Goal: Task Accomplishment & Management: Manage account settings

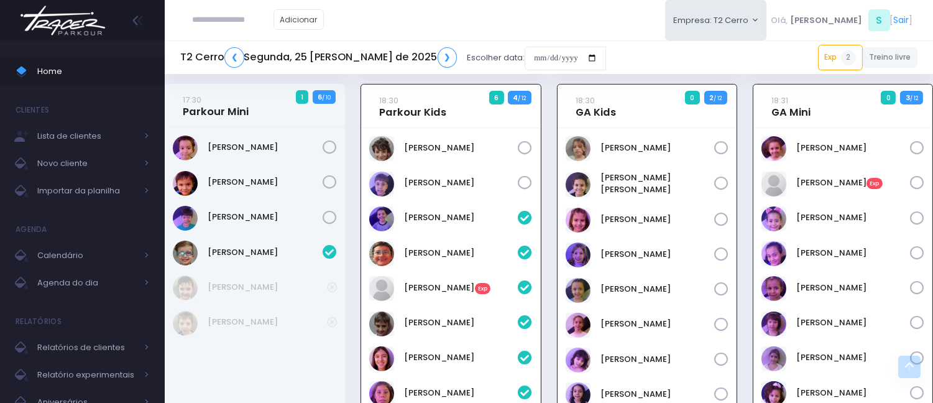
scroll to position [754, 0]
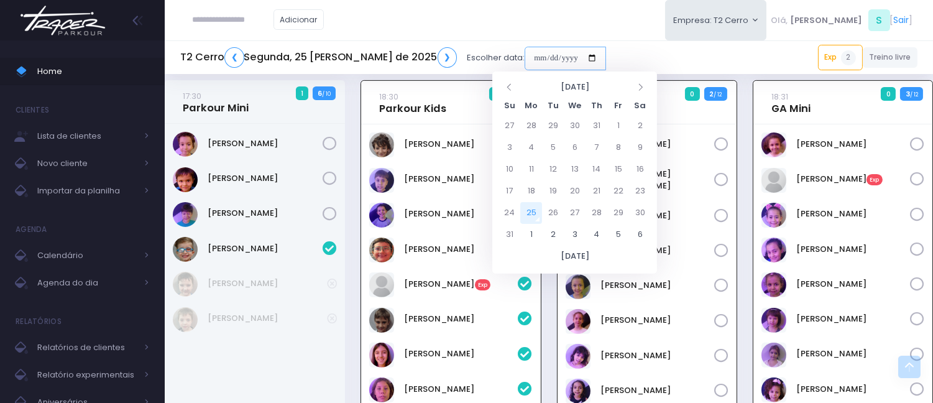
click at [524, 57] on input "date" at bounding box center [564, 59] width 81 height 24
click at [528, 212] on td "25" at bounding box center [531, 213] width 22 height 22
type input "**********"
click at [528, 212] on td "25" at bounding box center [531, 213] width 22 height 22
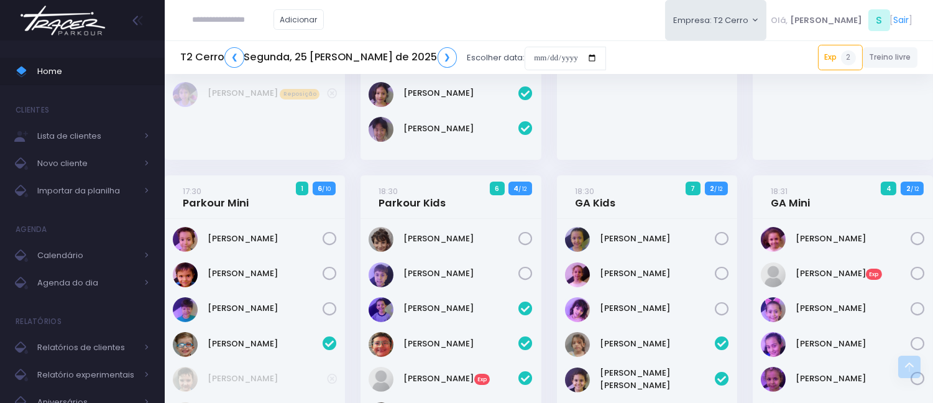
scroll to position [618, 0]
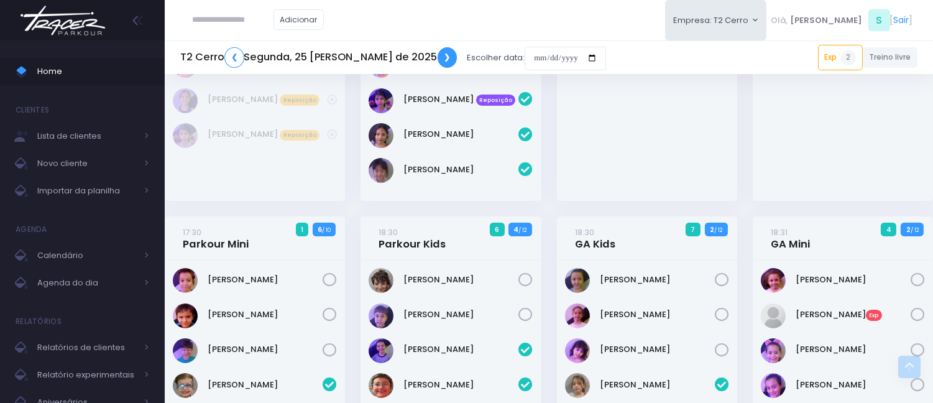
click at [437, 55] on link "❯" at bounding box center [447, 57] width 20 height 21
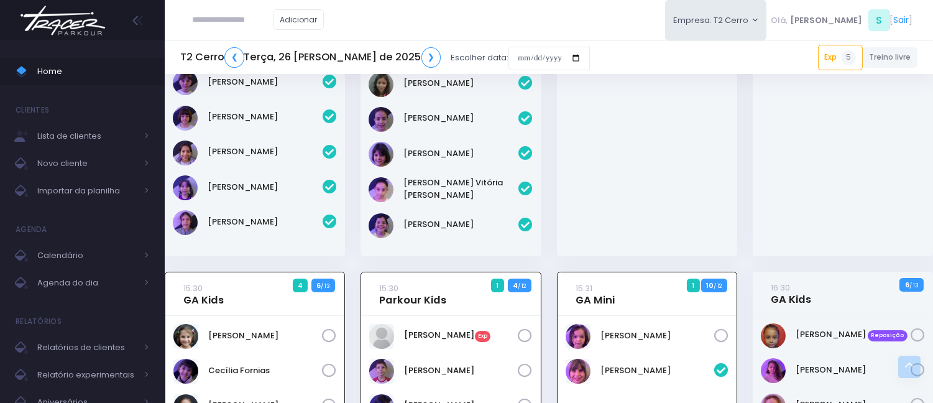
scroll to position [241, 0]
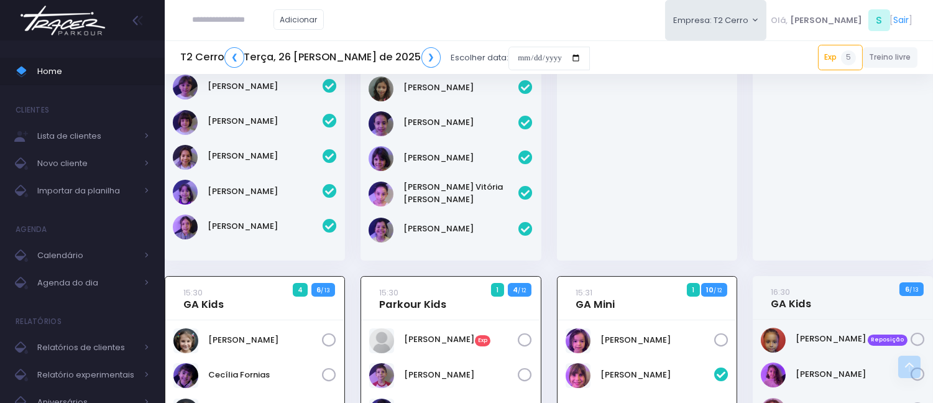
drag, startPoint x: 937, startPoint y: 121, endPoint x: 935, endPoint y: 73, distance: 48.5
click at [931, 89] on div "Fernando Pires" at bounding box center [842, 76] width 180 height 368
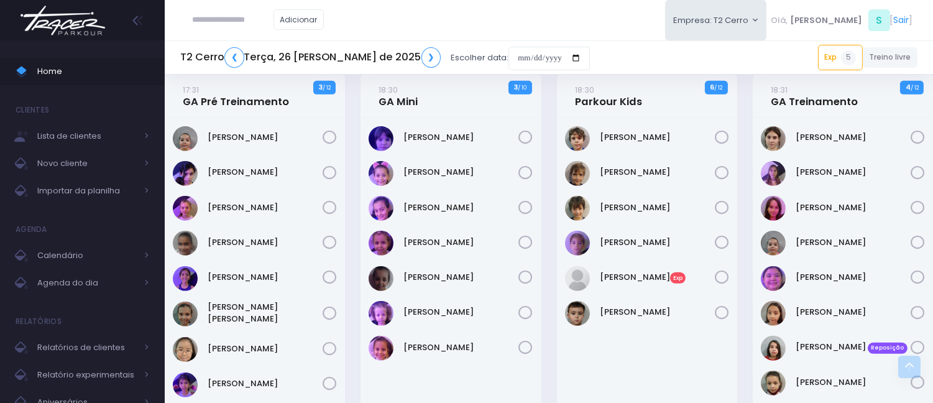
scroll to position [1097, 0]
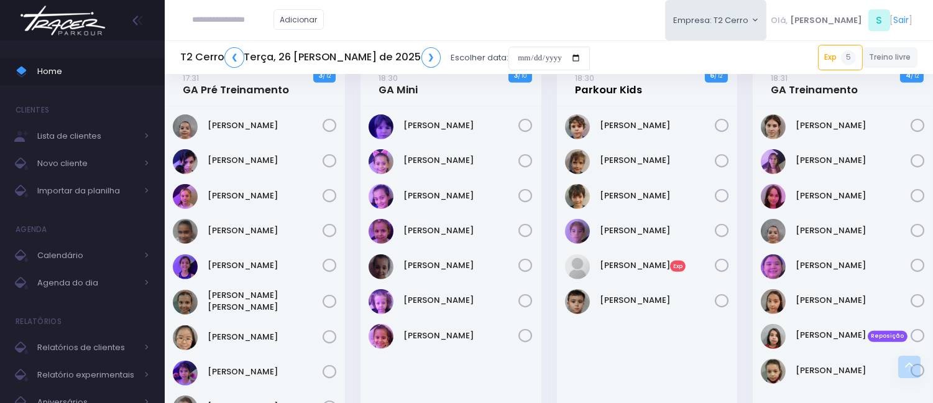
click at [623, 83] on link "18:30 Parkour Kids" at bounding box center [608, 83] width 67 height 25
click at [616, 88] on link "18:30 Parkour Kids" at bounding box center [608, 83] width 67 height 25
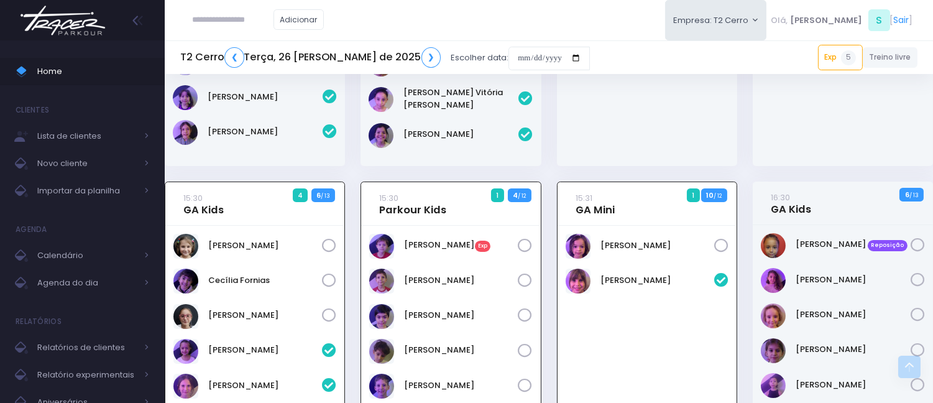
scroll to position [339, 0]
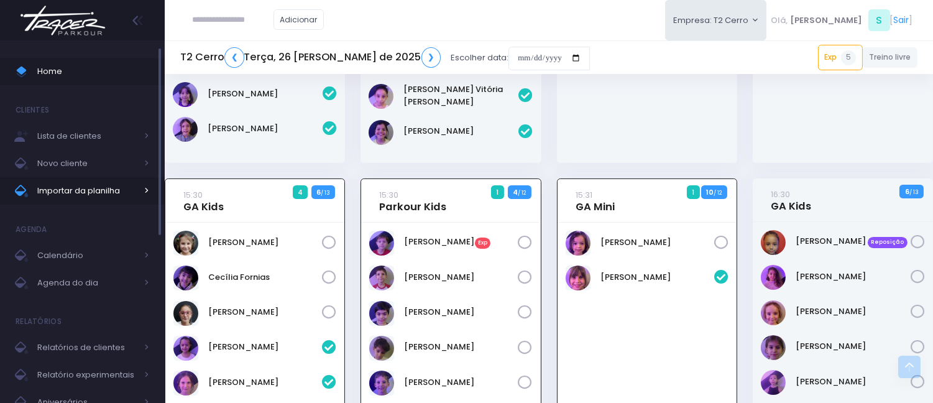
click at [126, 191] on span "Importar da planilha" at bounding box center [86, 191] width 99 height 16
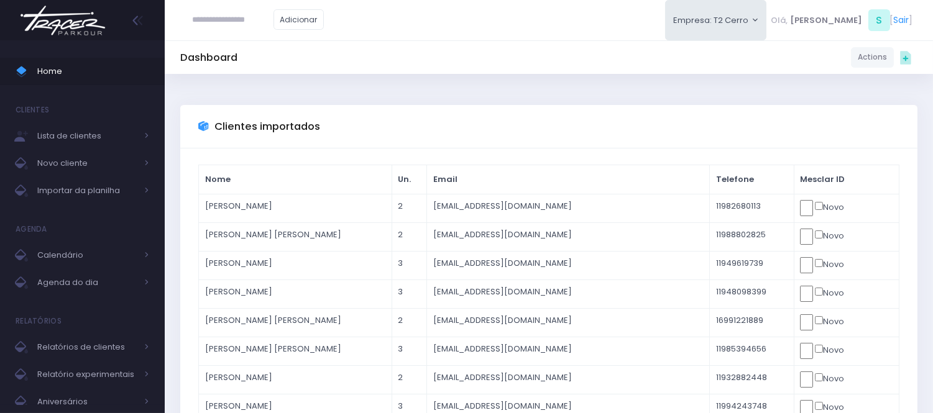
click at [229, 28] on input "text" at bounding box center [233, 20] width 81 height 24
type input "**********"
click at [112, 188] on span "Importar da planilha" at bounding box center [86, 191] width 99 height 16
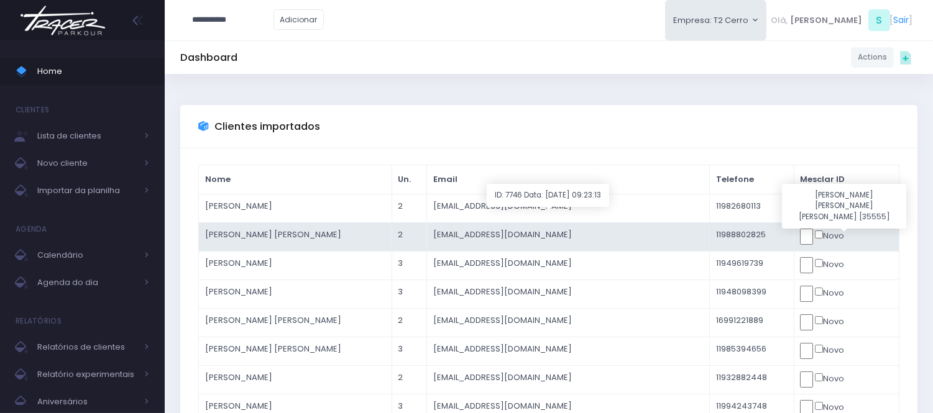
click at [803, 229] on input "text" at bounding box center [806, 237] width 13 height 16
click input "submit" at bounding box center [0, 0] width 0 height 0
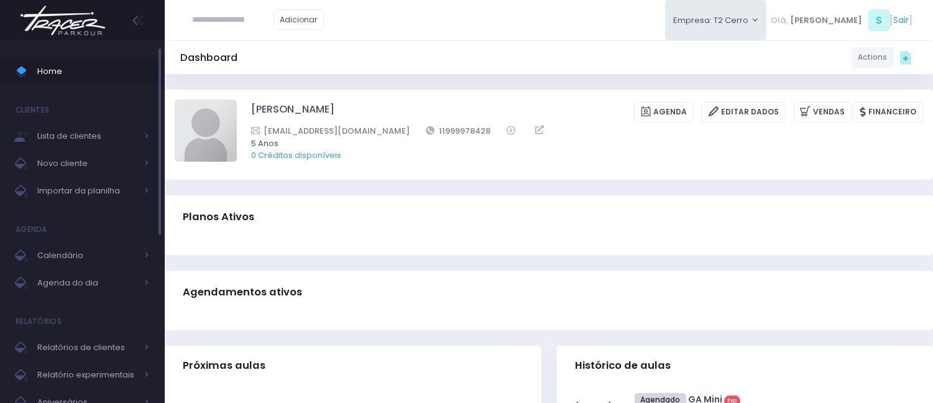
click at [78, 78] on span "Home" at bounding box center [93, 71] width 112 height 16
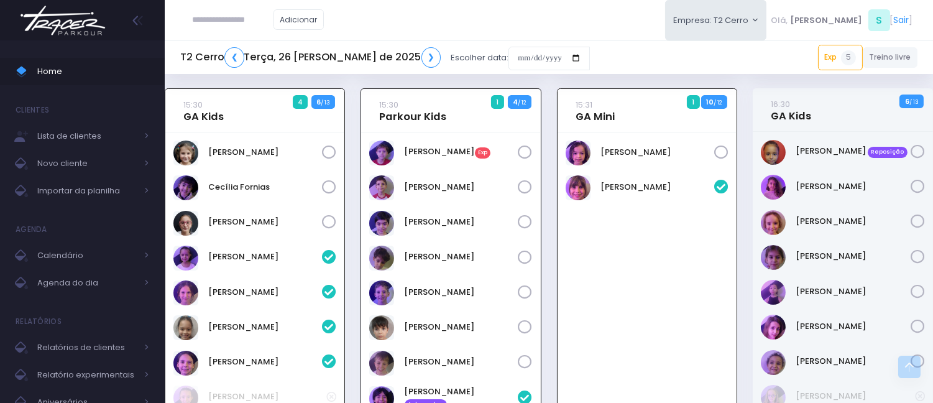
scroll to position [424, 0]
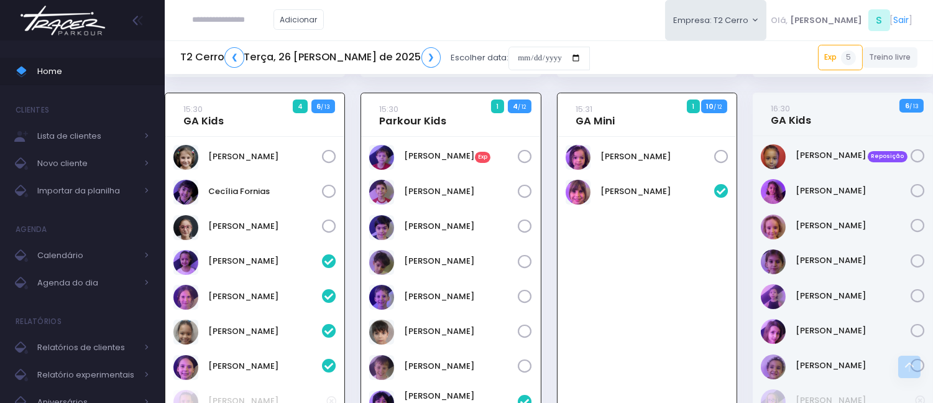
click at [426, 132] on div "15:30 Parkour Kids 1 4 / 12" at bounding box center [450, 114] width 179 height 43
click at [427, 126] on h4 "15:30 Parkour Kids" at bounding box center [413, 115] width 67 height 35
click at [427, 114] on link "15:30 Parkour Kids" at bounding box center [413, 115] width 67 height 25
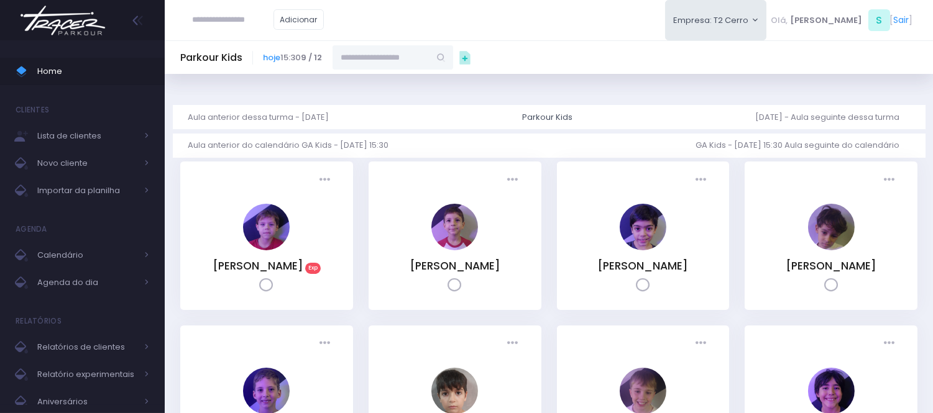
click at [372, 62] on input "text" at bounding box center [380, 57] width 97 height 24
paste input "**********"
click at [384, 80] on link "[PERSON_NAME] de Faro" at bounding box center [393, 85] width 72 height 24
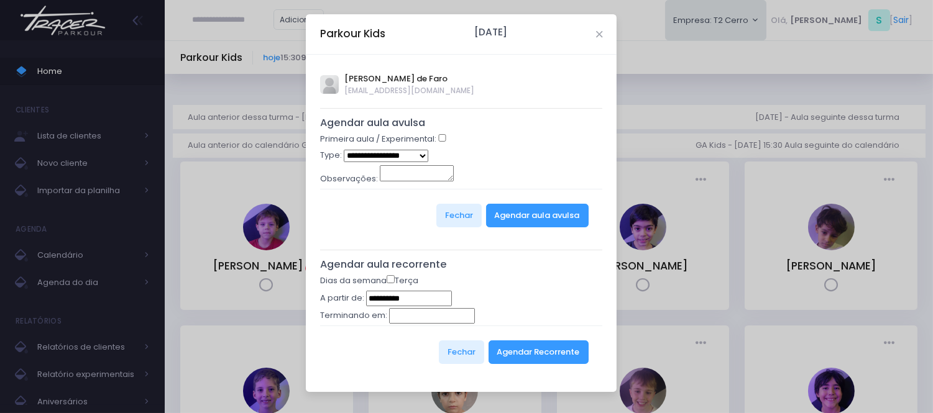
type input "**********"
select select "*"
click at [547, 212] on button "Agendar aula avulsa" at bounding box center [537, 216] width 103 height 24
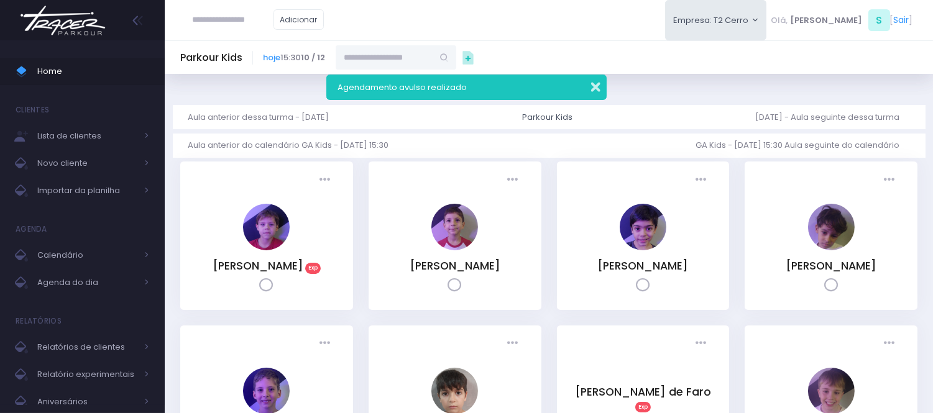
click at [592, 85] on button "button" at bounding box center [587, 85] width 25 height 14
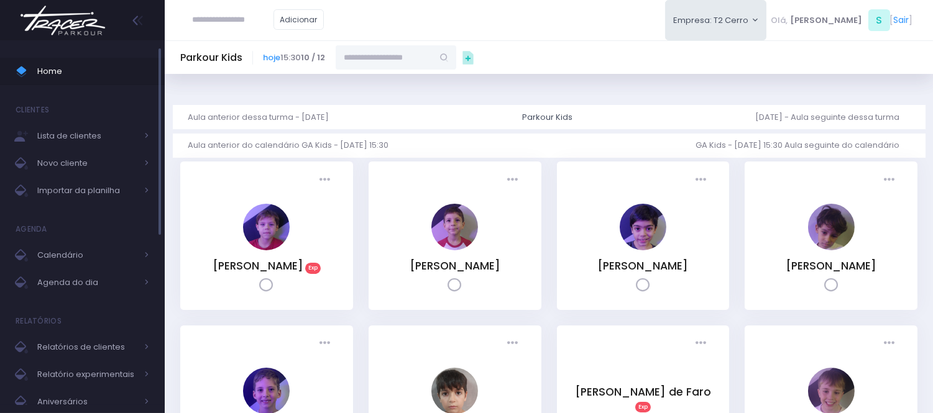
click at [53, 72] on span "Home" at bounding box center [93, 71] width 112 height 16
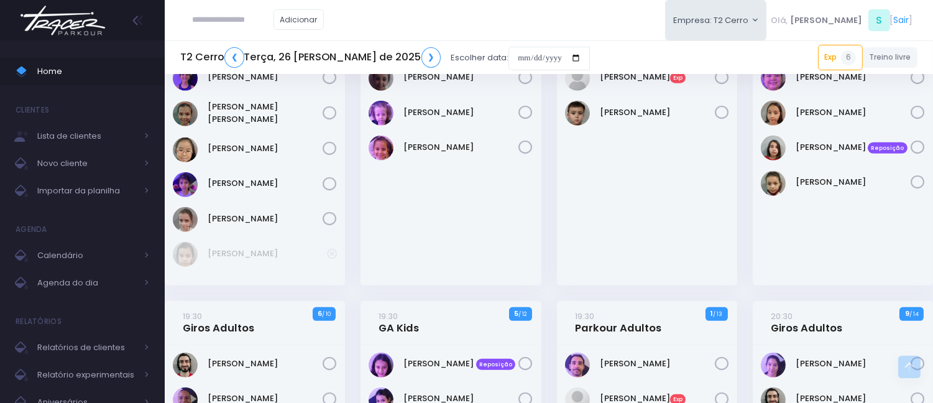
scroll to position [1348, 0]
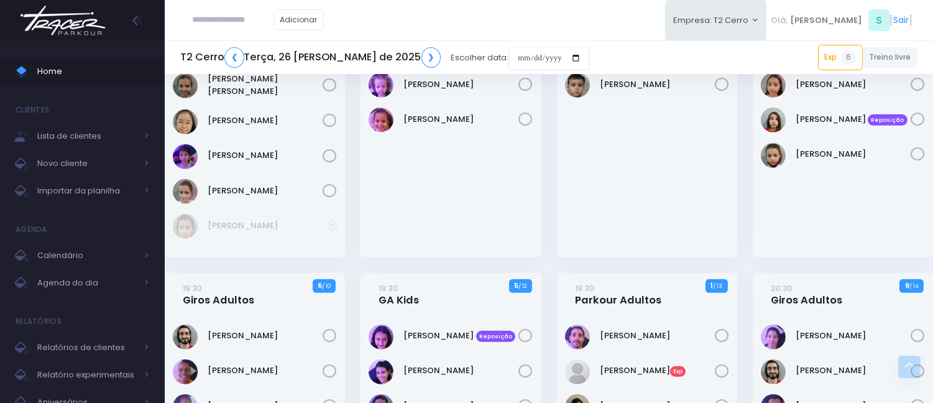
click at [272, 23] on input "text" at bounding box center [233, 20] width 81 height 24
paste input "**********"
type input "**********"
click at [98, 183] on span "Importar da planilha" at bounding box center [86, 191] width 99 height 16
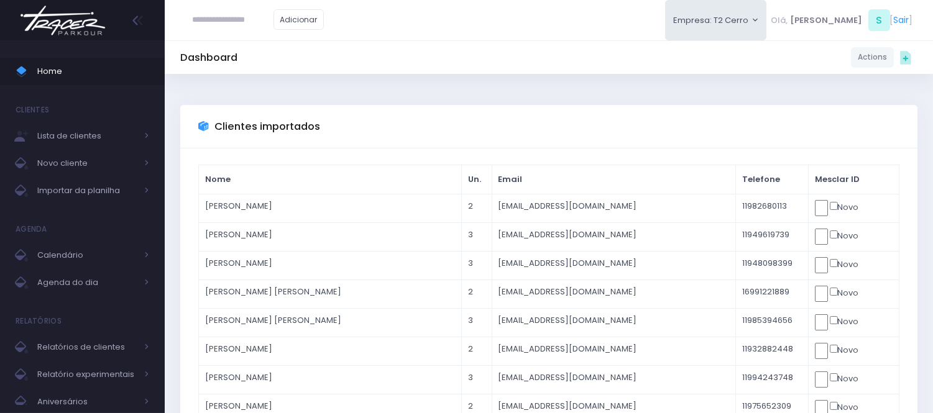
click at [255, 12] on input "text" at bounding box center [233, 20] width 81 height 24
type input "*"
paste input "**********"
type input "**********"
click input "submit" at bounding box center [0, 0] width 0 height 0
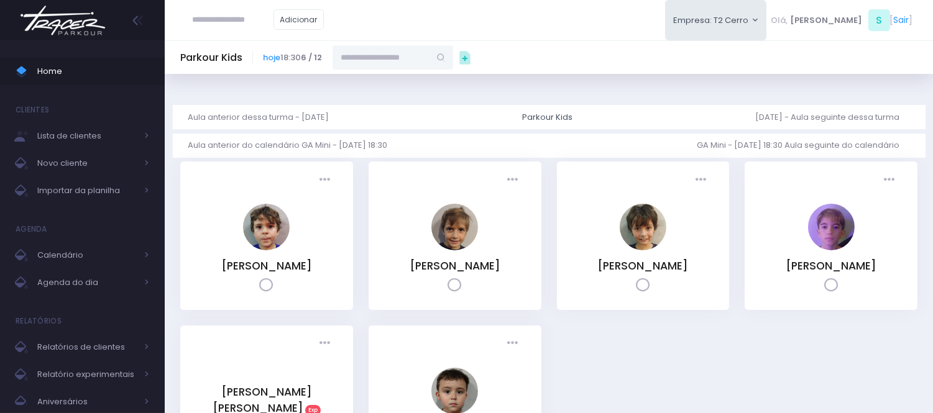
click at [355, 58] on input "text" at bounding box center [380, 57] width 97 height 24
paste input "**********"
click at [389, 84] on link "[PERSON_NAME]" at bounding box center [393, 79] width 72 height 12
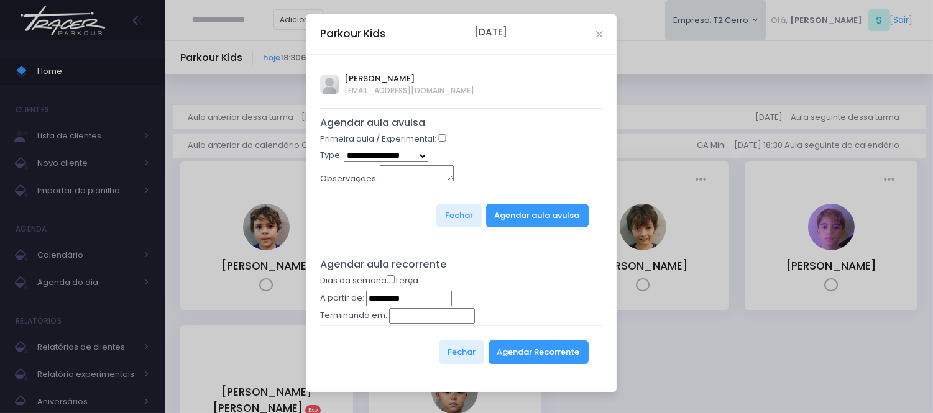
type input "**********"
select select "*"
click at [555, 216] on button "Agendar aula avulsa" at bounding box center [537, 216] width 103 height 24
drag, startPoint x: 555, startPoint y: 216, endPoint x: 445, endPoint y: -38, distance: 276.9
click at [445, 0] on html "Home Clientes Lista de clientes Novo cliente" at bounding box center [466, 206] width 933 height 413
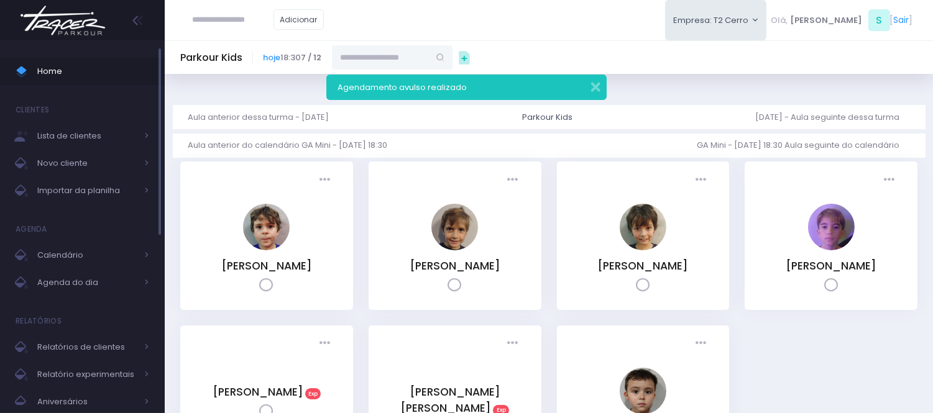
click at [73, 77] on span "Home" at bounding box center [93, 71] width 112 height 16
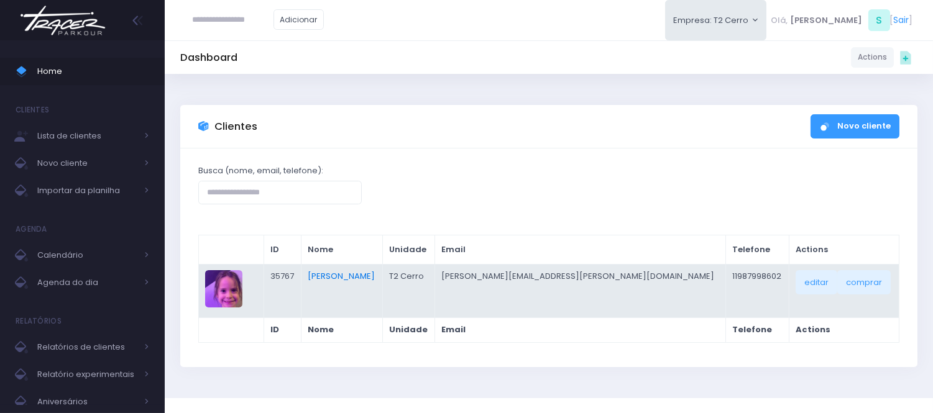
click at [340, 274] on link "Isabela Gerhardt Covolo" at bounding box center [341, 276] width 67 height 12
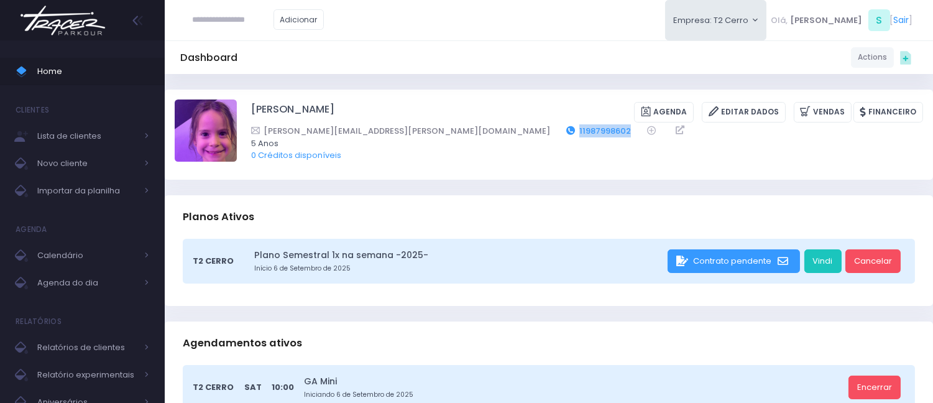
drag, startPoint x: 469, startPoint y: 127, endPoint x: 414, endPoint y: 132, distance: 55.5
click at [414, 132] on div "amanda.gerhardt@crb.g12.br 11987998602" at bounding box center [579, 130] width 656 height 13
copy link "11987998602"
click at [139, 69] on span "Home" at bounding box center [93, 71] width 112 height 16
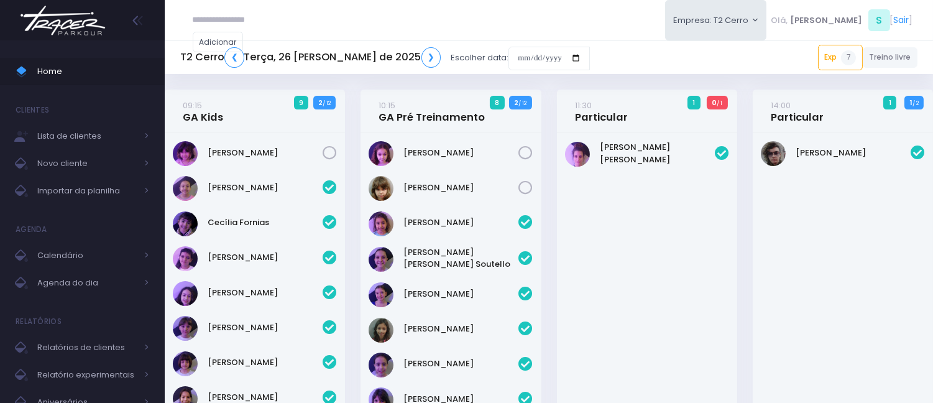
scroll to position [514, 0]
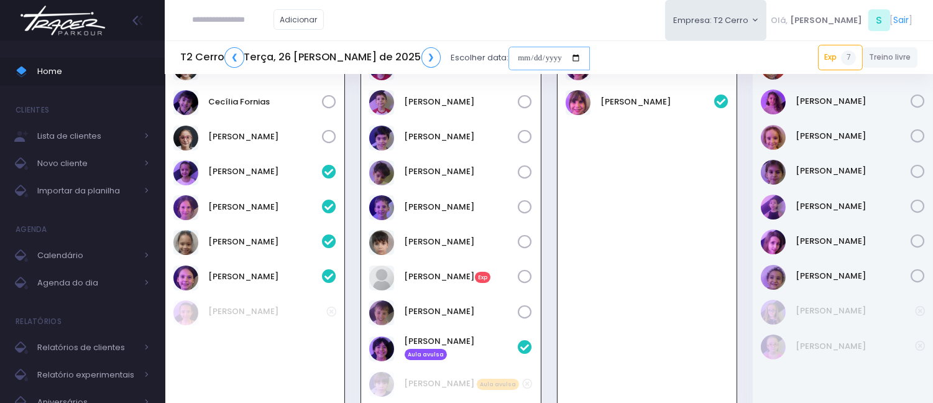
click at [508, 60] on input "date" at bounding box center [548, 59] width 81 height 24
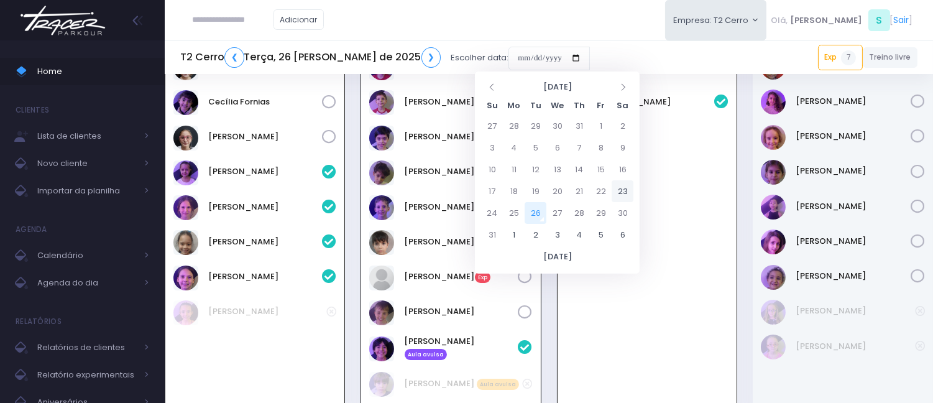
click at [624, 187] on td "23" at bounding box center [622, 191] width 22 height 22
type input "**********"
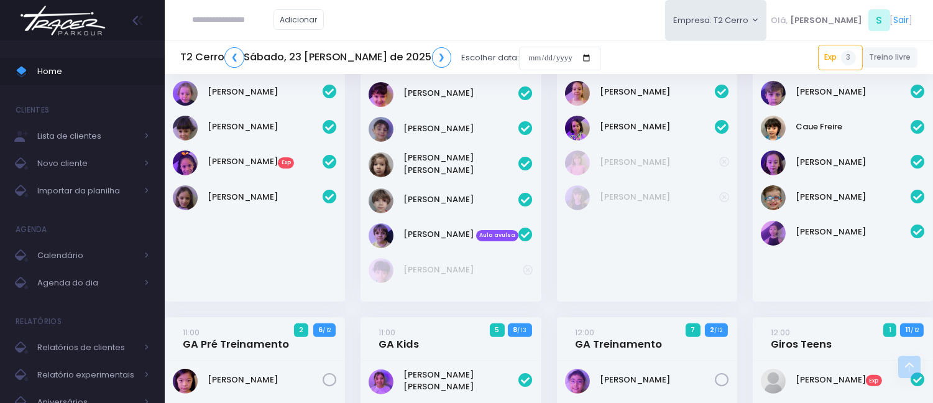
scroll to position [723, 0]
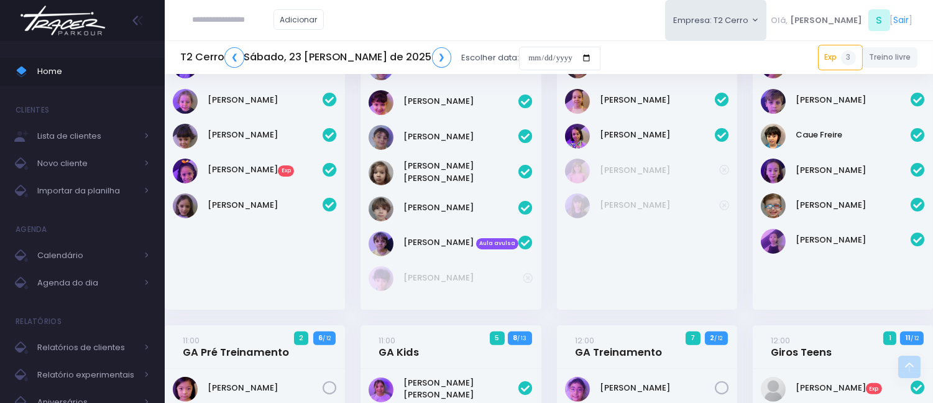
click at [253, 171] on link "[PERSON_NAME] Exp" at bounding box center [265, 169] width 115 height 12
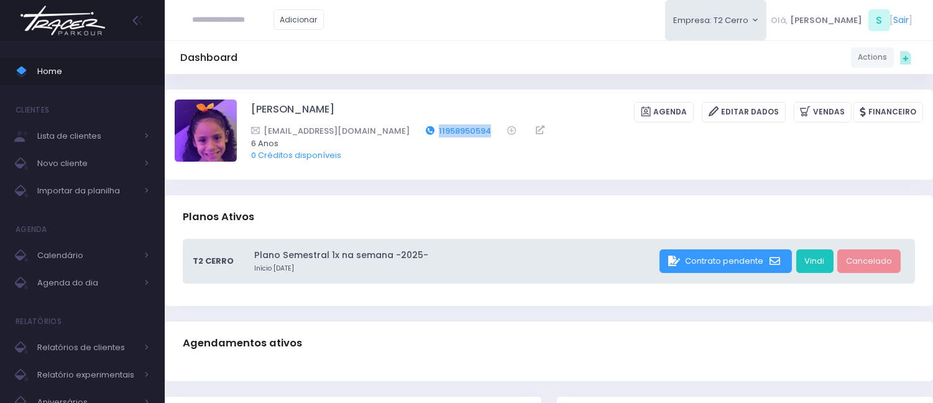
drag, startPoint x: 449, startPoint y: 132, endPoint x: 388, endPoint y: 129, distance: 60.3
click at [388, 129] on div "[EMAIL_ADDRESS][DOMAIN_NAME] 11958950594" at bounding box center [579, 130] width 656 height 13
copy link "11958950594"
click at [225, 25] on input "text" at bounding box center [233, 20] width 81 height 24
type input "**********"
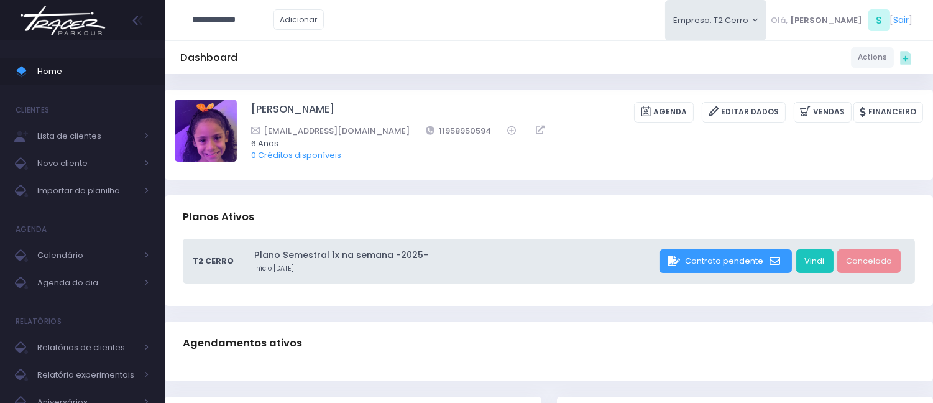
click input "submit" at bounding box center [0, 0] width 0 height 0
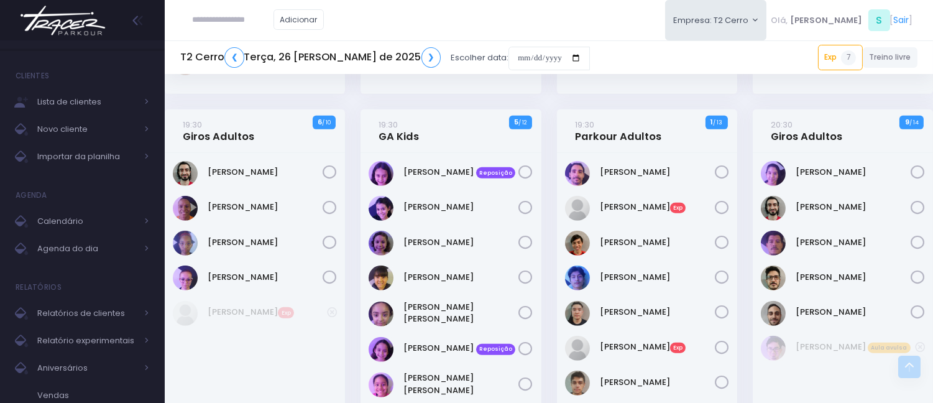
scroll to position [1487, 0]
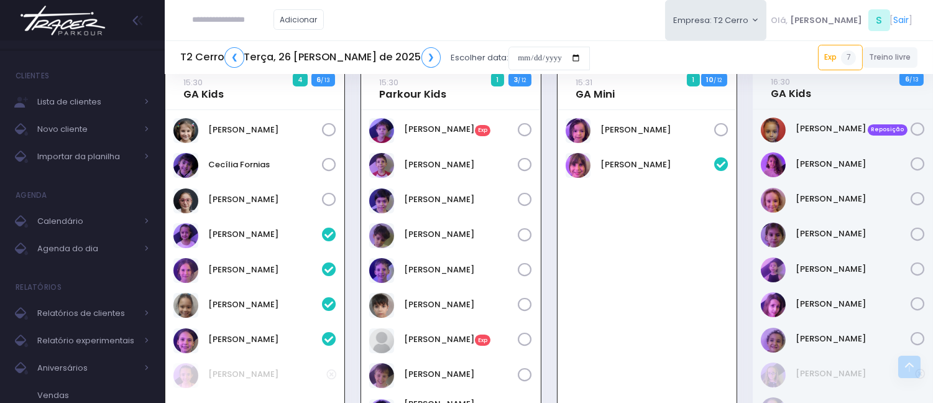
scroll to position [452, 0]
click at [523, 122] on icon at bounding box center [525, 129] width 14 height 14
click at [530, 163] on icon at bounding box center [525, 164] width 14 height 14
click at [525, 199] on icon at bounding box center [525, 199] width 14 height 14
click at [521, 233] on icon at bounding box center [525, 234] width 14 height 14
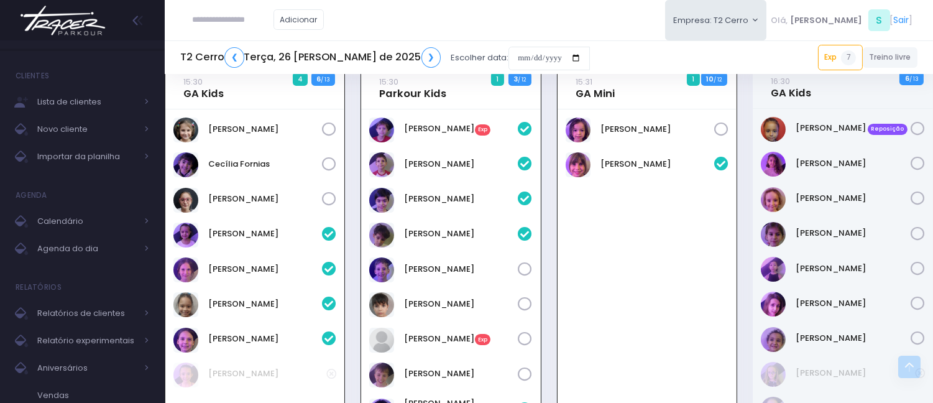
click at [521, 162] on icon at bounding box center [525, 164] width 14 height 14
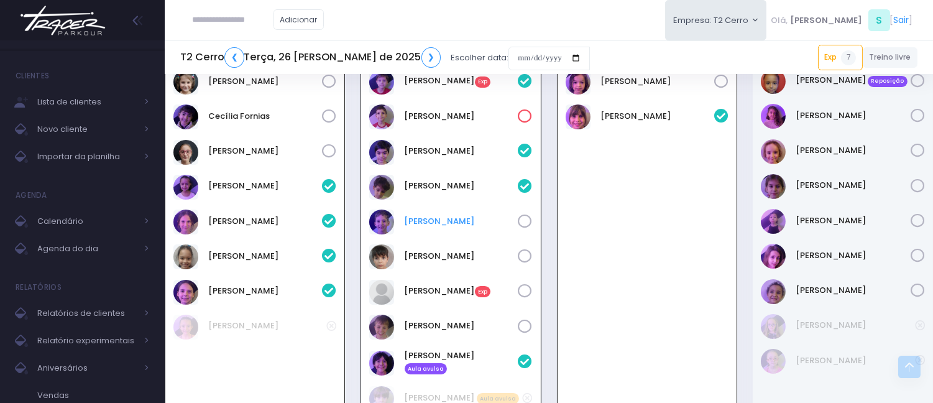
scroll to position [521, 0]
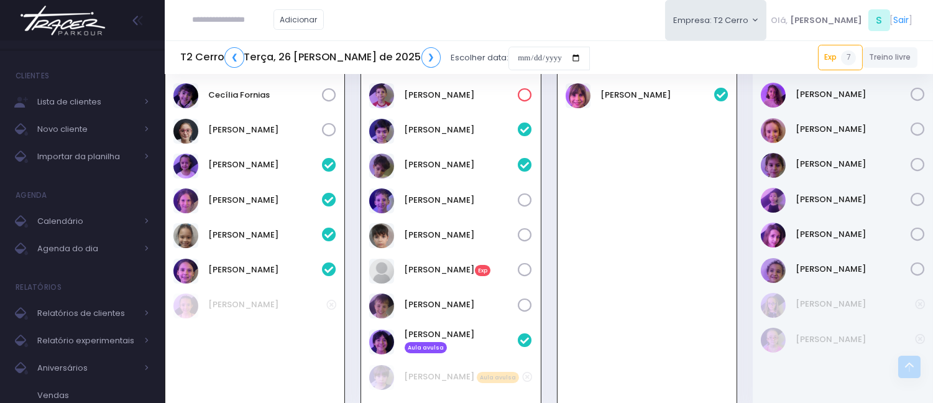
click at [522, 193] on icon at bounding box center [525, 200] width 14 height 14
click at [518, 263] on icon at bounding box center [525, 270] width 14 height 14
click at [521, 303] on icon at bounding box center [525, 305] width 14 height 14
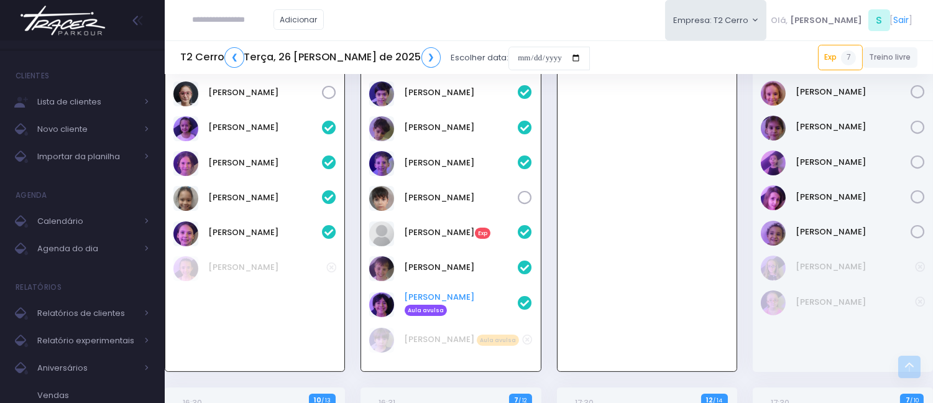
scroll to position [590, 0]
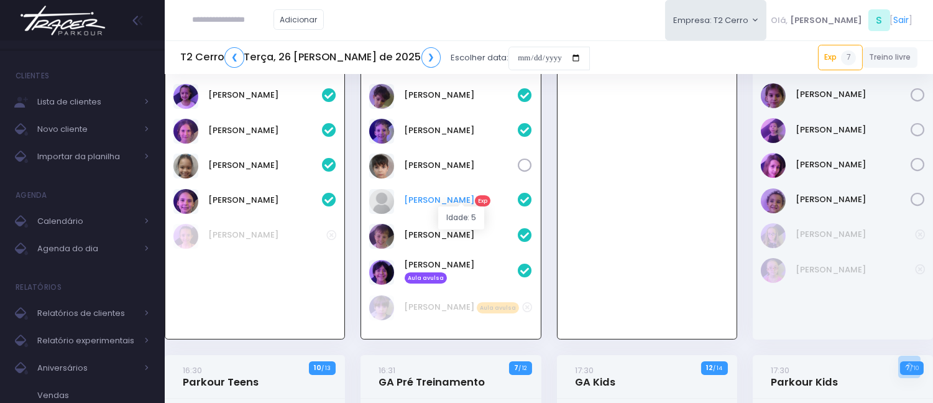
click at [430, 200] on link "Sophie Pearson Exp" at bounding box center [461, 200] width 114 height 12
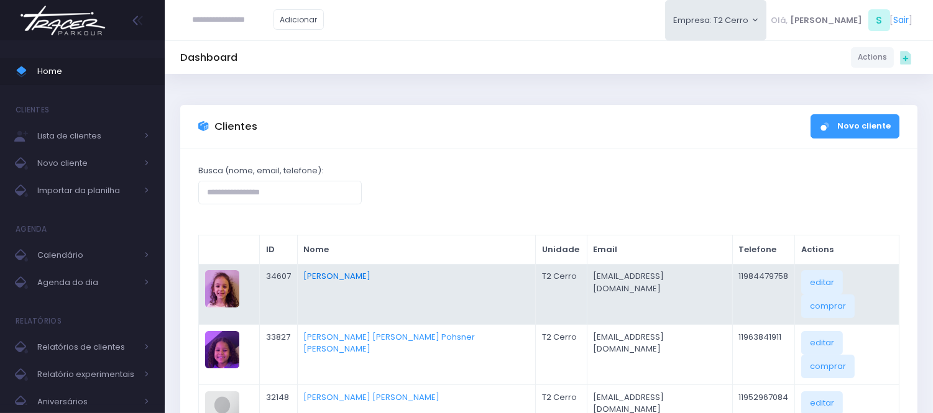
click at [371, 270] on link "[PERSON_NAME]" at bounding box center [337, 276] width 67 height 12
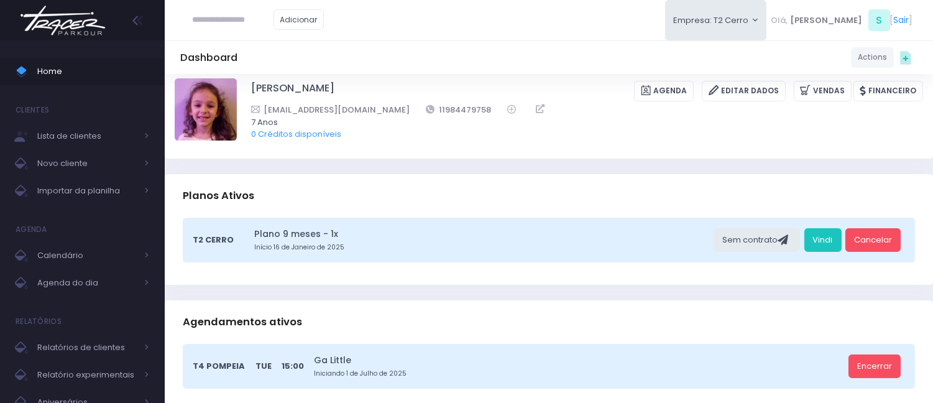
scroll to position [9, 0]
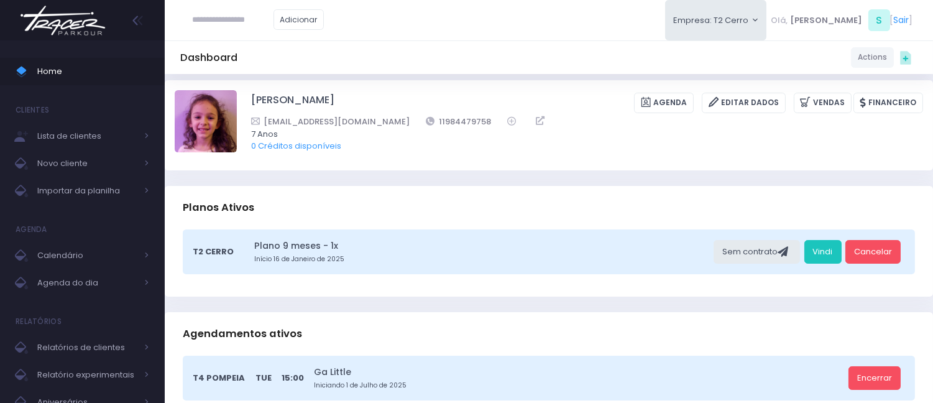
click at [239, 24] on input "text" at bounding box center [233, 20] width 81 height 24
type input "*"
type input "**********"
click input "submit" at bounding box center [0, 0] width 0 height 0
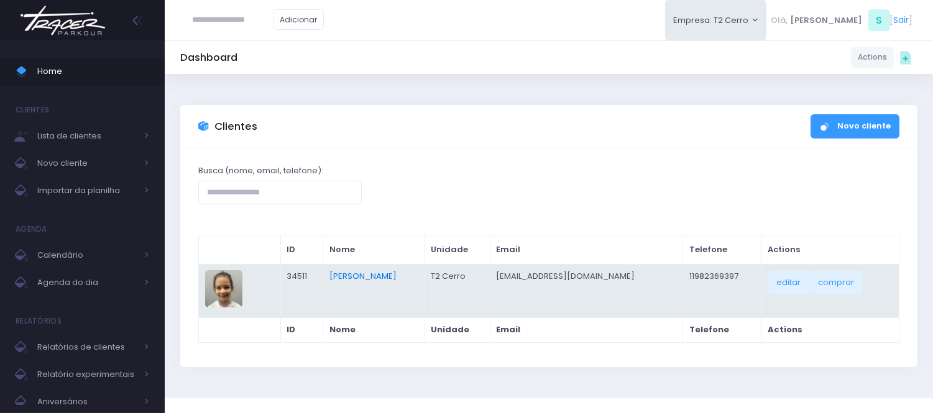
click at [349, 272] on link "[PERSON_NAME]" at bounding box center [362, 276] width 67 height 12
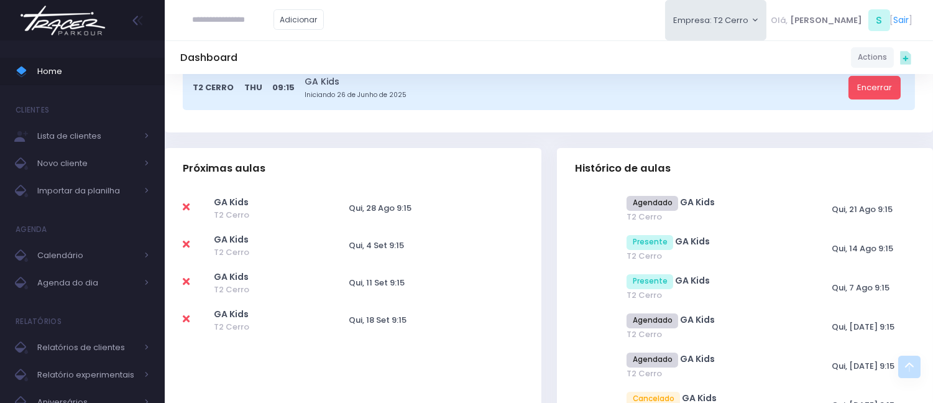
scroll to position [359, 0]
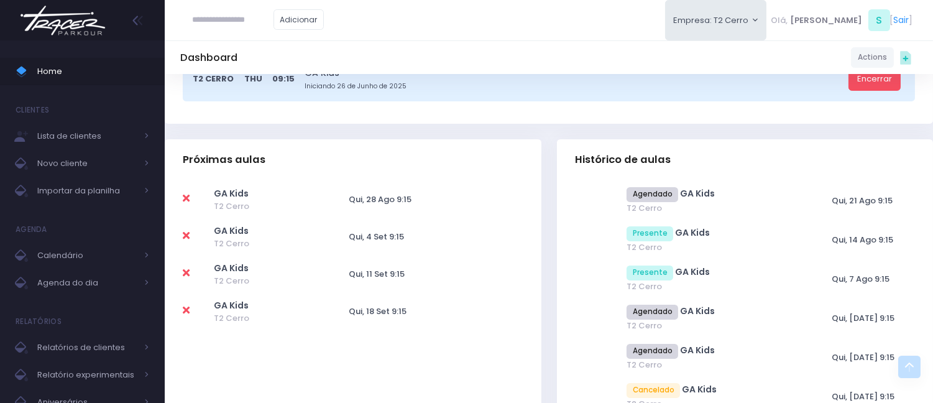
click at [221, 20] on input "text" at bounding box center [233, 20] width 81 height 24
type input "*********"
click input "submit" at bounding box center [0, 0] width 0 height 0
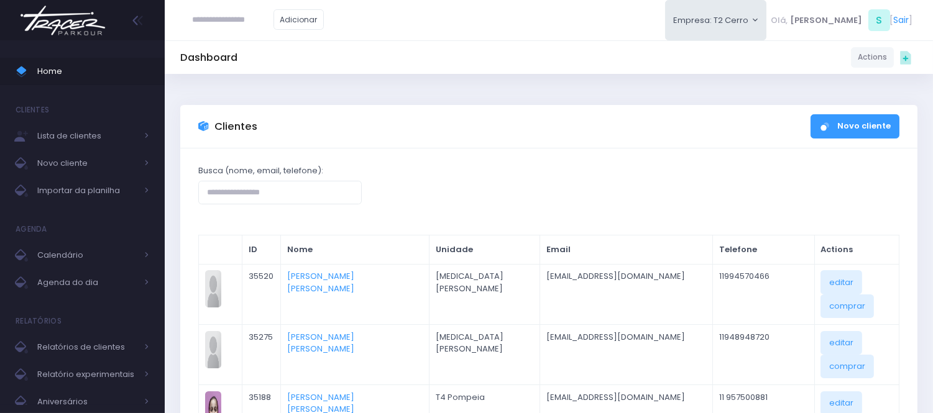
click at [258, 24] on input "text" at bounding box center [233, 20] width 81 height 24
type input "**********"
click input "submit" at bounding box center [0, 0] width 0 height 0
type input "**********"
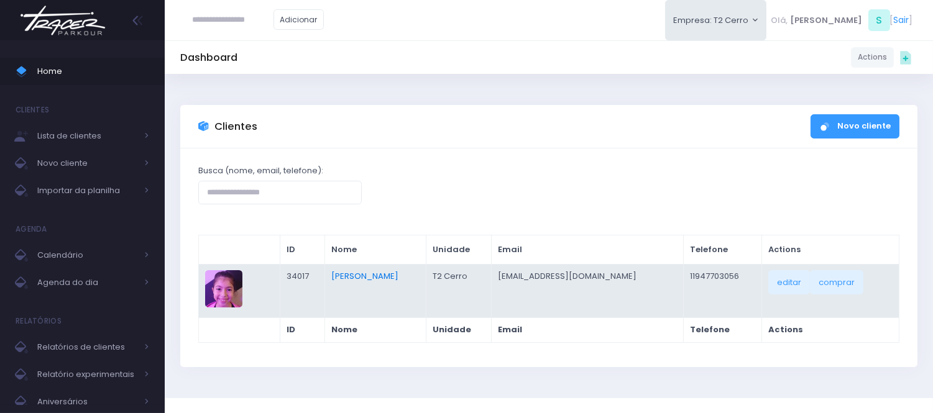
click at [370, 270] on link "[PERSON_NAME]" at bounding box center [364, 276] width 67 height 12
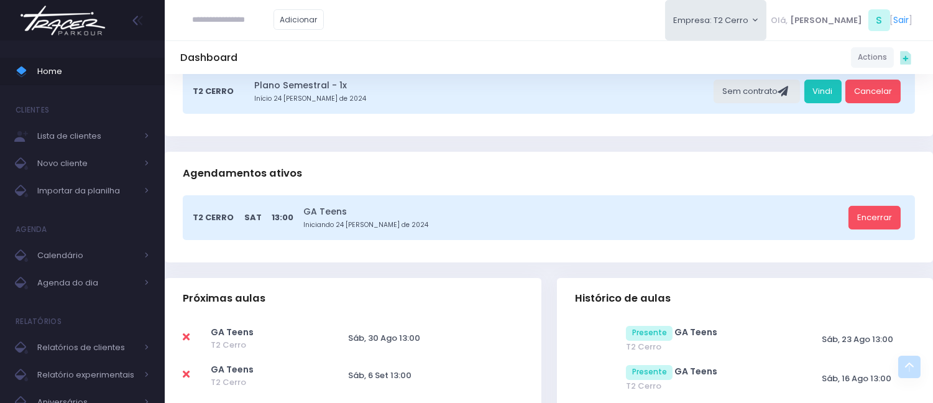
scroll to position [249, 0]
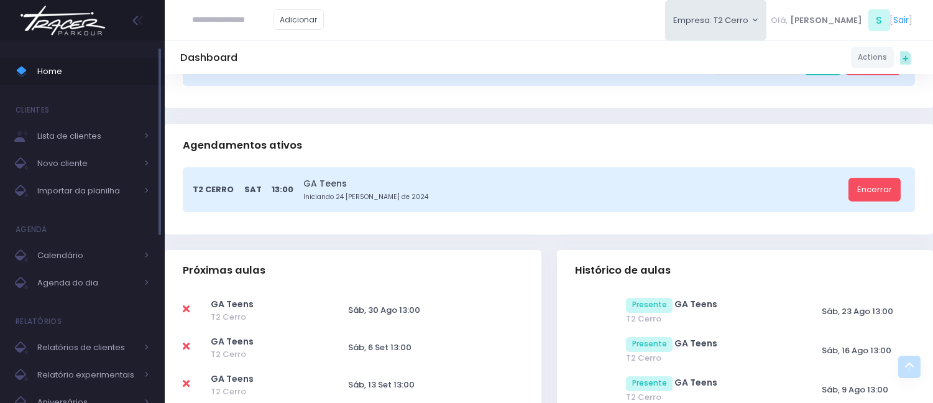
click at [106, 68] on span "Home" at bounding box center [93, 71] width 112 height 16
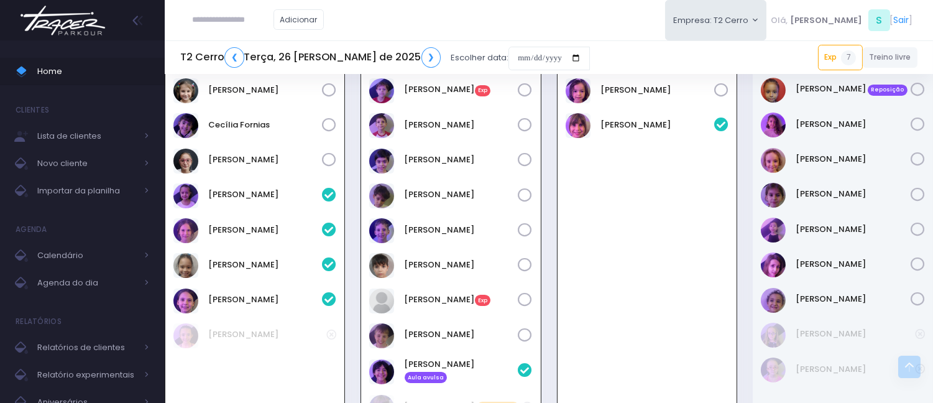
scroll to position [514, 0]
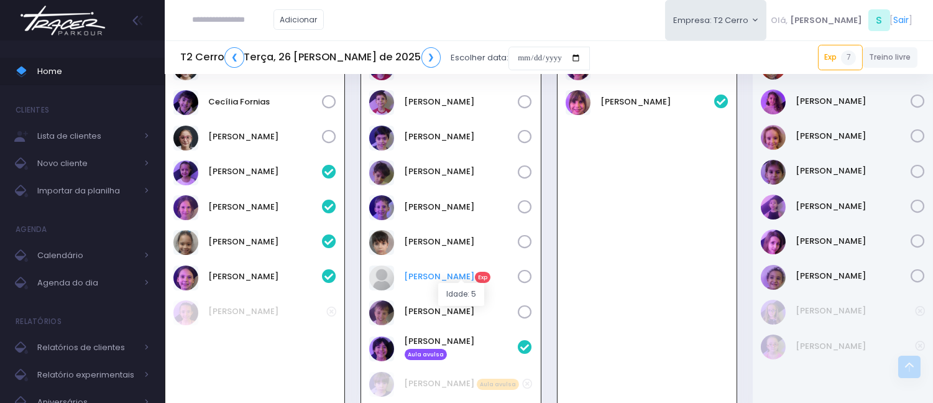
click at [419, 275] on link "Sophie Pearson Exp" at bounding box center [461, 276] width 114 height 12
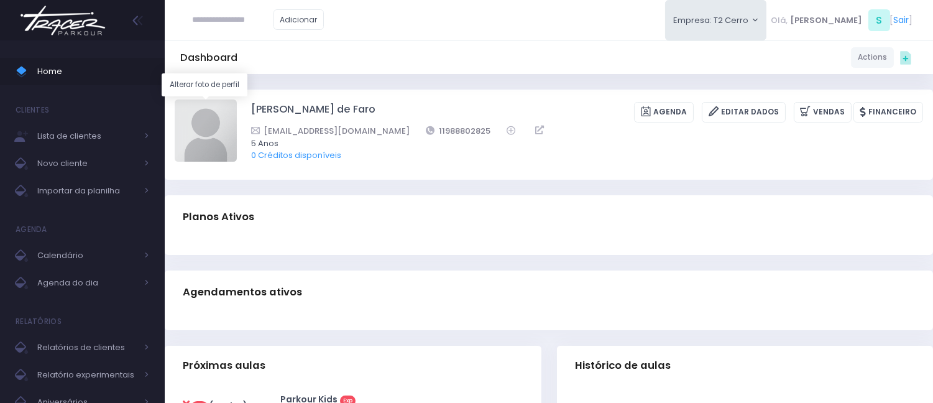
click at [214, 112] on img at bounding box center [206, 130] width 62 height 62
click at [236, 99] on input "file" at bounding box center [236, 99] width 1 height 1
type input "**********"
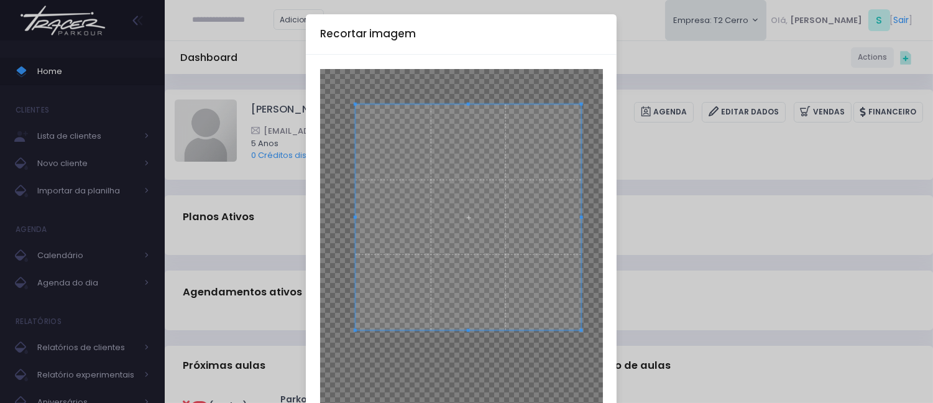
click at [457, 178] on span at bounding box center [468, 217] width 226 height 226
click at [458, 280] on span at bounding box center [467, 221] width 226 height 226
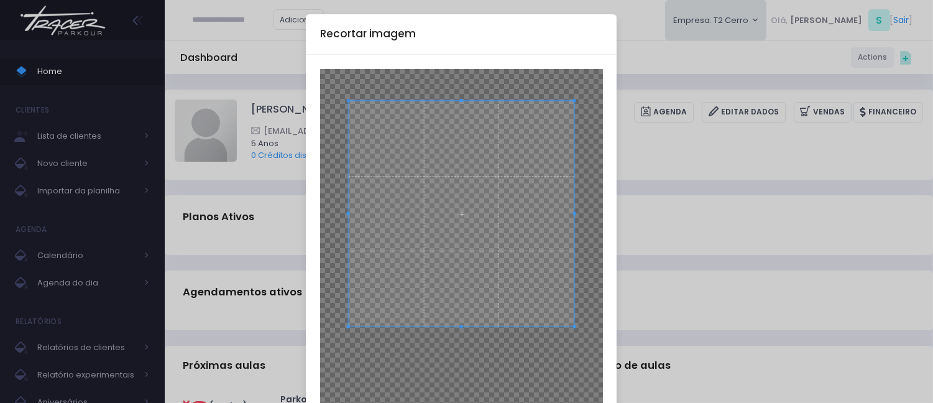
click at [458, 262] on span at bounding box center [461, 214] width 226 height 226
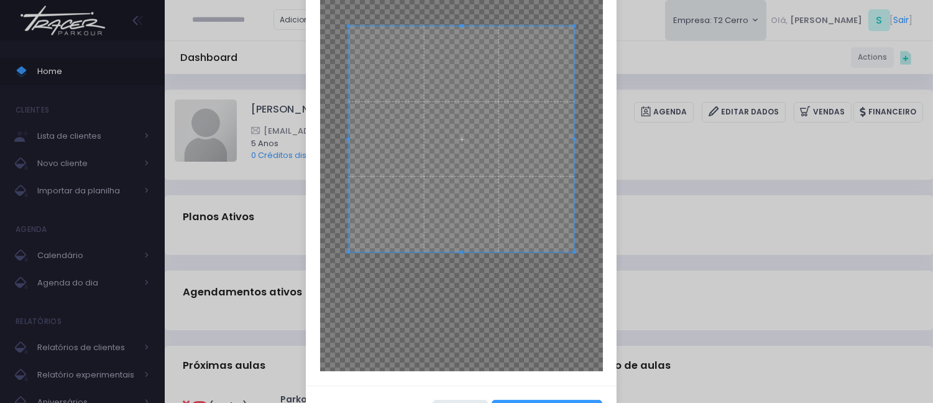
scroll to position [123, 0]
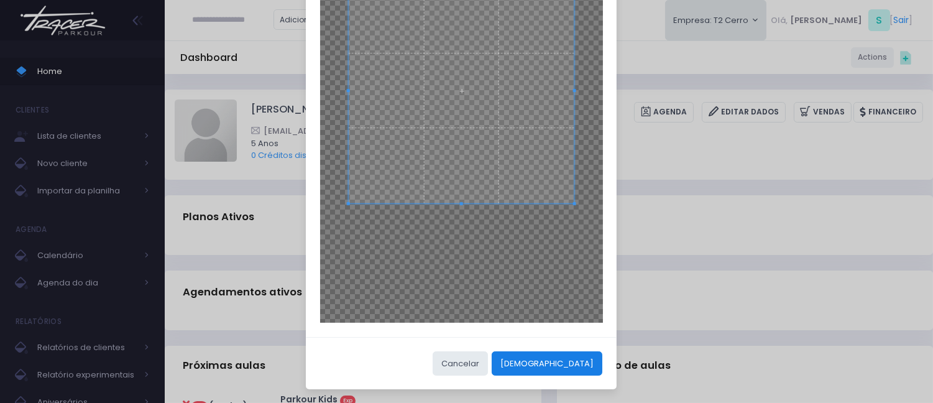
click at [576, 354] on button "[DEMOGRAPHIC_DATA]" at bounding box center [546, 363] width 111 height 24
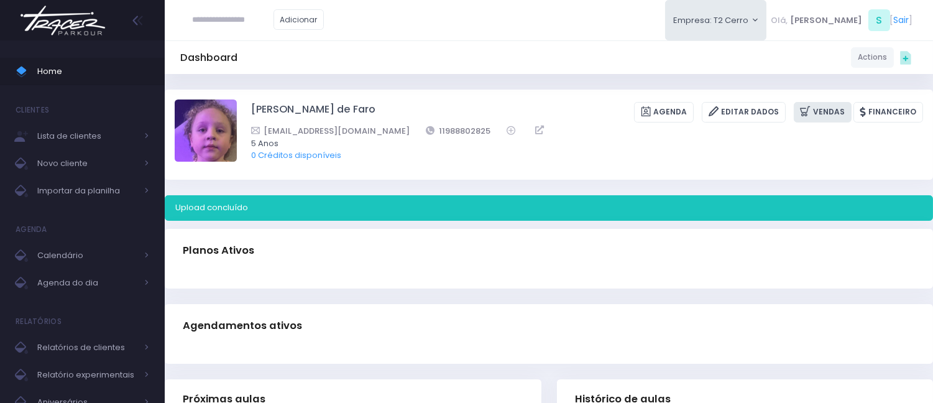
click at [833, 112] on link "Vendas" at bounding box center [822, 112] width 58 height 21
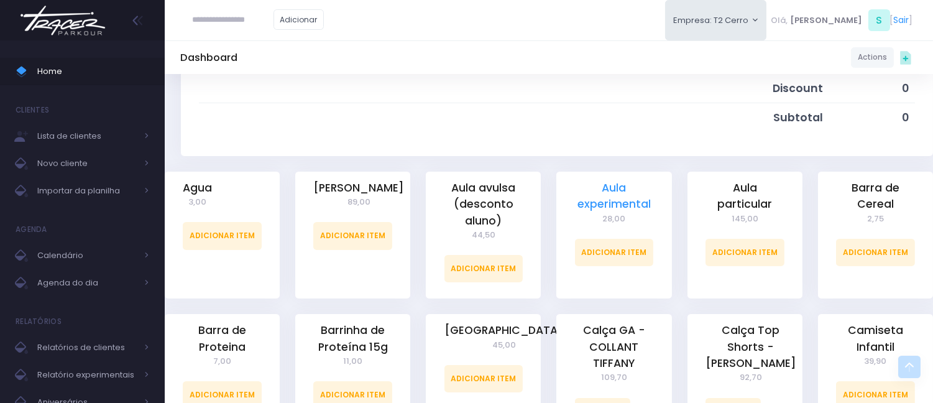
scroll to position [207, 0]
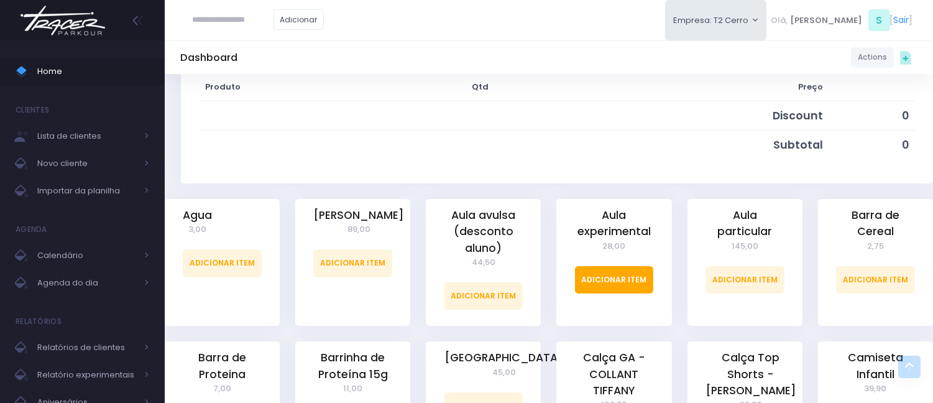
click at [582, 290] on link "Adicionar Item" at bounding box center [614, 279] width 79 height 27
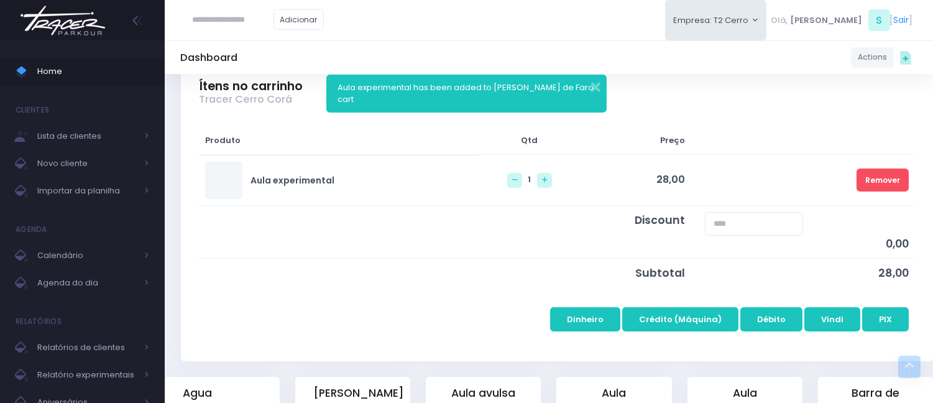
scroll to position [207, 0]
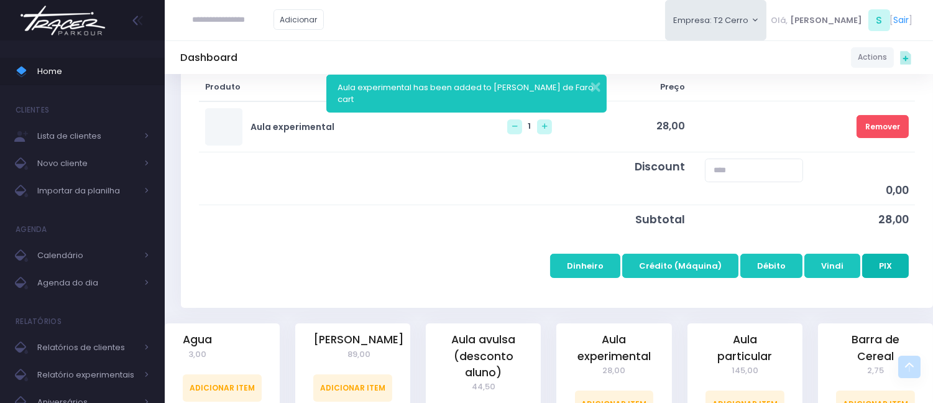
click at [891, 258] on button "PIX" at bounding box center [885, 266] width 47 height 24
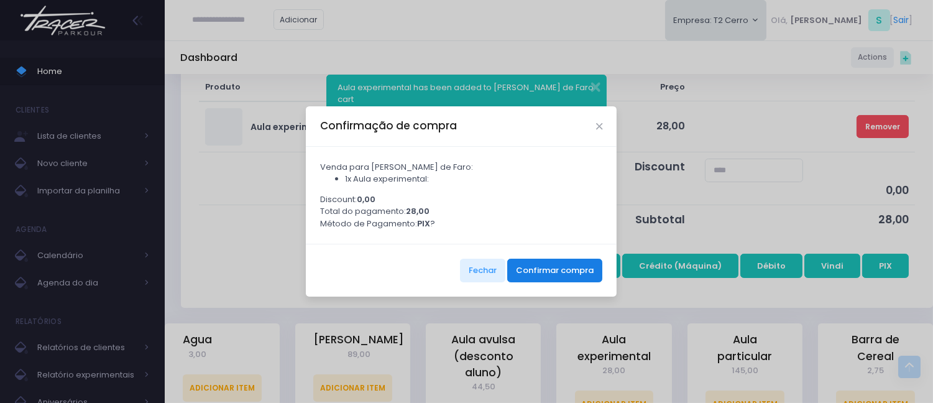
click at [524, 270] on button "Confirmar compra" at bounding box center [554, 270] width 95 height 24
click at [550, 265] on button "Confirmar compra" at bounding box center [554, 270] width 95 height 24
click at [547, 277] on button "Confirmar compra" at bounding box center [554, 270] width 95 height 24
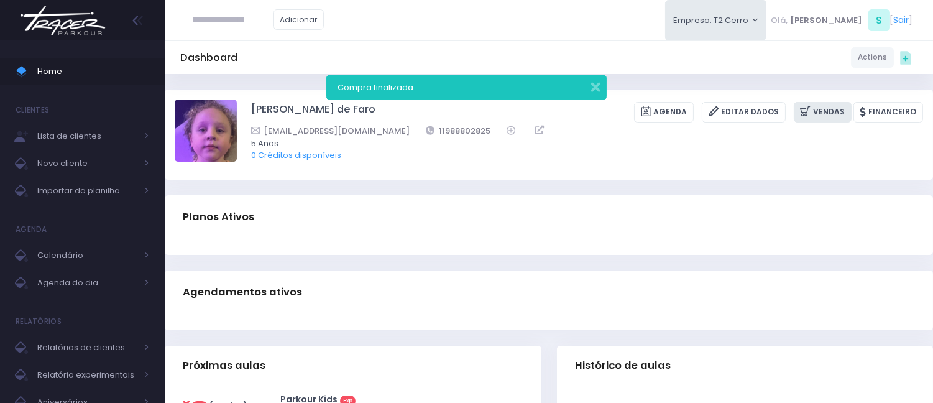
click at [810, 110] on icon at bounding box center [806, 111] width 13 height 14
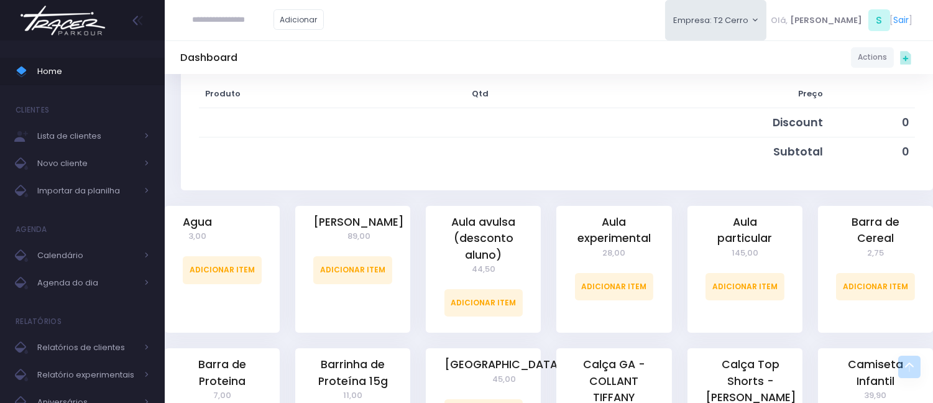
scroll to position [207, 0]
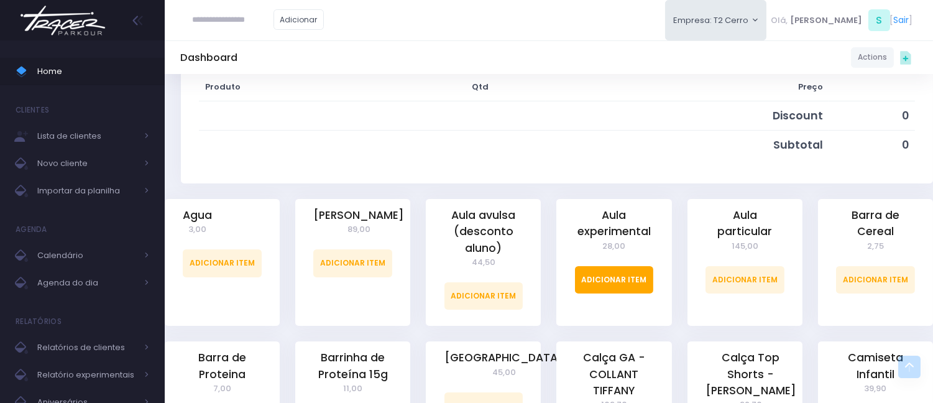
click at [609, 270] on link "Adicionar Item" at bounding box center [614, 279] width 79 height 27
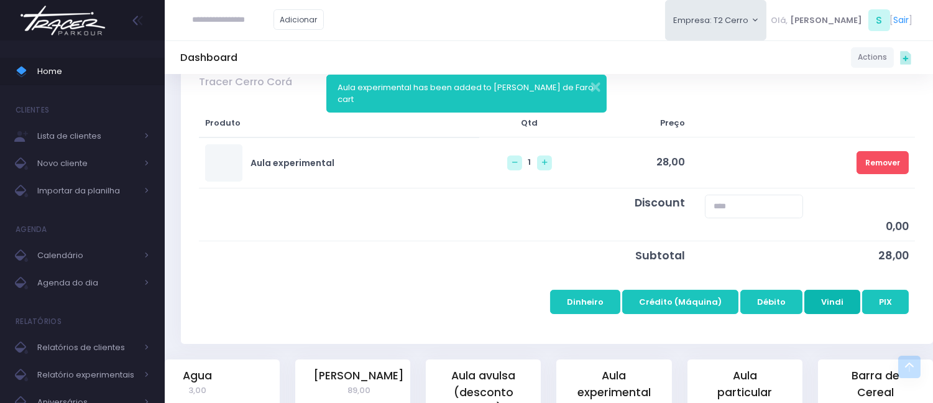
scroll to position [207, 0]
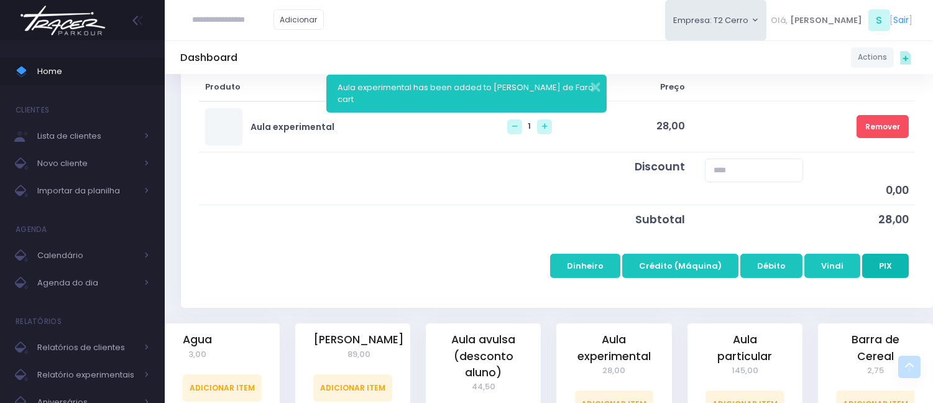
click at [864, 255] on button "PIX" at bounding box center [885, 266] width 47 height 24
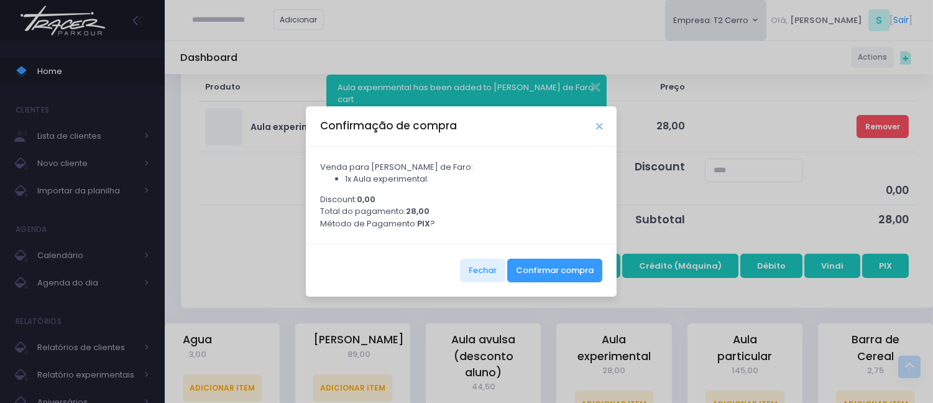
click at [596, 127] on icon "Close" at bounding box center [599, 126] width 6 height 9
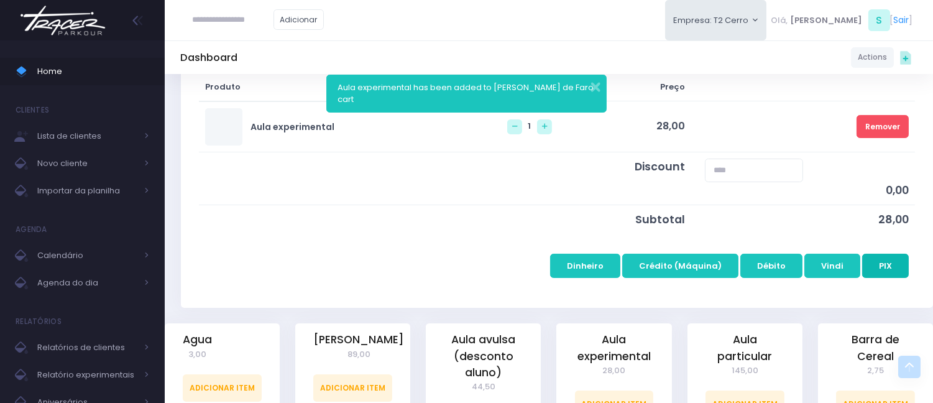
click at [869, 268] on button "PIX" at bounding box center [885, 266] width 47 height 24
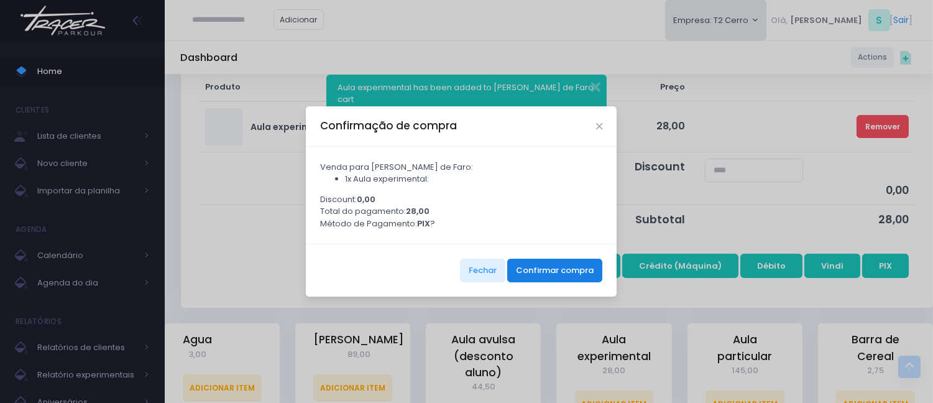
click at [530, 270] on button "Confirmar compra" at bounding box center [554, 270] width 95 height 24
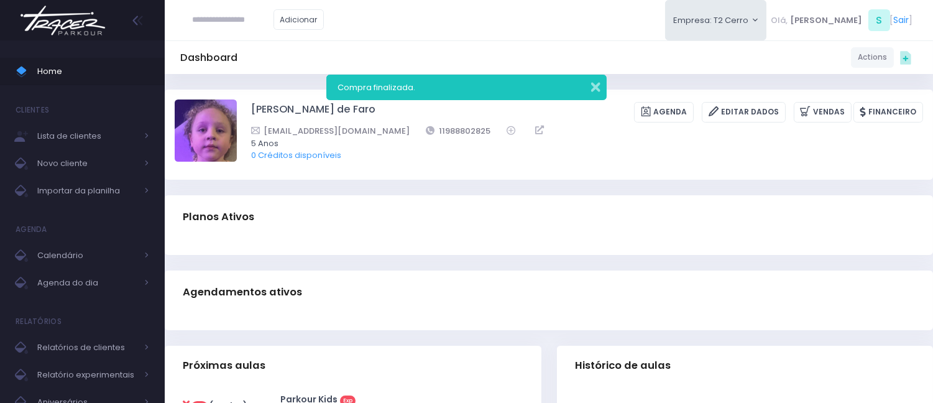
drag, startPoint x: 592, startPoint y: 88, endPoint x: 603, endPoint y: 95, distance: 12.9
click at [589, 88] on button "button" at bounding box center [587, 85] width 25 height 14
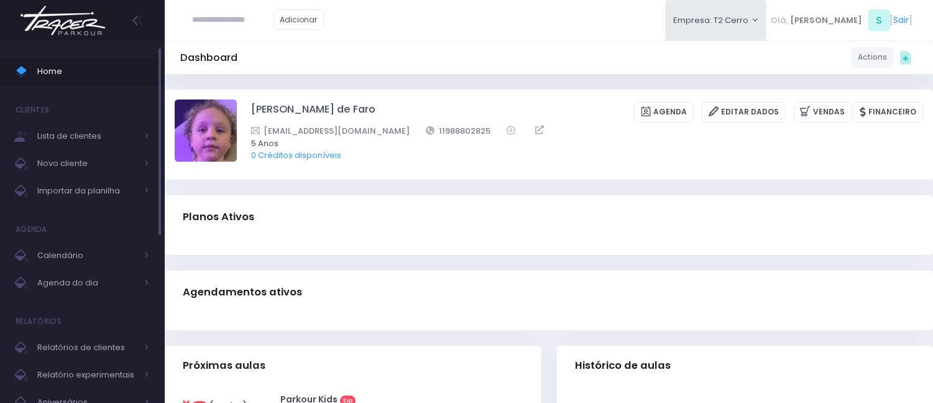
click at [121, 72] on span "Home" at bounding box center [93, 71] width 112 height 16
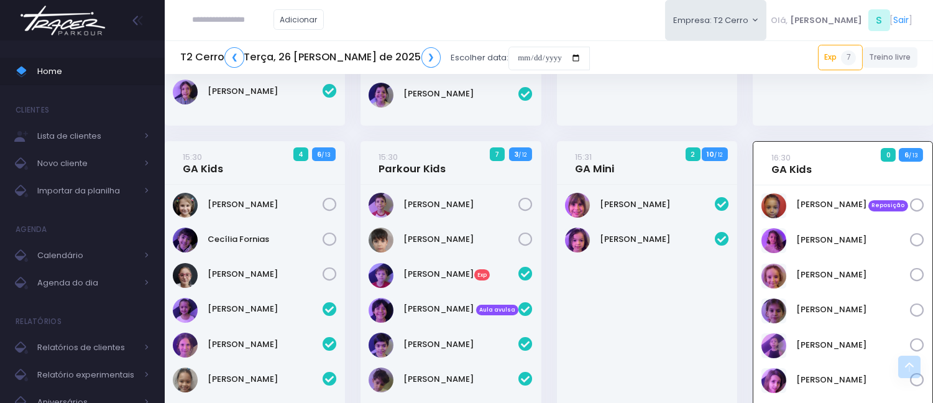
scroll to position [445, 0]
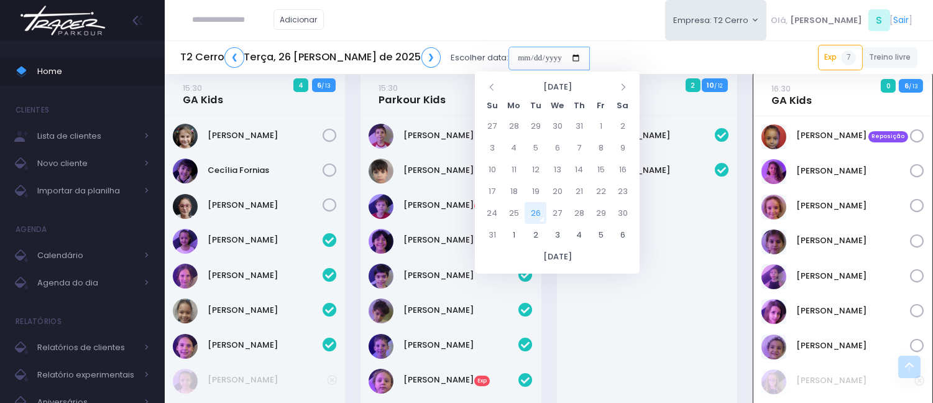
click at [508, 50] on input "date" at bounding box center [548, 59] width 81 height 24
click at [599, 332] on div "Manuela Cardoso" at bounding box center [647, 299] width 180 height 366
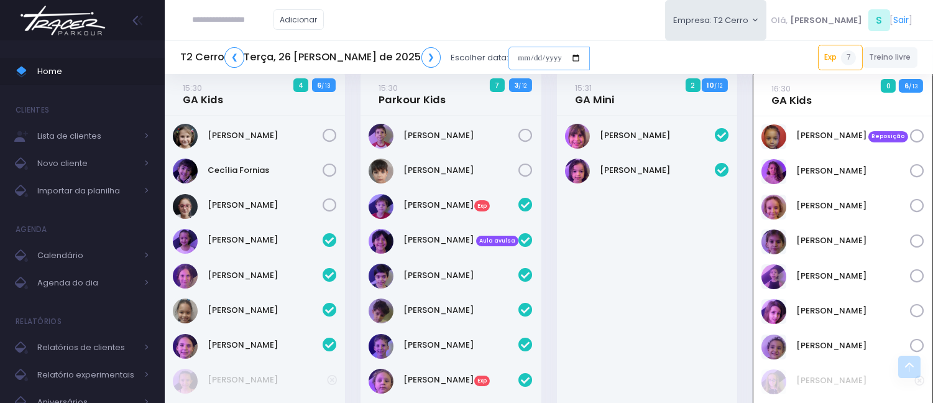
click at [508, 52] on input "date" at bounding box center [548, 59] width 81 height 24
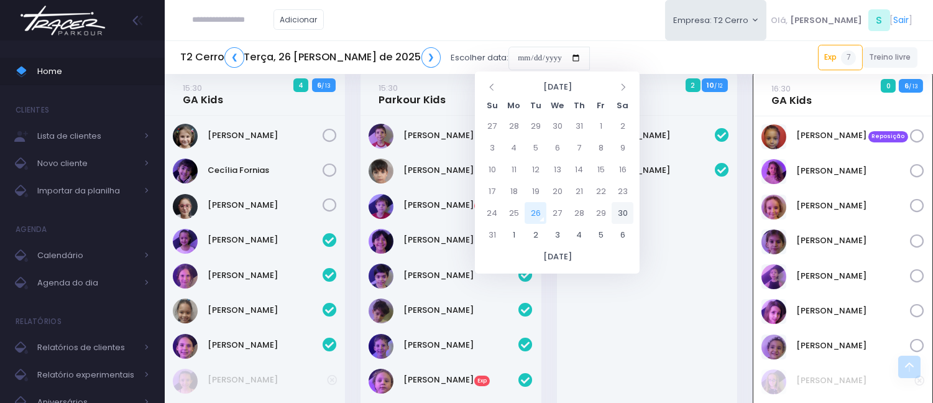
click at [622, 212] on td "30" at bounding box center [622, 213] width 22 height 22
type input "**********"
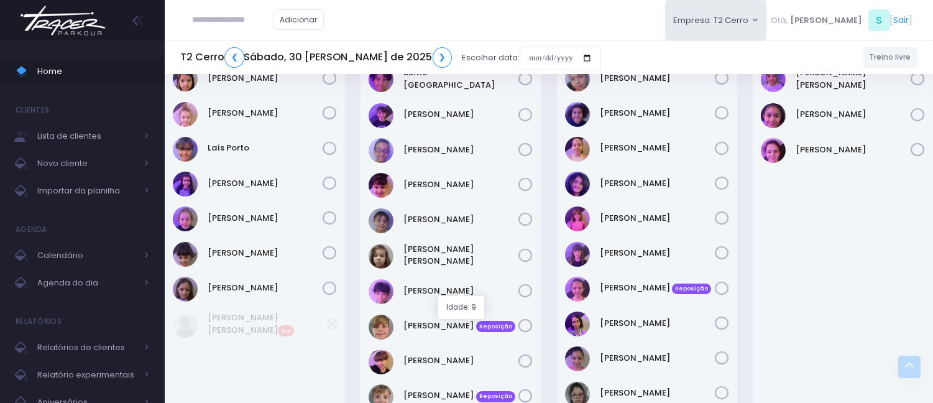
scroll to position [552, 0]
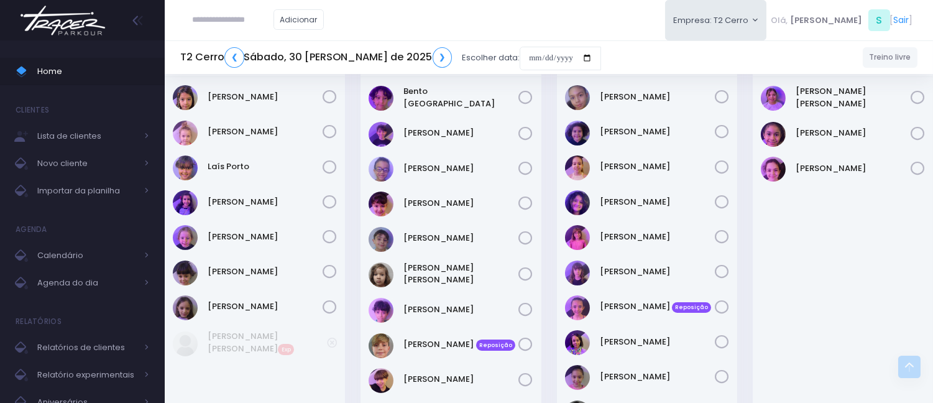
click at [491, 16] on div "Adicionar Empresa: T2 Cerro [GEOGRAPHIC_DATA][MEDICAL_DATA][PERSON_NAME], S [" at bounding box center [549, 20] width 768 height 40
click at [513, 8] on div "Adicionar Empresa: T2 Cerro [GEOGRAPHIC_DATA][MEDICAL_DATA][PERSON_NAME], S [" at bounding box center [549, 20] width 768 height 40
click at [377, 9] on div "Adicionar Empresa: T2 Cerro [GEOGRAPHIC_DATA][MEDICAL_DATA][PERSON_NAME], S [" at bounding box center [549, 20] width 768 height 40
click at [426, 11] on div "Adicionar Empresa: T2 Cerro [GEOGRAPHIC_DATA][MEDICAL_DATA][PERSON_NAME], S [" at bounding box center [549, 20] width 768 height 40
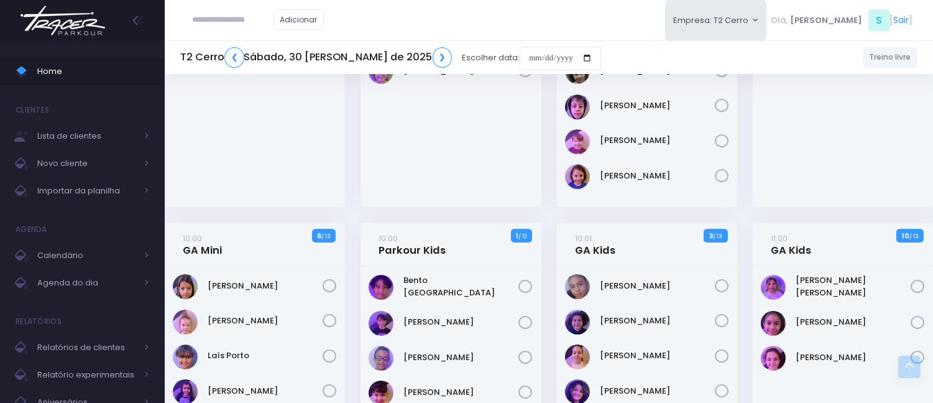
scroll to position [345, 0]
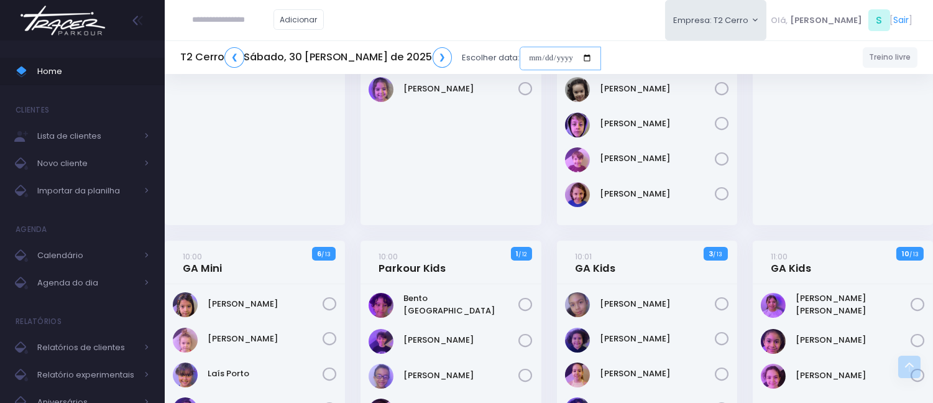
click at [519, 48] on input "date" at bounding box center [559, 59] width 81 height 24
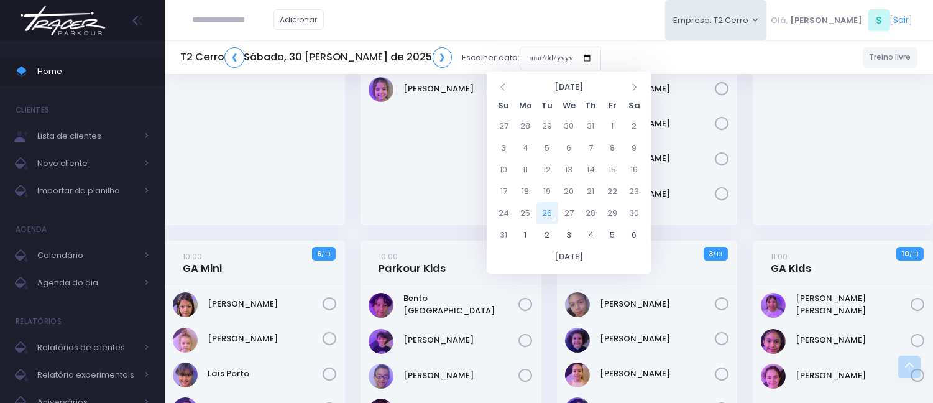
click at [549, 214] on td "26" at bounding box center [547, 213] width 22 height 22
type input "**********"
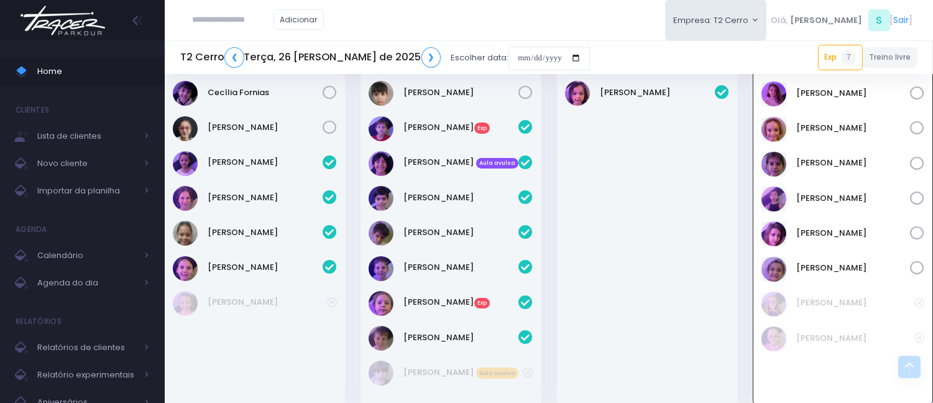
scroll to position [514, 0]
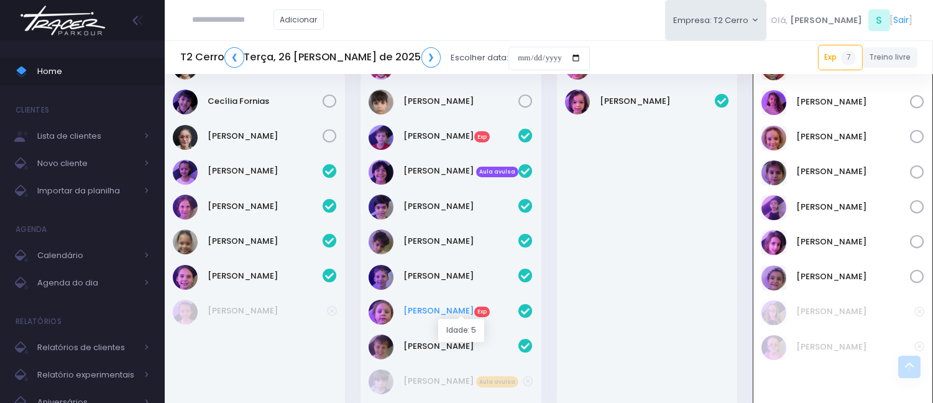
click at [424, 306] on link "[PERSON_NAME] Exp" at bounding box center [461, 310] width 115 height 12
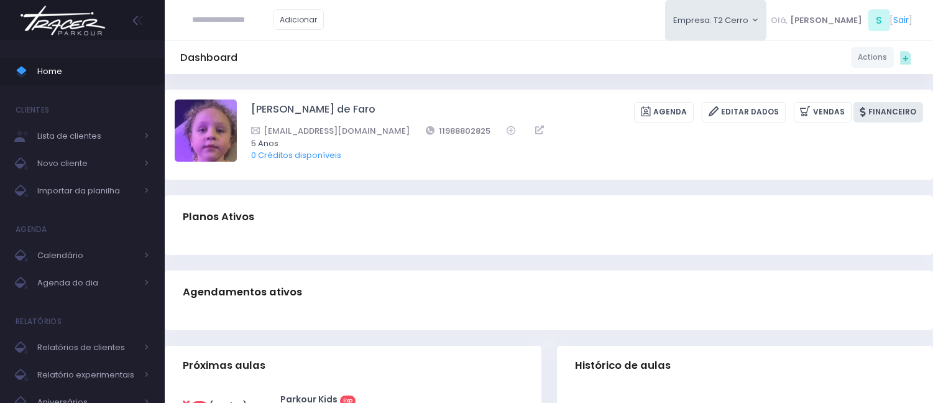
click at [885, 109] on link "Financeiro" at bounding box center [888, 112] width 70 height 21
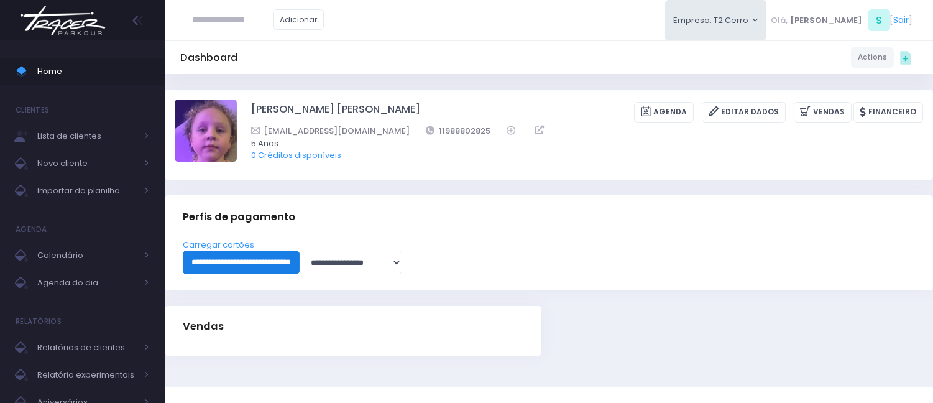
click at [251, 257] on input "**********" at bounding box center [241, 262] width 117 height 24
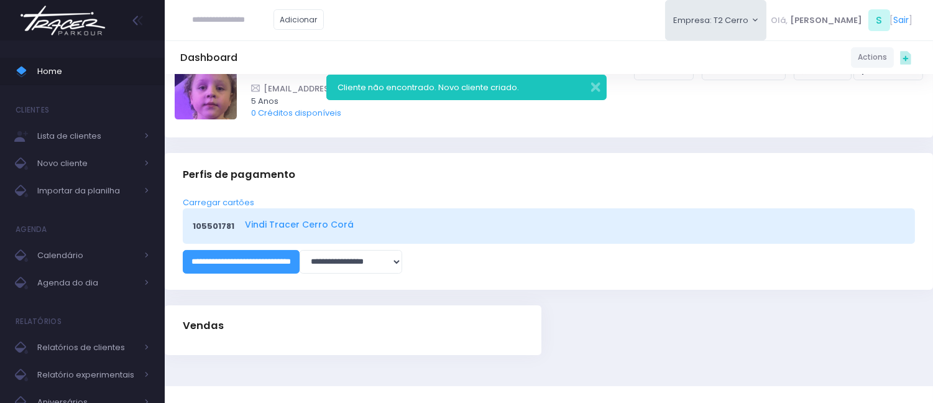
scroll to position [65, 0]
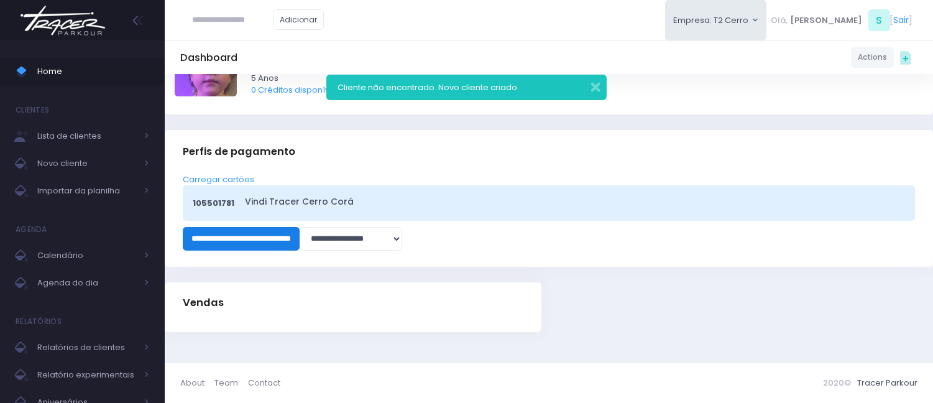
click at [272, 239] on input "**********" at bounding box center [241, 239] width 117 height 24
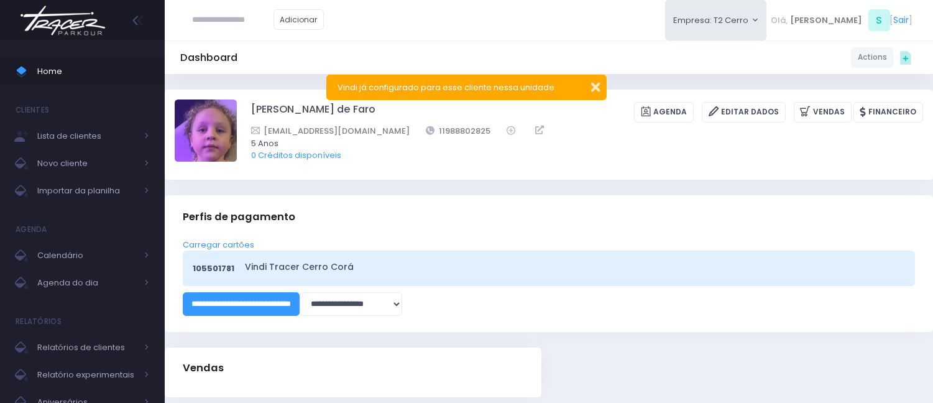
click at [598, 88] on button "button" at bounding box center [587, 85] width 25 height 14
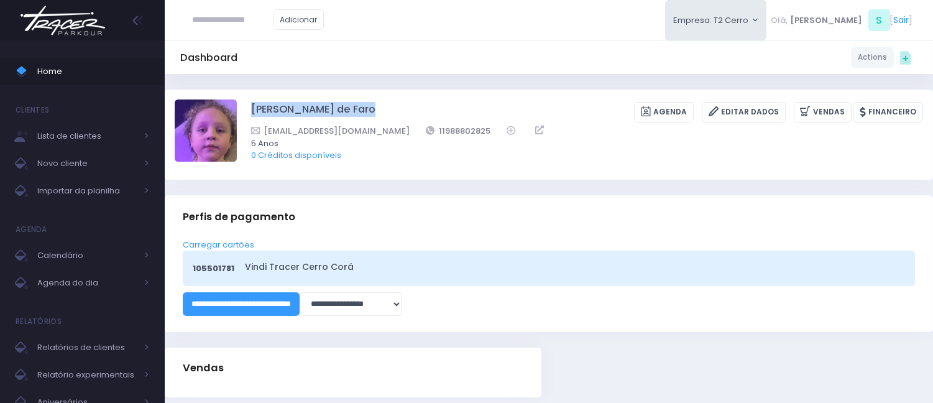
drag, startPoint x: 386, startPoint y: 103, endPoint x: 252, endPoint y: 97, distance: 134.4
click at [252, 97] on div "[PERSON_NAME] de Faro [GEOGRAPHIC_DATA] Editar Dados [GEOGRAPHIC_DATA] Financei…" at bounding box center [549, 134] width 768 height 90
copy div "[PERSON_NAME] de Faro"
click at [70, 73] on span "Home" at bounding box center [93, 71] width 112 height 16
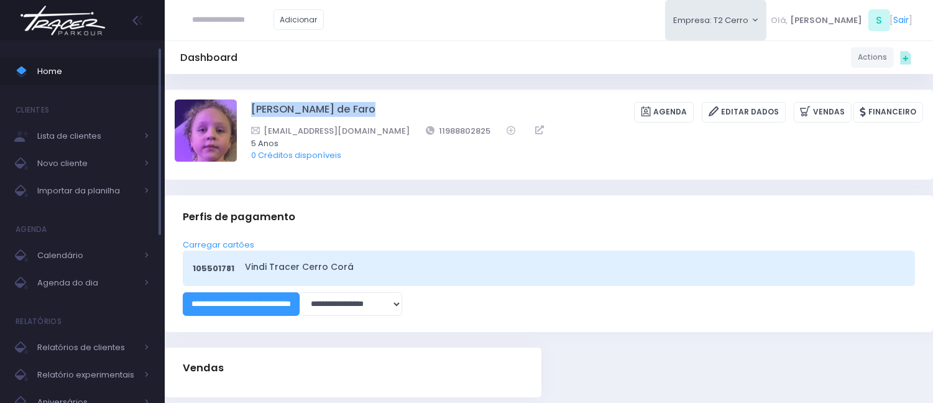
click at [139, 67] on span "Home" at bounding box center [93, 71] width 112 height 16
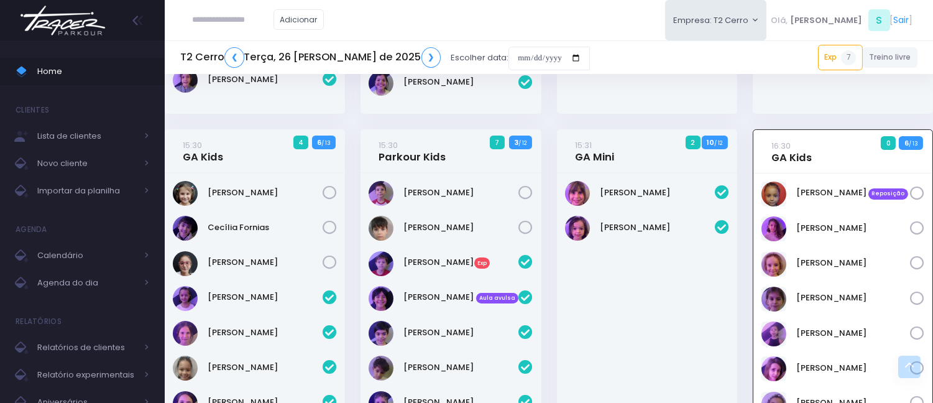
scroll to position [376, 0]
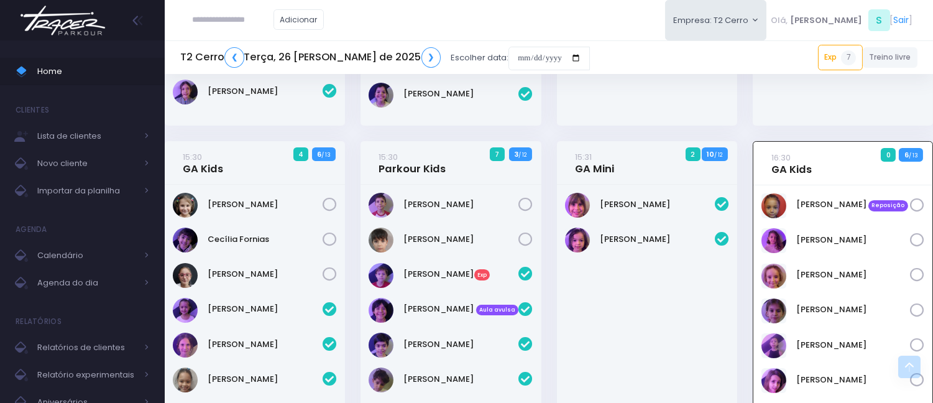
click at [508, 57] on input "date" at bounding box center [548, 59] width 81 height 24
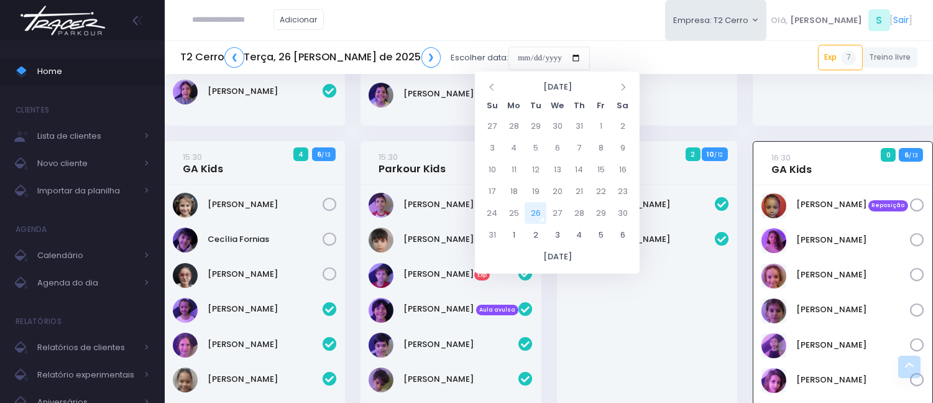
click at [536, 217] on td "26" at bounding box center [535, 213] width 22 height 22
type input "**********"
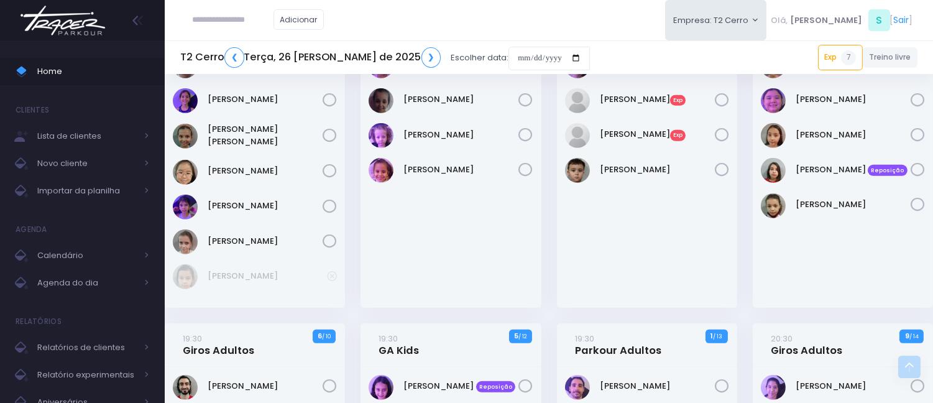
scroll to position [1274, 0]
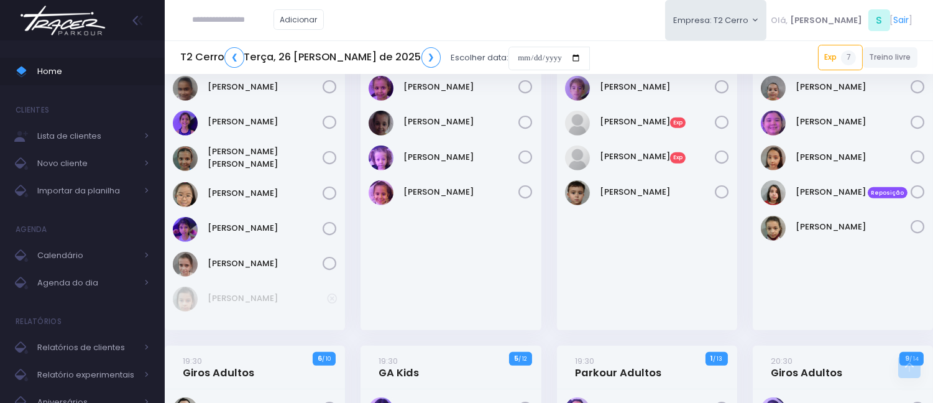
click at [589, 255] on div "[PERSON_NAME]" at bounding box center [647, 146] width 180 height 367
click at [523, 34] on div "Adicionar Empresa: T2 Cerro T2 Cerro T3 Santana T4 Pompeia Olá, S [" at bounding box center [549, 20] width 768 height 40
click at [591, 28] on div "Adicionar Empresa: T2 Cerro T2 Cerro T3 Santana T4 Pompeia Olá, S [" at bounding box center [549, 20] width 768 height 40
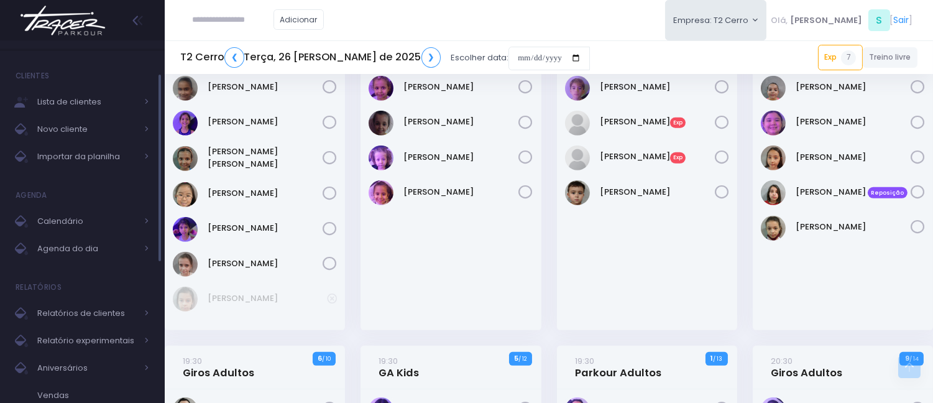
click at [524, 19] on div "Adicionar Empresa: T2 Cerro T2 Cerro T3 Santana T4 Pompeia Olá, S [" at bounding box center [549, 20] width 768 height 40
drag, startPoint x: 529, startPoint y: 9, endPoint x: 454, endPoint y: 4, distance: 75.3
click at [526, 11] on div "Adicionar Empresa: T2 Cerro T2 Cerro T3 Santana T4 Pompeia Olá, S [" at bounding box center [549, 20] width 768 height 40
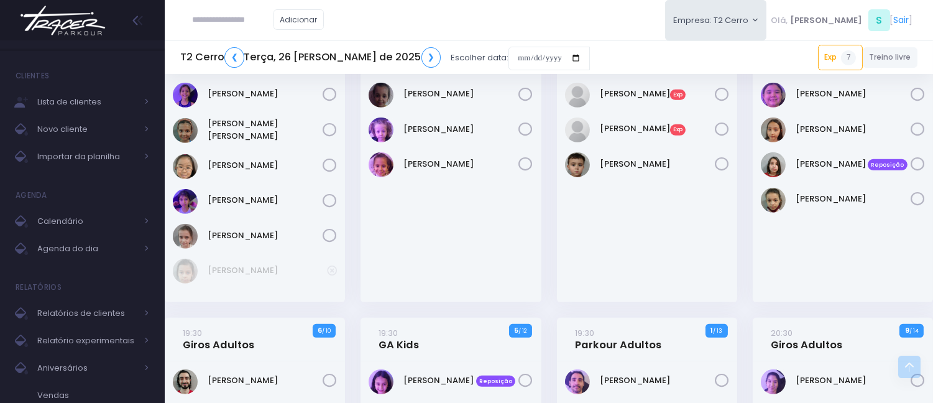
scroll to position [1274, 0]
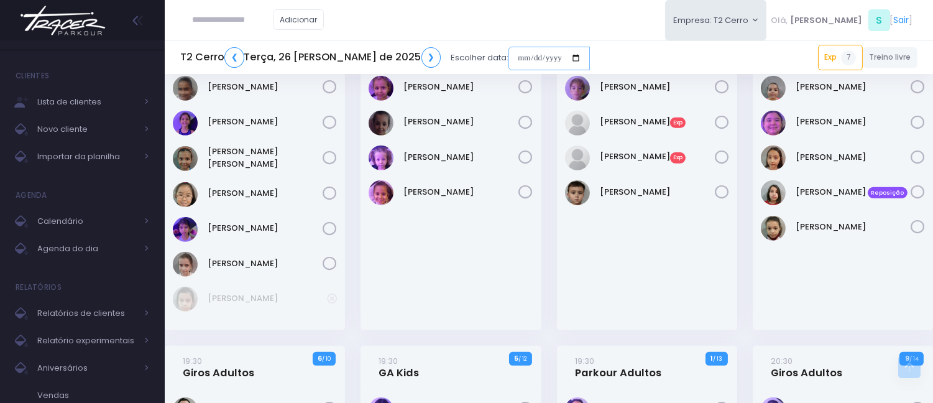
click at [508, 60] on input "date" at bounding box center [548, 59] width 81 height 24
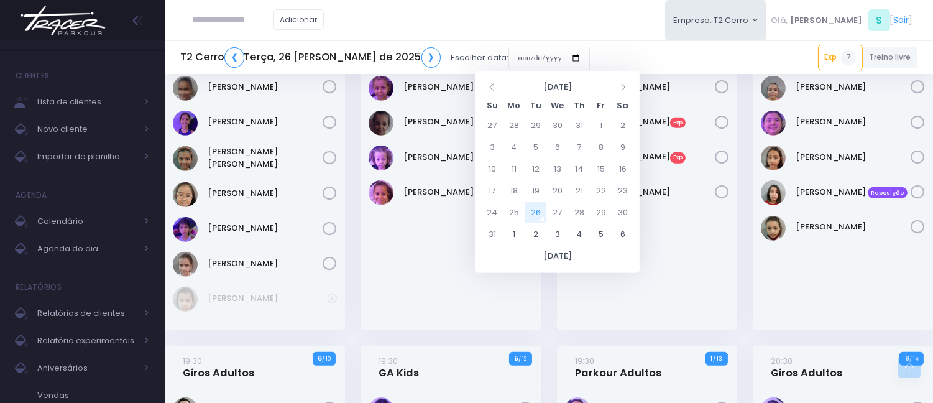
drag, startPoint x: 211, startPoint y: 23, endPoint x: 227, endPoint y: 17, distance: 17.3
click at [212, 23] on input "text" at bounding box center [233, 20] width 81 height 24
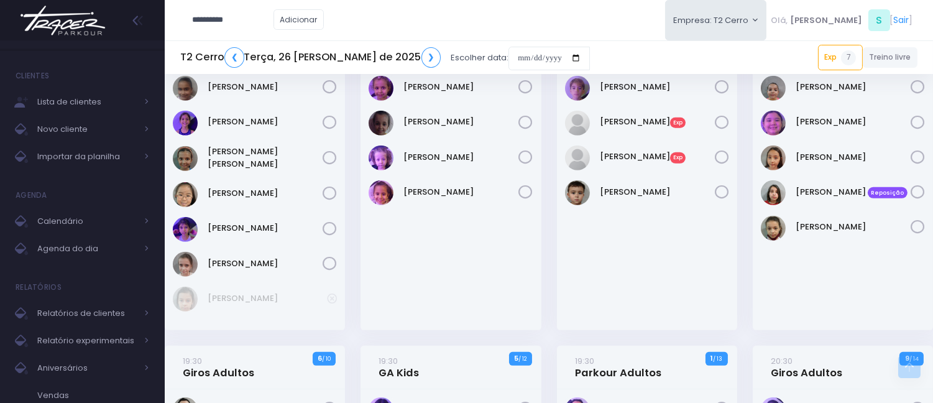
drag, startPoint x: 219, startPoint y: 16, endPoint x: 189, endPoint y: 60, distance: 53.6
click at [188, 64] on h5 "T2 Cerro ❮ Terça, 26 de Agosto de 2025 ❯" at bounding box center [310, 57] width 260 height 21
click at [251, 24] on input "********" at bounding box center [233, 20] width 81 height 24
type input "**********"
click input "submit" at bounding box center [0, 0] width 0 height 0
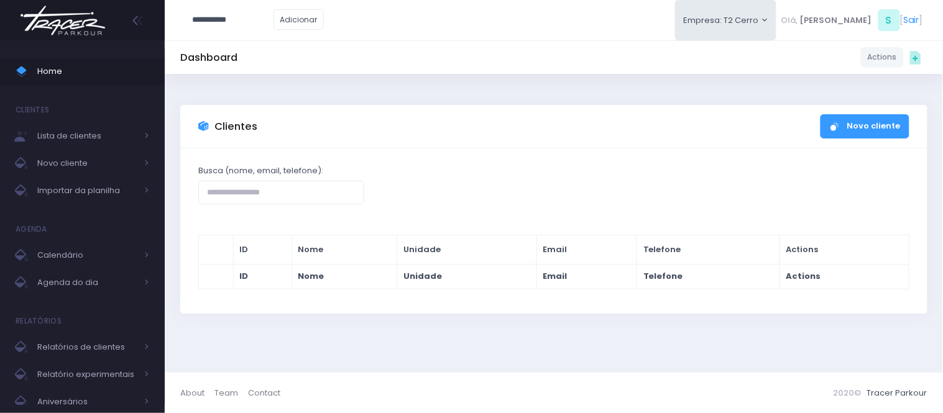
type input "**********"
type input "********"
type input "**********"
click input "submit" at bounding box center [0, 0] width 0 height 0
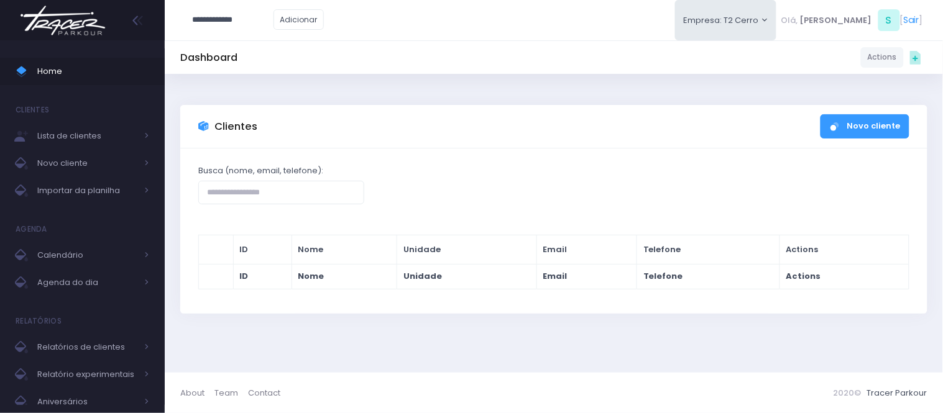
type input "**********"
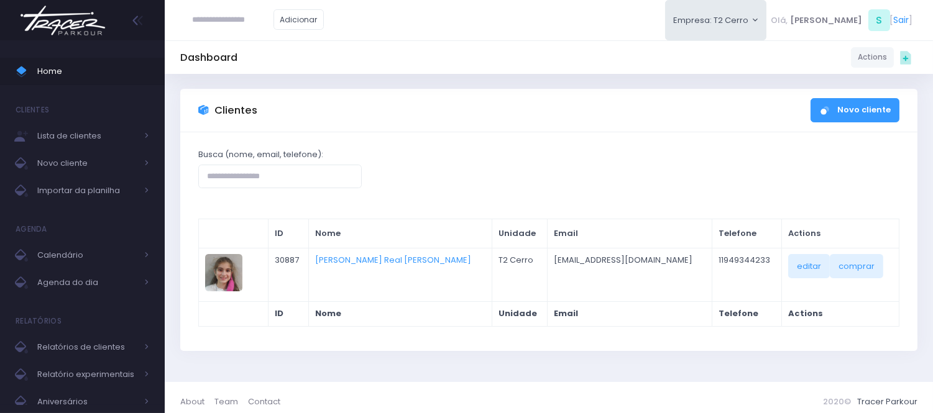
scroll to position [25, 0]
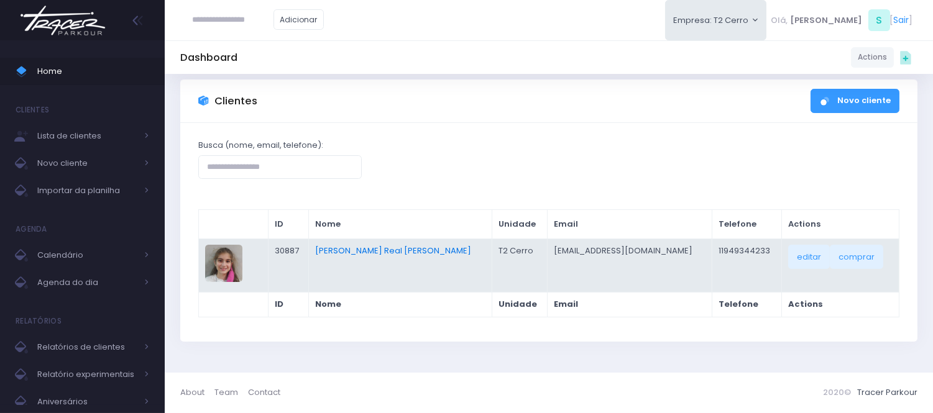
click at [441, 247] on link "Fernanda Real Amadeo De Azevedo" at bounding box center [393, 251] width 156 height 12
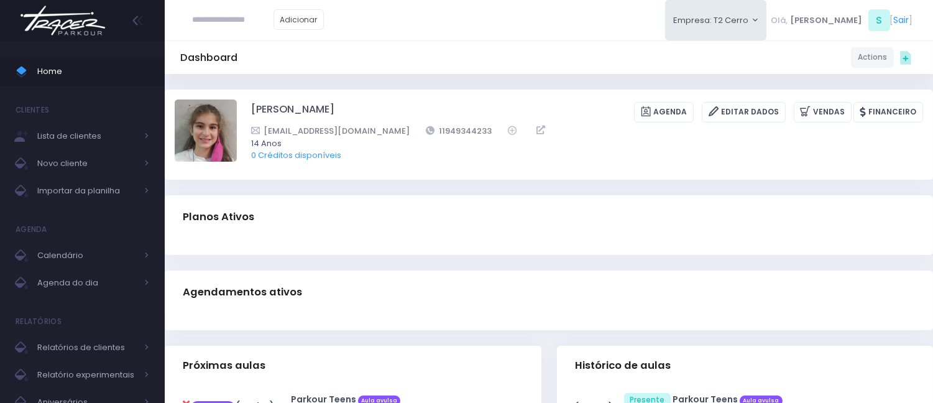
drag, startPoint x: 354, startPoint y: 235, endPoint x: 355, endPoint y: 228, distance: 6.9
click at [355, 229] on div "Planos Ativos" at bounding box center [549, 216] width 768 height 43
click at [321, 104] on link "[PERSON_NAME]" at bounding box center [292, 112] width 83 height 21
click at [134, 75] on span "Home" at bounding box center [93, 71] width 112 height 16
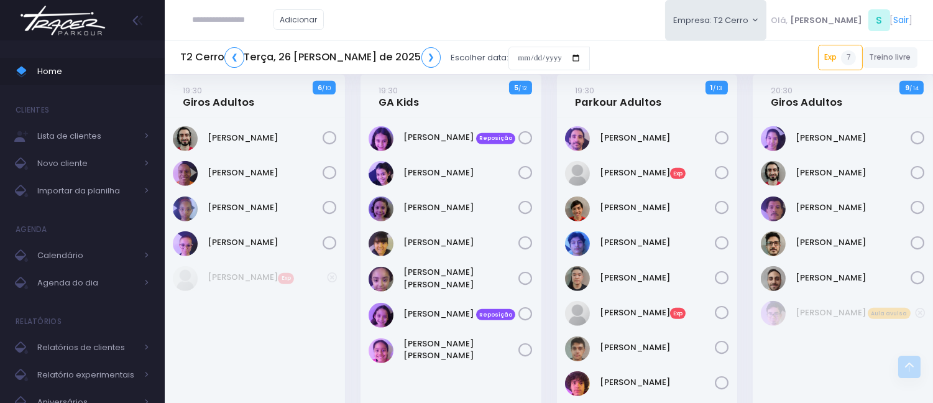
scroll to position [1522, 0]
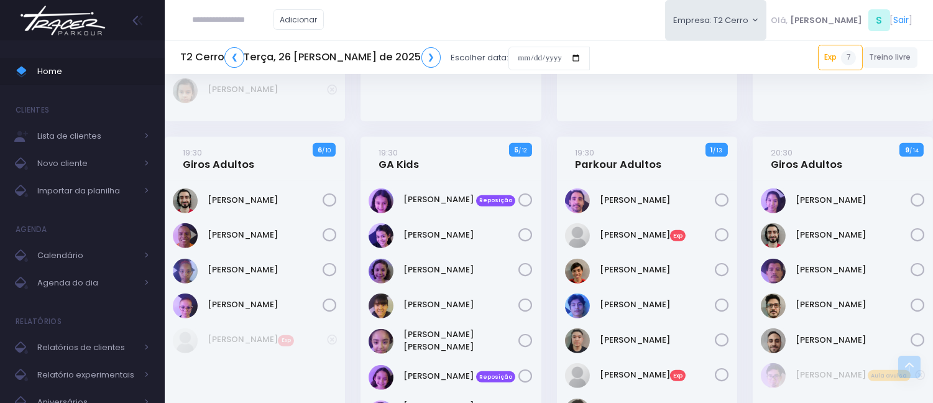
paste input "**********"
type input "**********"
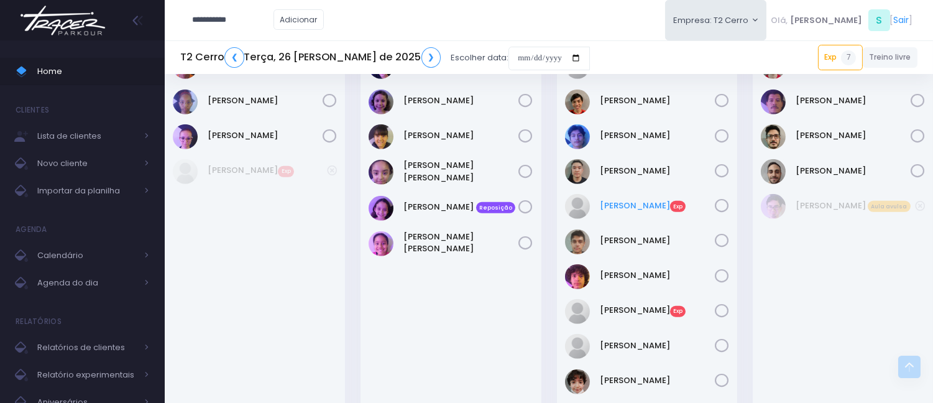
scroll to position [1729, 0]
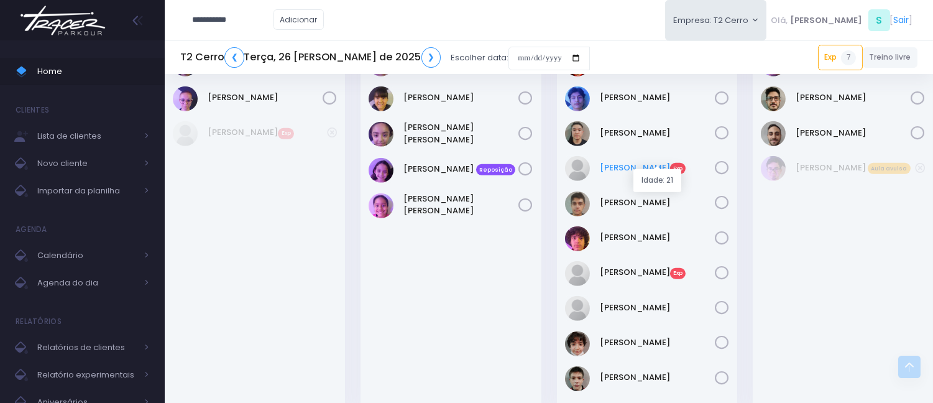
click at [633, 162] on link "Jean Carlos Exp" at bounding box center [657, 168] width 115 height 12
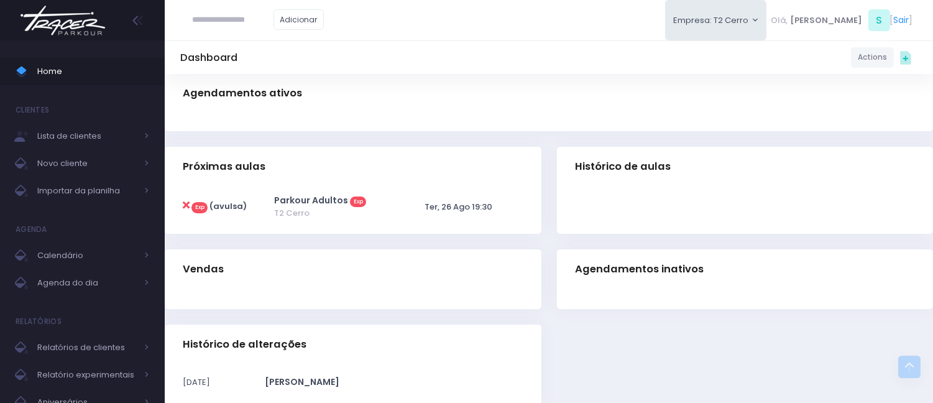
scroll to position [207, 0]
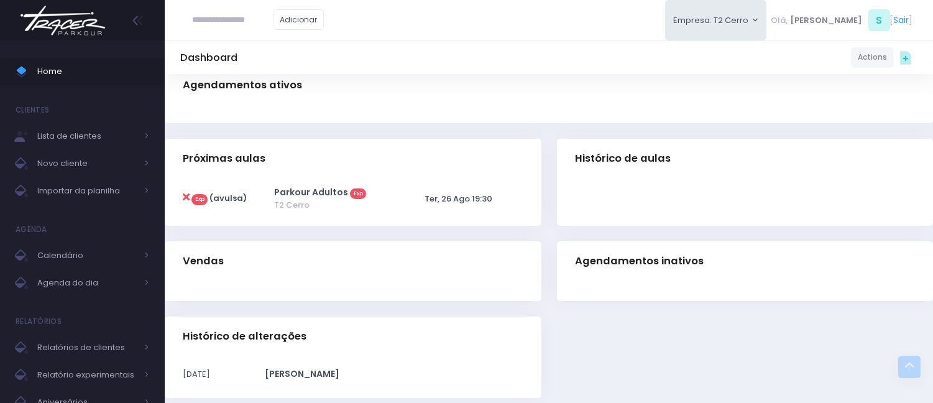
click at [183, 195] on icon at bounding box center [186, 197] width 7 height 10
type input "**********"
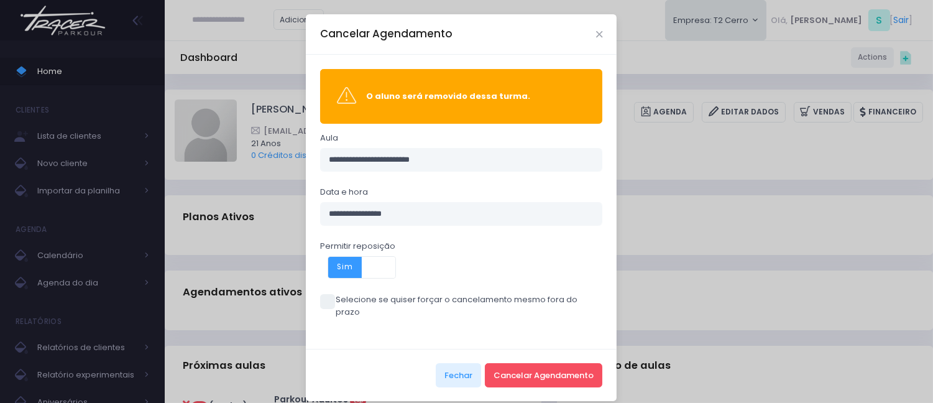
click at [340, 267] on span "Sim" at bounding box center [345, 267] width 34 height 21
click at [337, 262] on span at bounding box center [345, 267] width 34 height 21
click at [520, 363] on button "Cancelar Agendamento" at bounding box center [543, 375] width 117 height 24
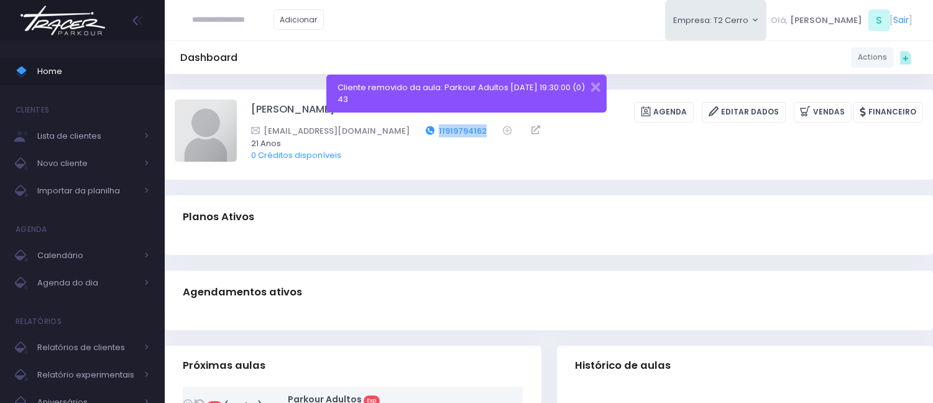
drag, startPoint x: 496, startPoint y: 130, endPoint x: 450, endPoint y: 123, distance: 46.6
click at [450, 124] on div "[EMAIL_ADDRESS][DOMAIN_NAME] 11919794162" at bounding box center [579, 130] width 656 height 13
copy link "11919794162"
click at [98, 59] on link "Home" at bounding box center [82, 71] width 165 height 27
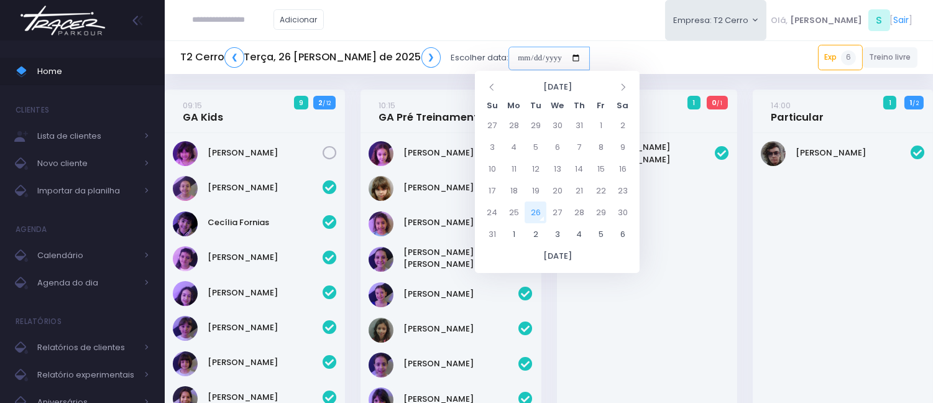
drag, startPoint x: 485, startPoint y: 55, endPoint x: 580, endPoint y: 103, distance: 106.7
click at [508, 55] on input "date" at bounding box center [548, 59] width 81 height 24
click at [621, 206] on td "30" at bounding box center [622, 212] width 22 height 22
type input "**********"
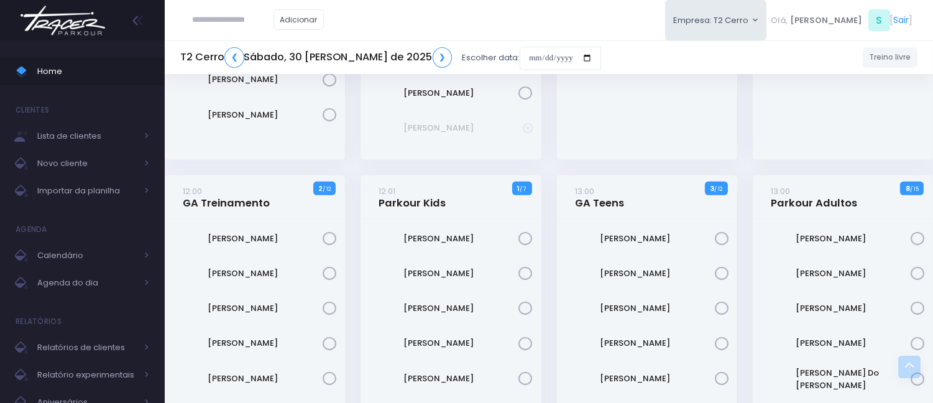
scroll to position [1381, 0]
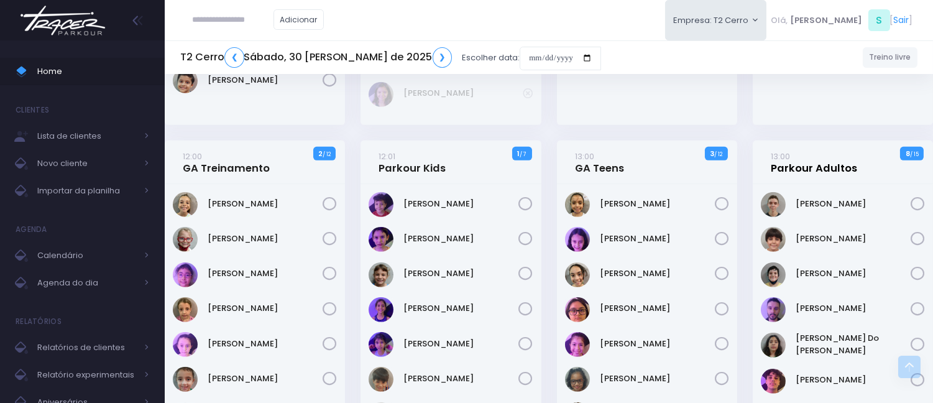
click at [806, 150] on link "13:00 Parkour Adultos" at bounding box center [813, 162] width 86 height 25
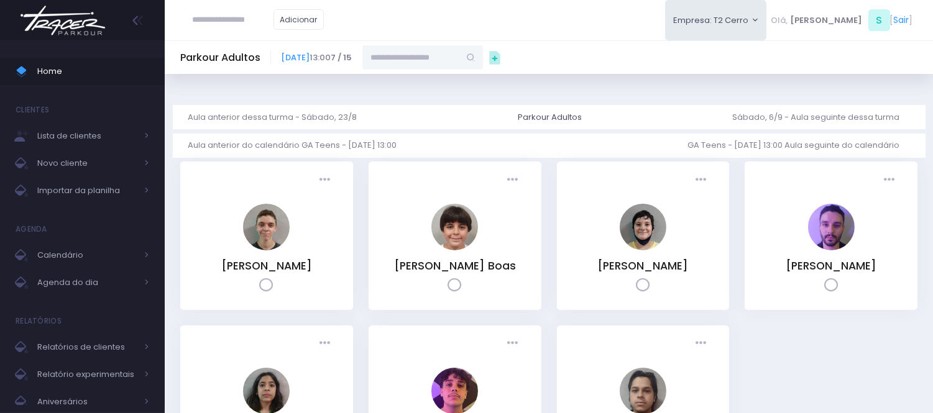
click at [459, 60] on input "text" at bounding box center [410, 57] width 97 height 24
paste input "**********"
click at [459, 81] on link "Jean Carlos de Sousa Soares" at bounding box center [423, 79] width 72 height 12
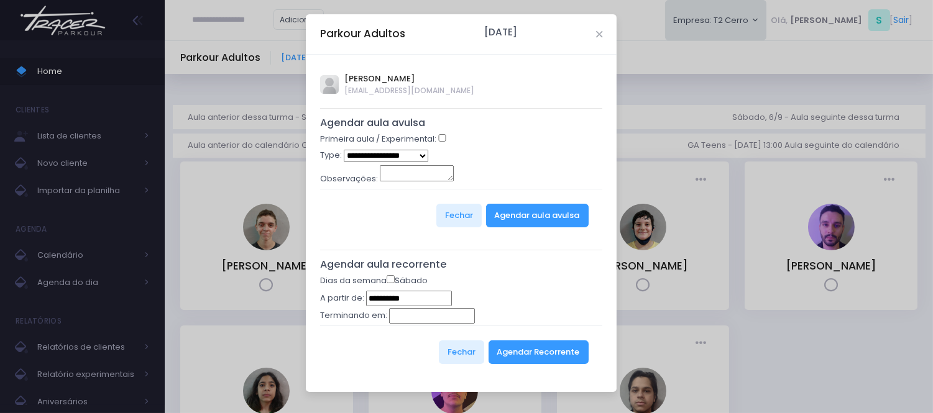
type input "**********"
click at [447, 141] on div "Primeira aula / Experimental:" at bounding box center [461, 141] width 283 height 16
select select "*"
click at [506, 209] on button "Agendar aula avulsa" at bounding box center [537, 216] width 103 height 24
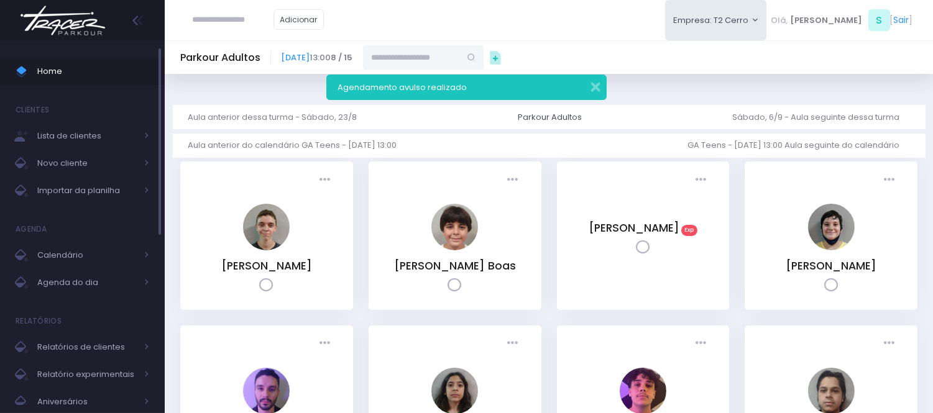
click at [78, 67] on span "Home" at bounding box center [93, 71] width 112 height 16
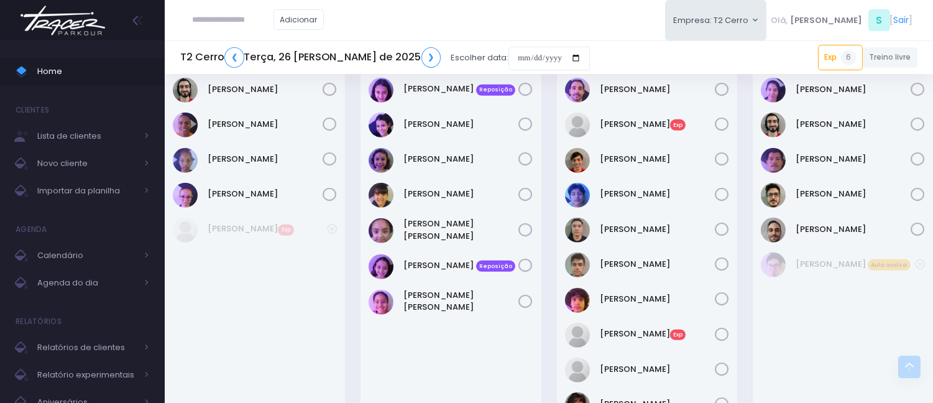
scroll to position [1798, 0]
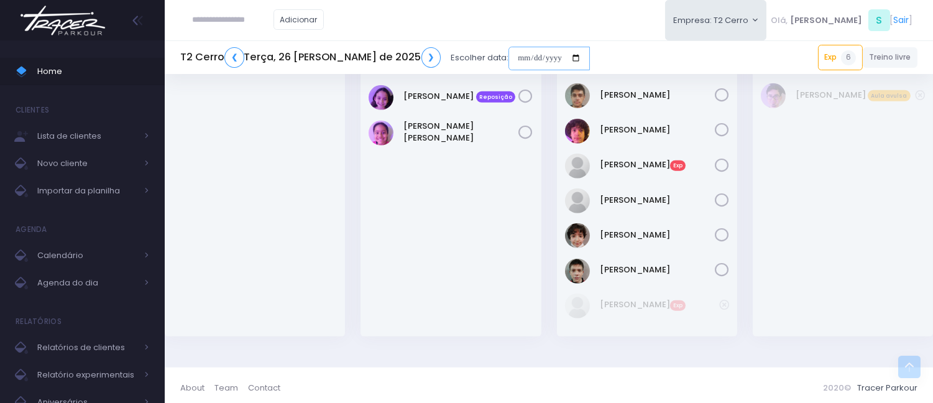
click at [508, 61] on input "date" at bounding box center [548, 59] width 81 height 24
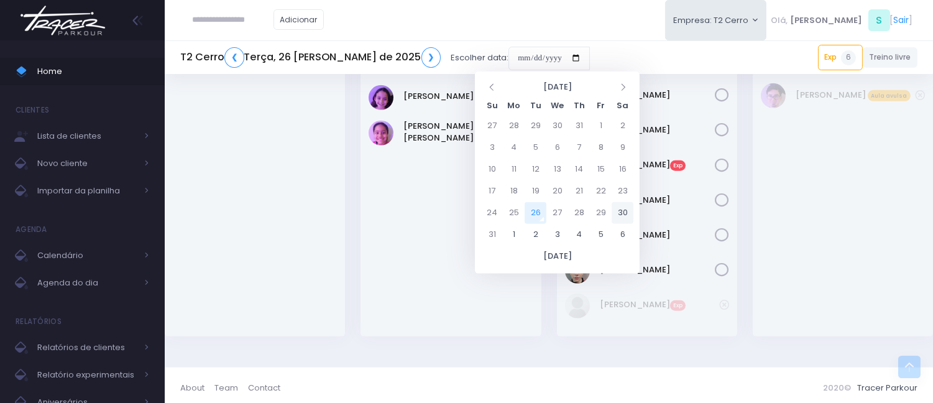
click at [620, 219] on td "30" at bounding box center [622, 213] width 22 height 22
type input "**********"
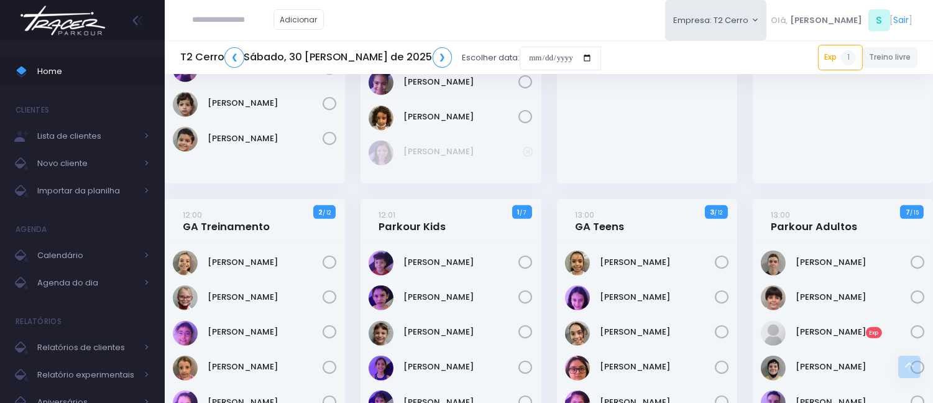
scroll to position [1312, 0]
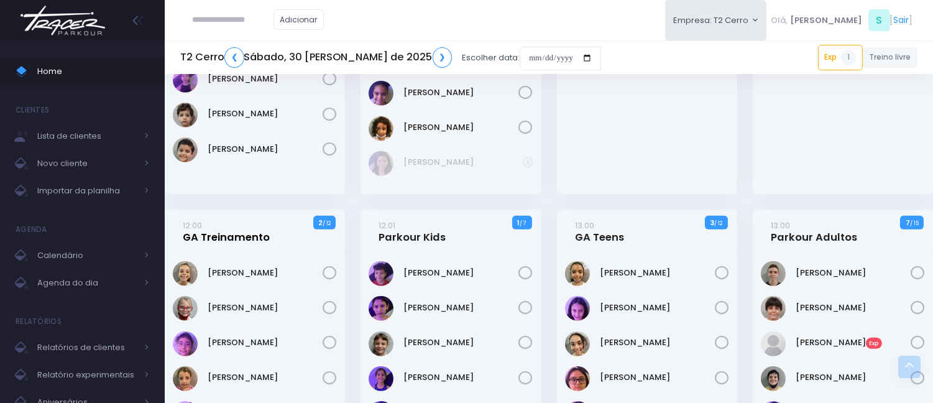
click at [249, 221] on link "12:00 GA Treinamento" at bounding box center [226, 231] width 87 height 25
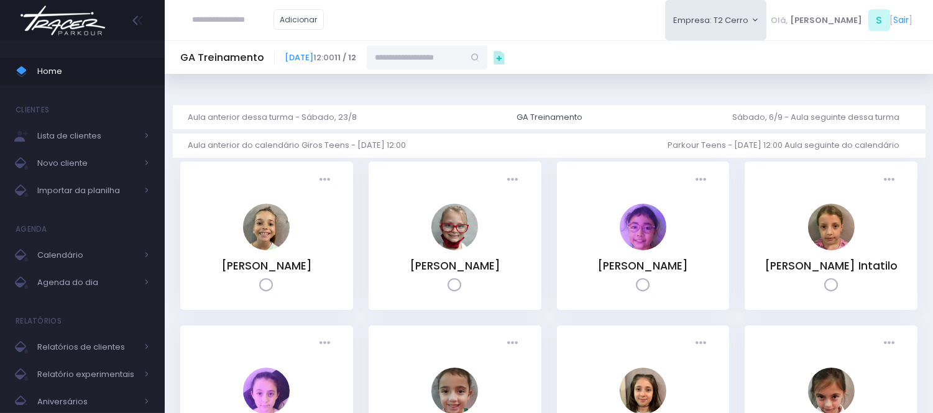
click at [456, 55] on input "text" at bounding box center [415, 57] width 97 height 24
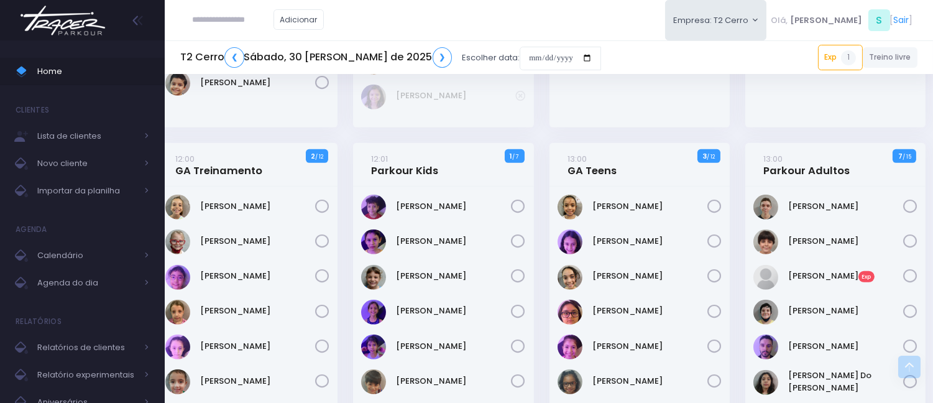
scroll to position [1312, 7]
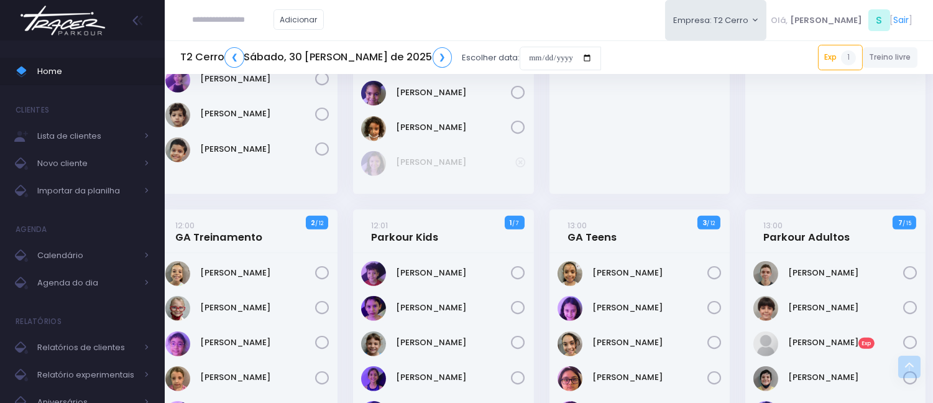
click at [261, 214] on div "12:00 GA Treinamento 2 / 12" at bounding box center [247, 230] width 180 height 43
click at [237, 221] on link "12:00 GA Treinamento" at bounding box center [218, 231] width 87 height 25
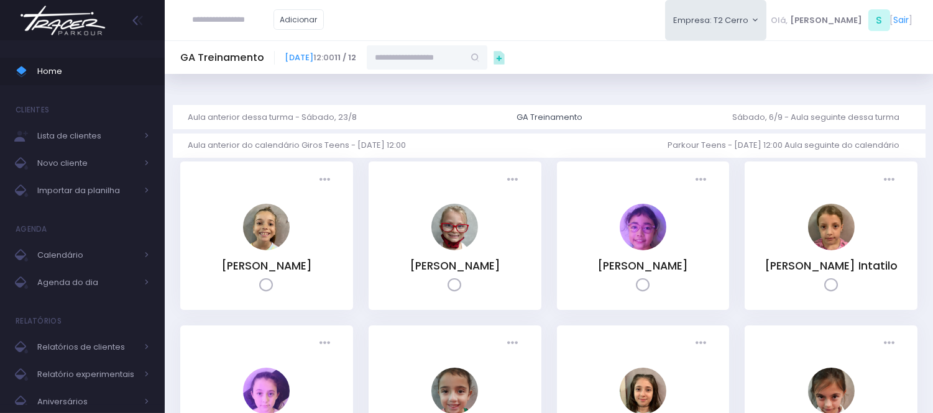
click at [464, 55] on input "text" at bounding box center [415, 57] width 97 height 24
type input "**********"
click at [87, 65] on span "Home" at bounding box center [93, 71] width 112 height 16
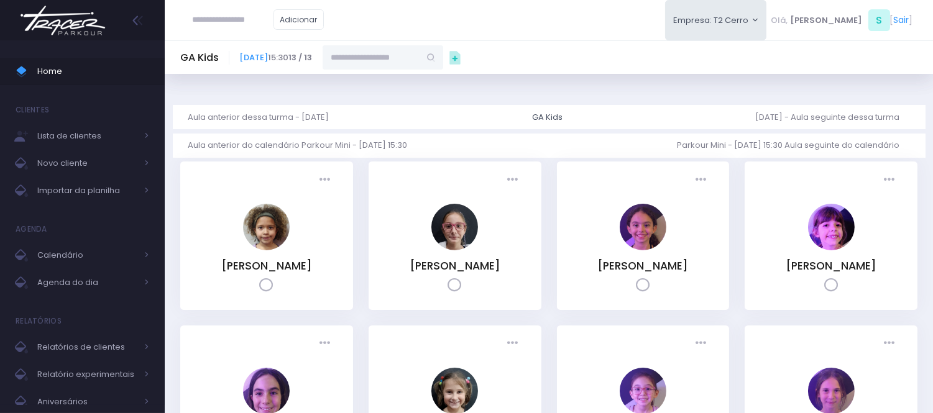
click at [260, 19] on input "text" at bounding box center [233, 20] width 81 height 24
type input "**********"
click input "submit" at bounding box center [0, 0] width 0 height 0
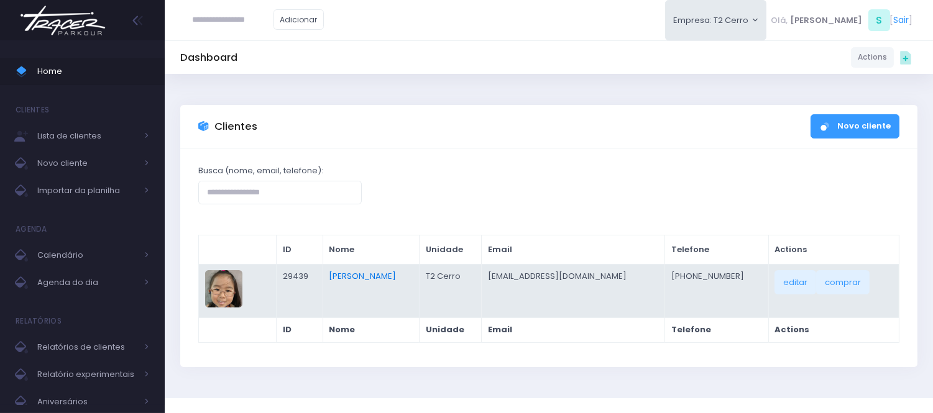
click at [371, 278] on link "Natália Mie Sunami" at bounding box center [362, 276] width 67 height 12
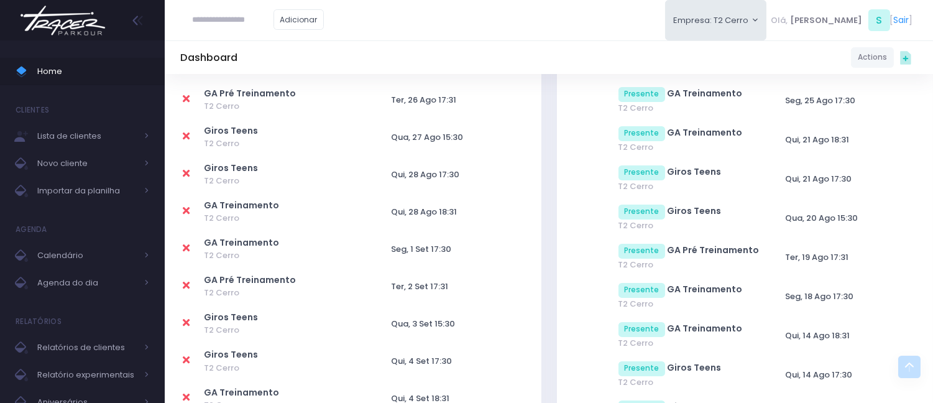
scroll to position [621, 0]
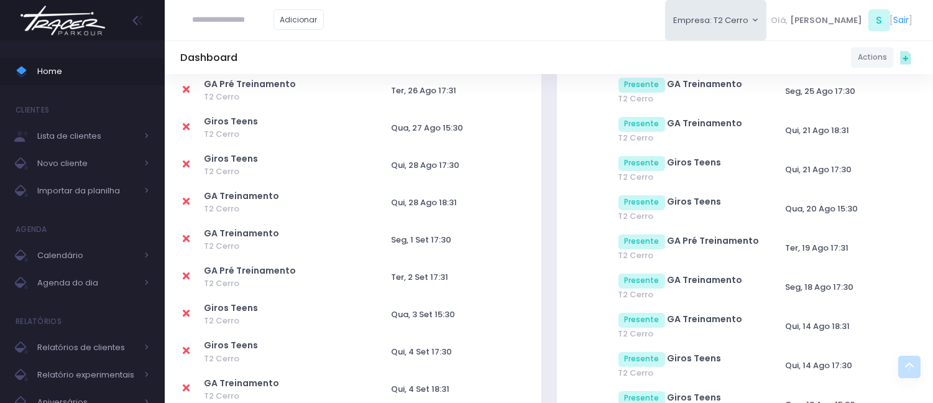
click at [187, 160] on icon at bounding box center [186, 164] width 7 height 10
type input "**********"
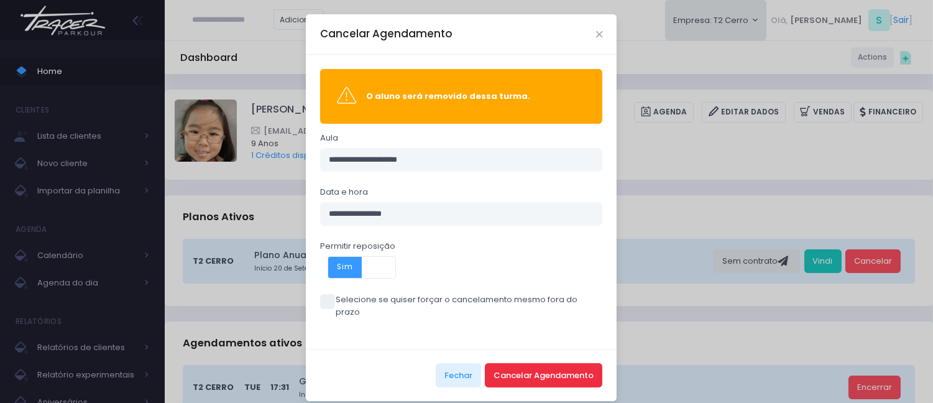
click at [520, 363] on button "Cancelar Agendamento" at bounding box center [543, 375] width 117 height 24
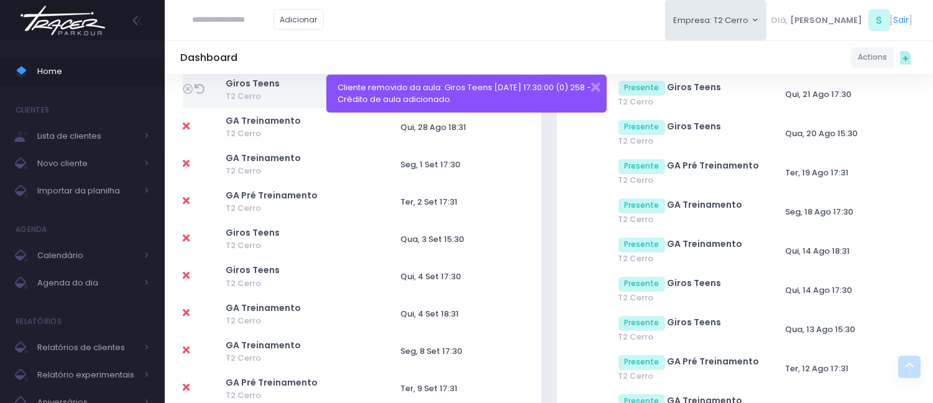
scroll to position [552, 0]
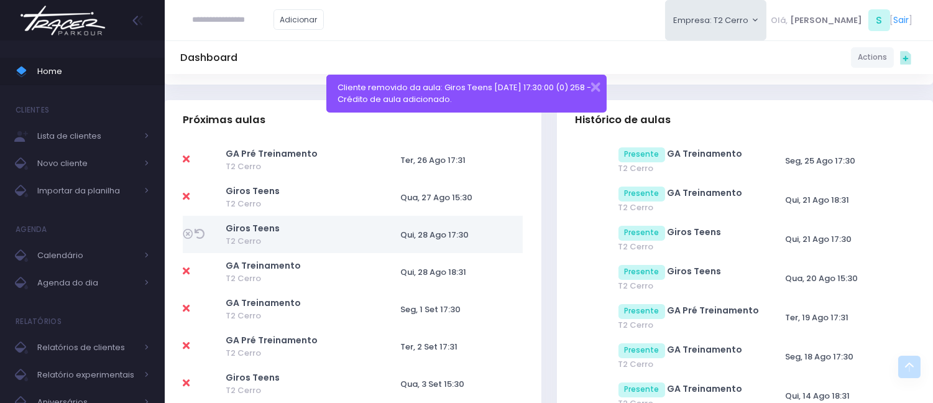
click at [185, 269] on icon at bounding box center [186, 271] width 7 height 10
type input "**********"
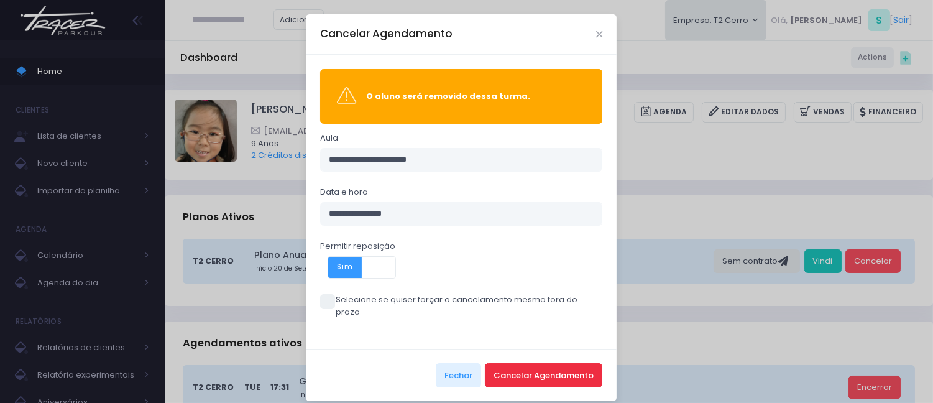
click at [523, 363] on button "Cancelar Agendamento" at bounding box center [543, 375] width 117 height 24
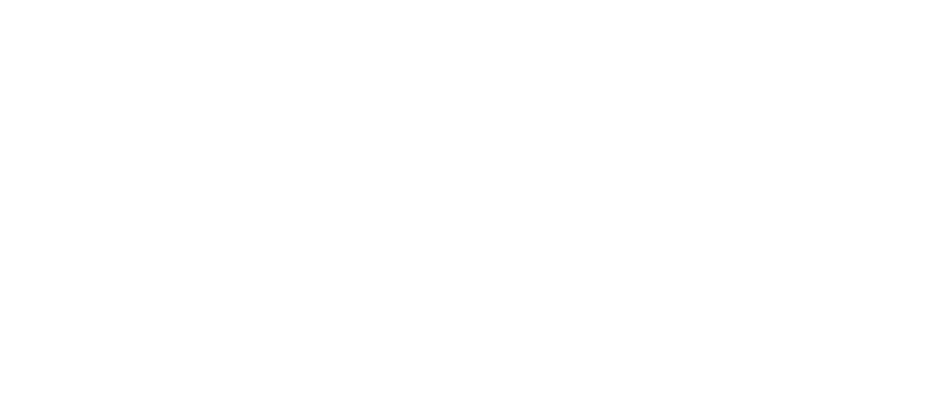
scroll to position [940, 0]
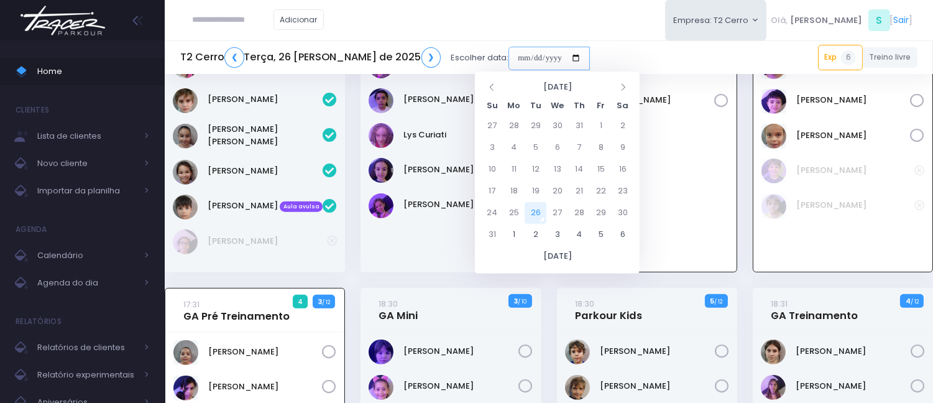
click at [508, 56] on input "date" at bounding box center [548, 59] width 81 height 24
click at [556, 214] on td "27" at bounding box center [557, 213] width 22 height 22
type input "**********"
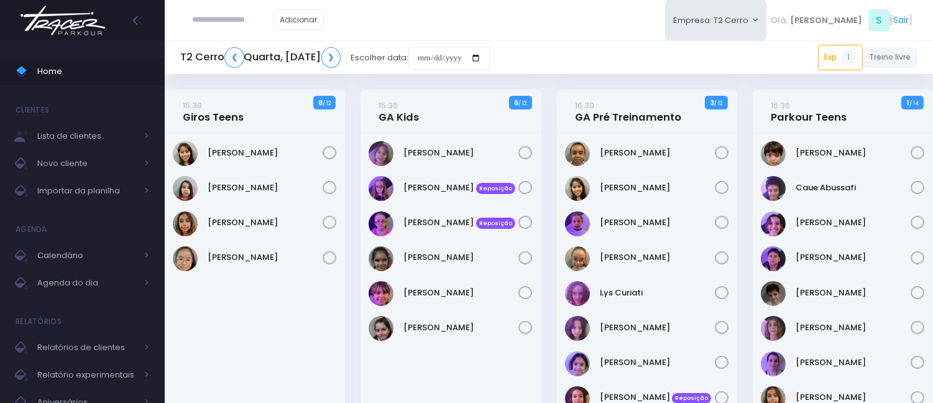
click at [591, 120] on link "16:30 GA Pré Treinamento" at bounding box center [628, 111] width 106 height 25
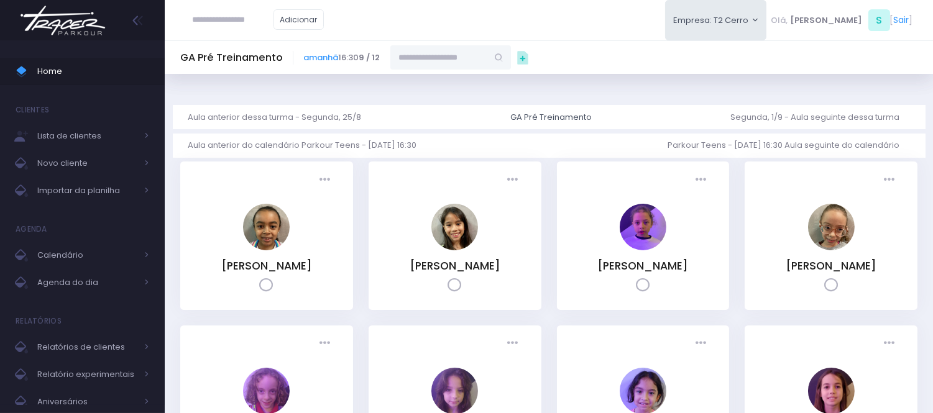
click at [464, 63] on input "text" at bounding box center [438, 57] width 97 height 24
type input "*****"
type input "**********"
type input "****"
click at [460, 84] on link "[PERSON_NAME]" at bounding box center [451, 79] width 72 height 12
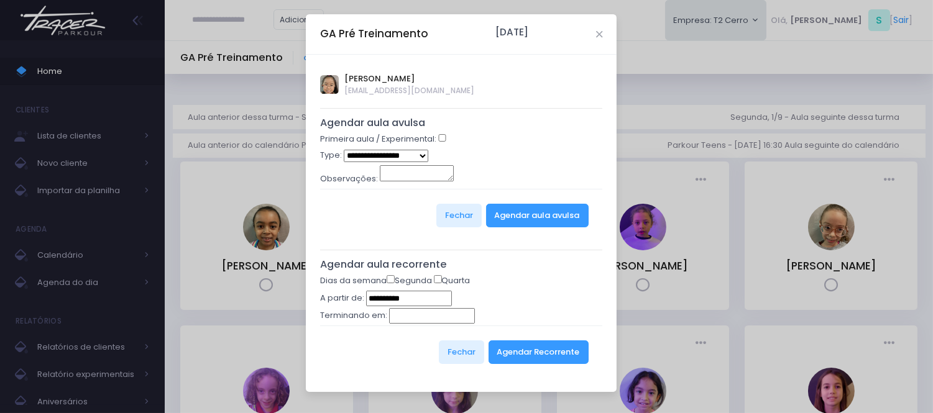
type input "**********"
click at [407, 157] on select "**********" at bounding box center [386, 156] width 85 height 12
select select "*"
click at [344, 150] on select "**********" at bounding box center [386, 156] width 85 height 12
click at [514, 209] on button "Agendar aula avulsa" at bounding box center [537, 216] width 103 height 24
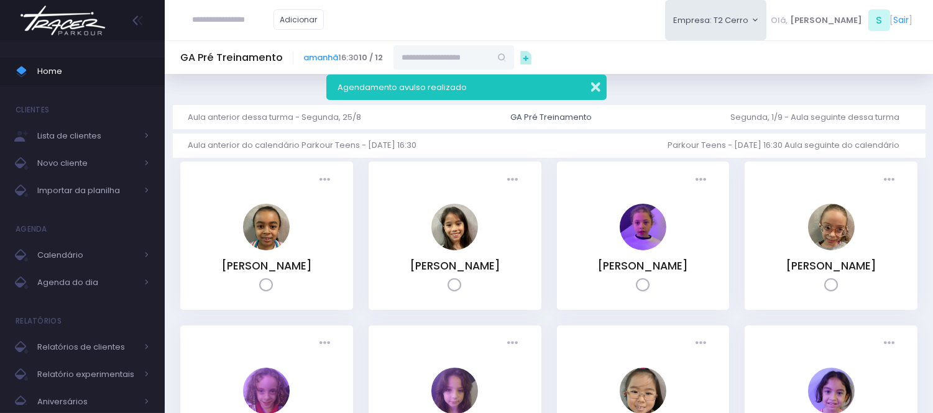
click at [594, 82] on button "button" at bounding box center [587, 85] width 25 height 14
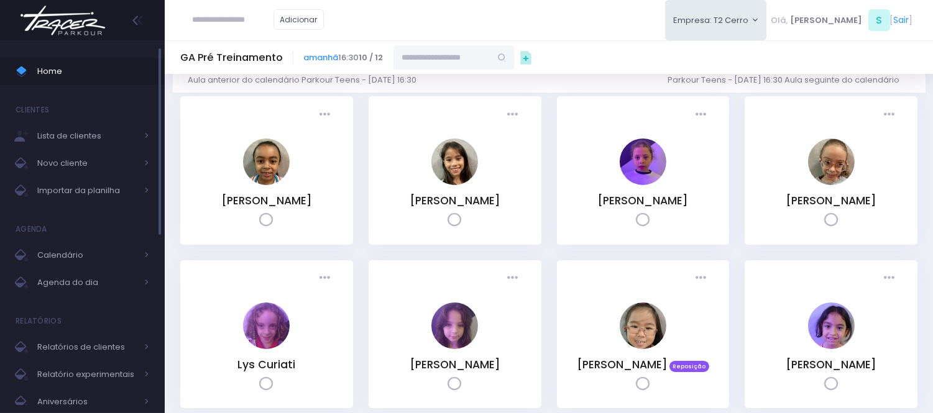
click at [119, 71] on span "Home" at bounding box center [93, 71] width 112 height 16
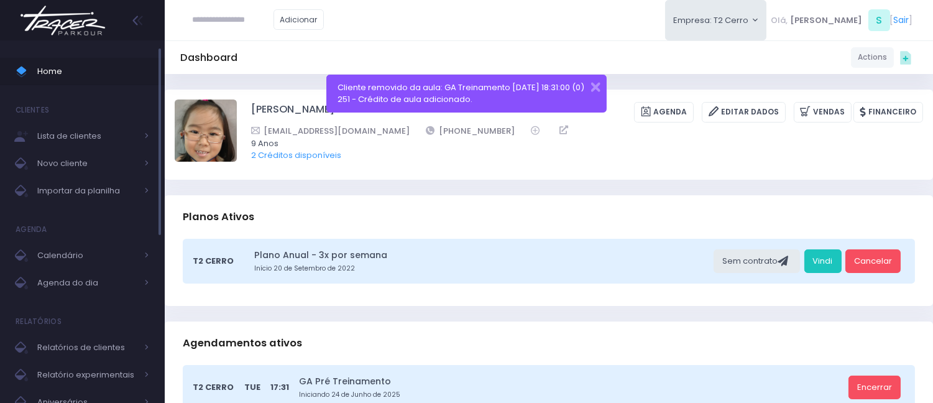
click at [81, 73] on span "Home" at bounding box center [93, 71] width 112 height 16
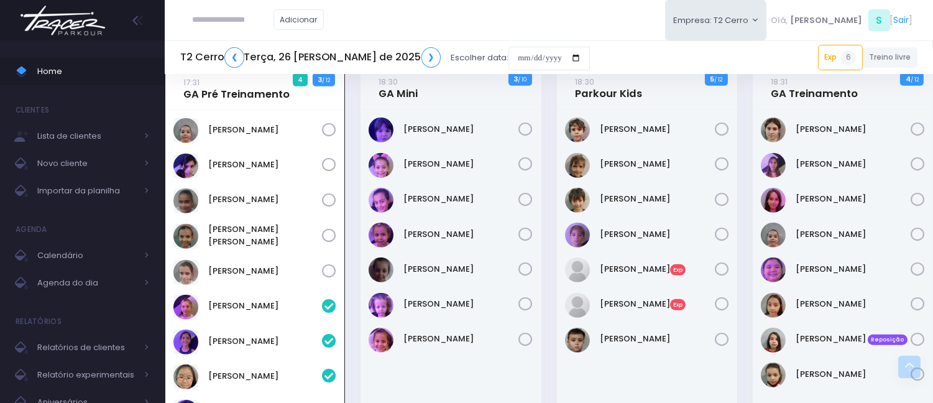
scroll to position [1216, 0]
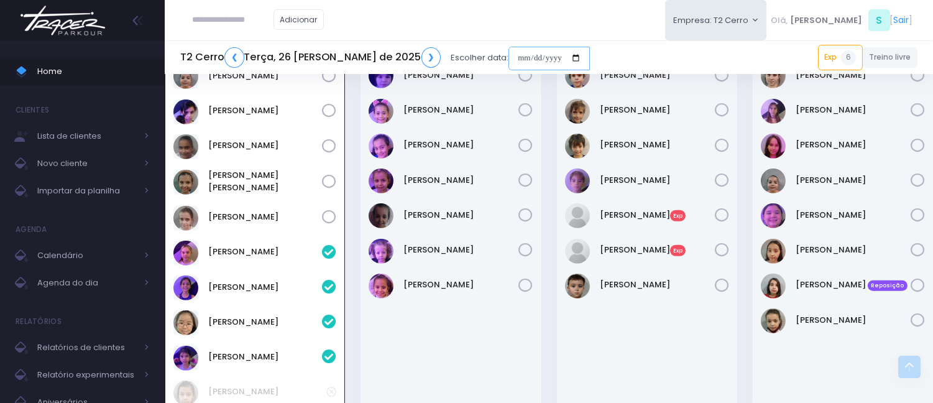
click at [508, 57] on input "date" at bounding box center [548, 59] width 81 height 24
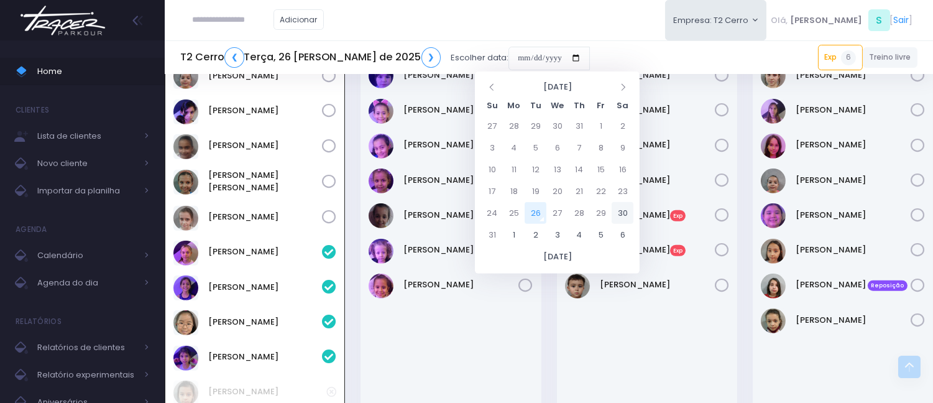
click at [620, 212] on td "30" at bounding box center [622, 213] width 22 height 22
type input "**********"
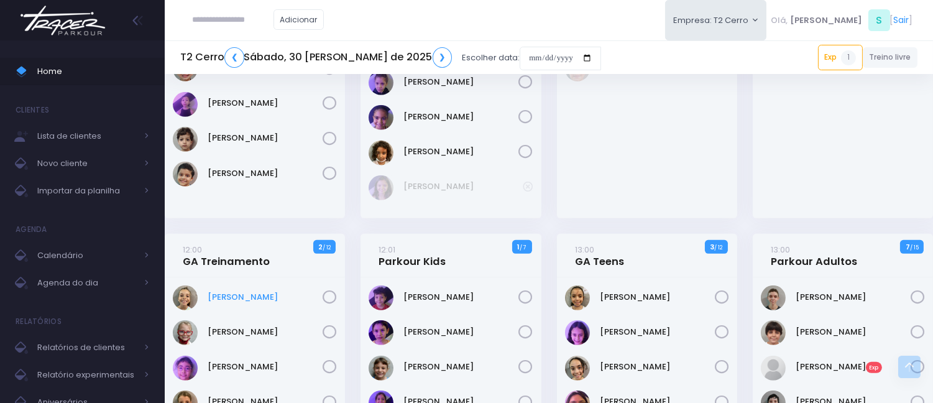
scroll to position [1312, 0]
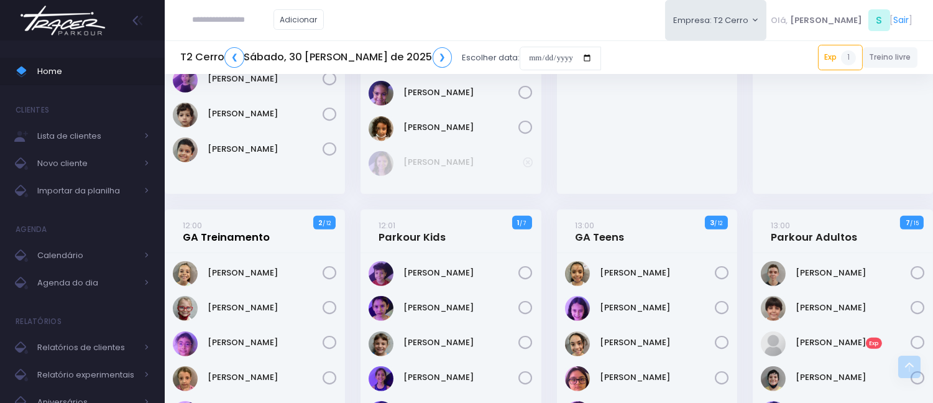
click at [209, 219] on link "12:00 GA Treinamento" at bounding box center [226, 231] width 87 height 25
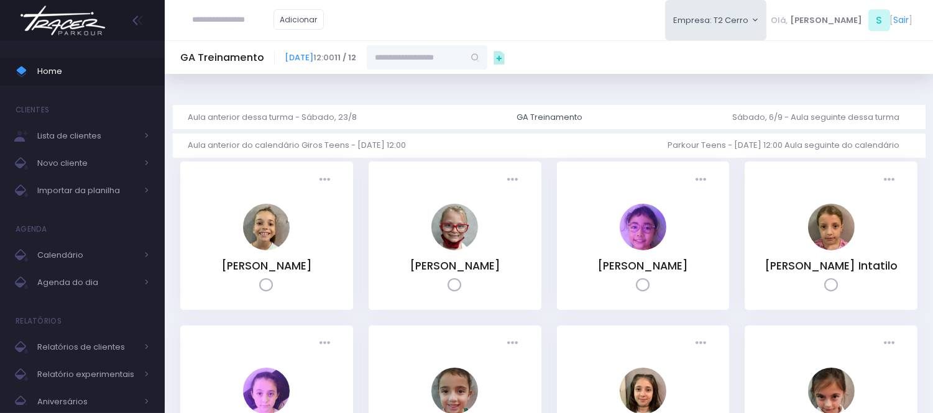
click at [454, 61] on input "text" at bounding box center [415, 57] width 97 height 24
type input "*"
click at [464, 82] on link "[PERSON_NAME]" at bounding box center [427, 79] width 72 height 12
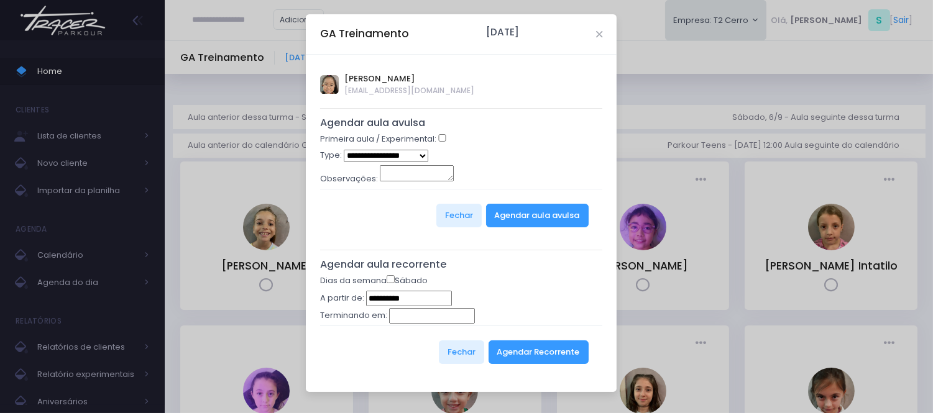
type input "**********"
drag, startPoint x: 421, startPoint y: 150, endPoint x: 421, endPoint y: 160, distance: 9.9
click at [421, 150] on select "**********" at bounding box center [386, 156] width 85 height 12
select select "*"
click at [344, 150] on select "**********" at bounding box center [386, 156] width 85 height 12
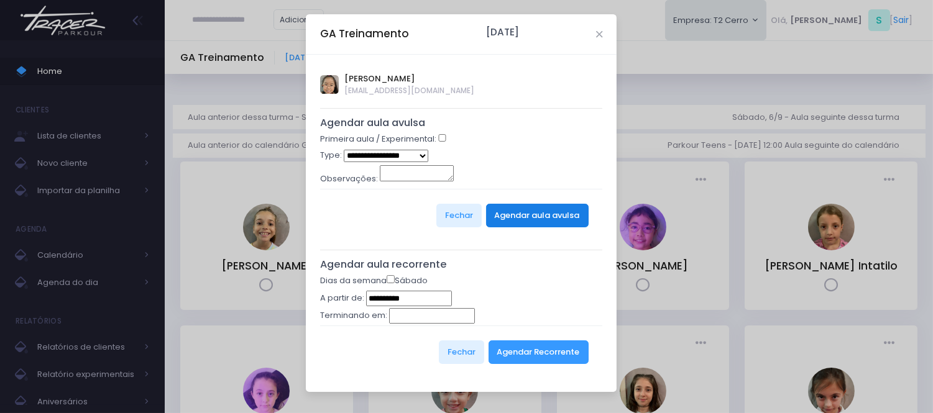
click at [520, 211] on button "Agendar aula avulsa" at bounding box center [537, 216] width 103 height 24
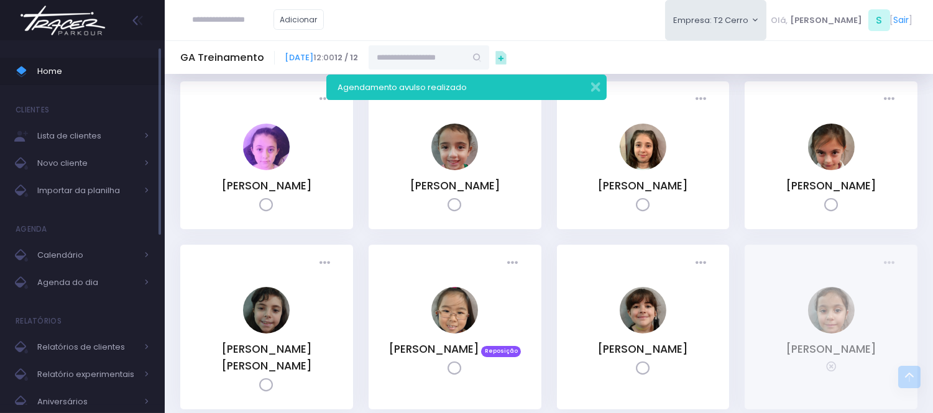
scroll to position [276, 0]
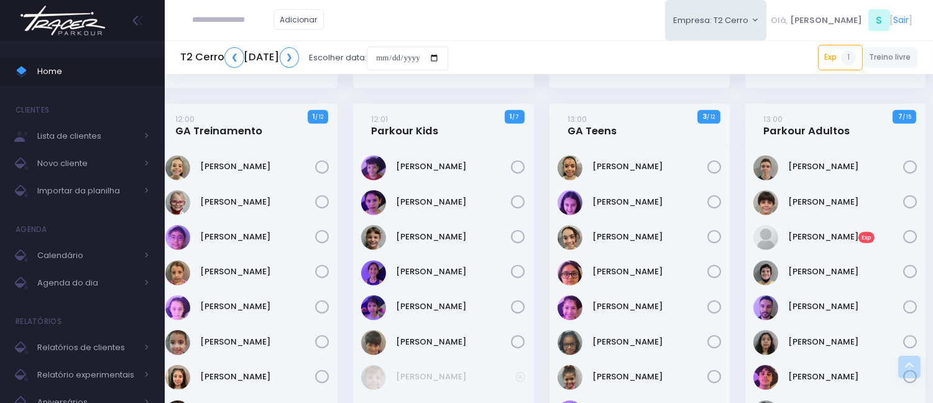
scroll to position [1312, 7]
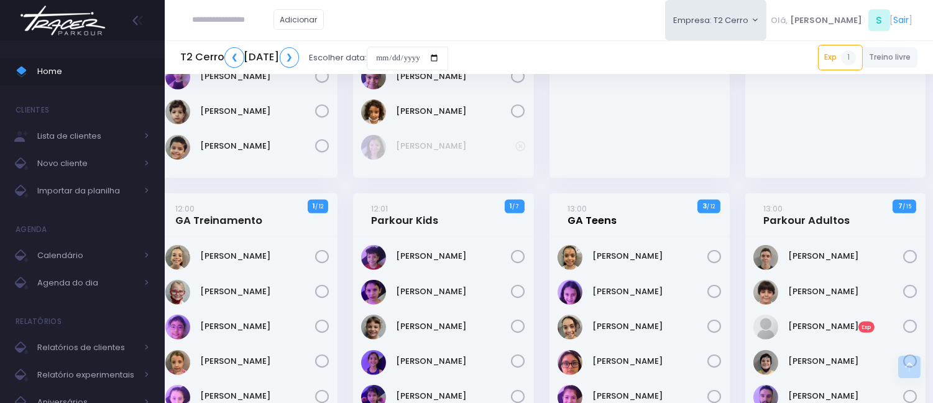
click at [605, 211] on link "13:00 GA Teens" at bounding box center [591, 214] width 49 height 25
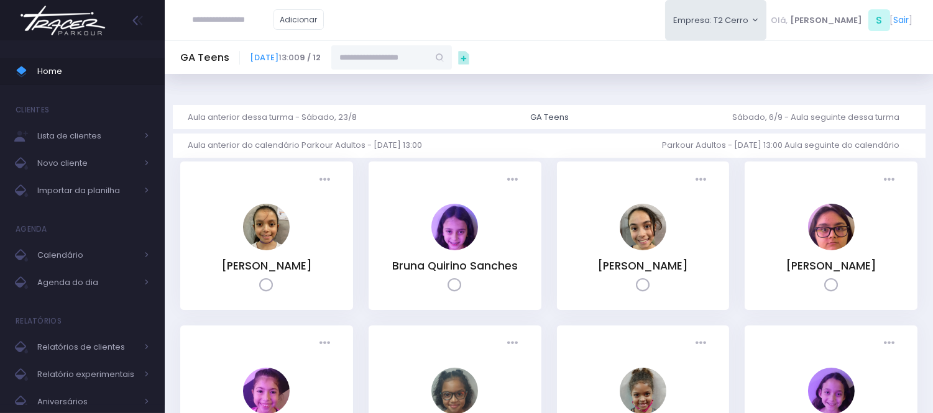
drag, startPoint x: 450, startPoint y: 52, endPoint x: 414, endPoint y: 35, distance: 40.3
click at [428, 47] on input "text" at bounding box center [379, 57] width 97 height 24
click at [428, 86] on span "[EMAIL_ADDRESS][DOMAIN_NAME]" at bounding box center [392, 97] width 72 height 22
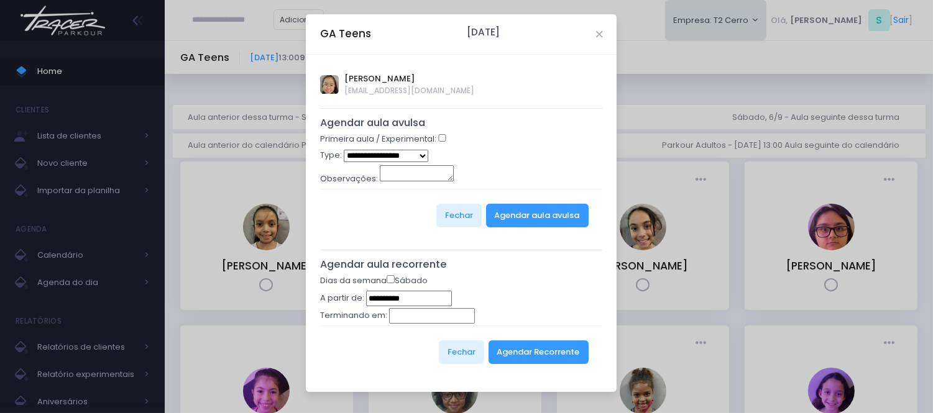
type input "**********"
drag, startPoint x: 406, startPoint y: 152, endPoint x: 403, endPoint y: 158, distance: 7.8
click at [405, 153] on select "**********" at bounding box center [386, 156] width 85 height 12
select select "*"
click at [344, 150] on select "**********" at bounding box center [386, 156] width 85 height 12
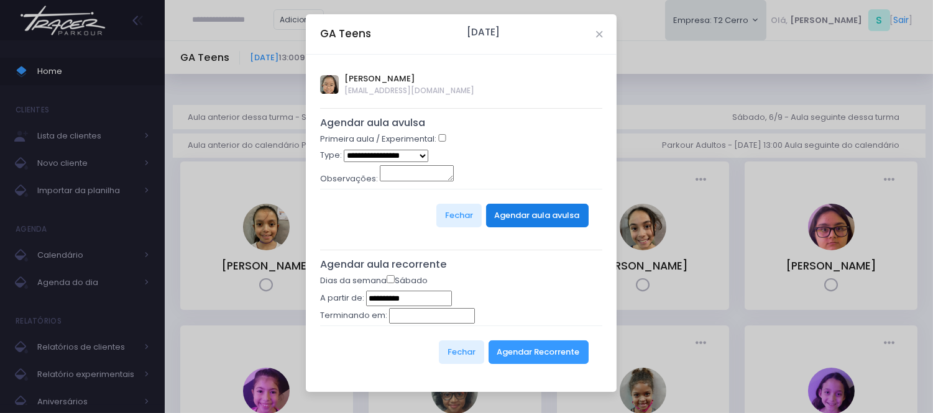
click at [532, 214] on button "Agendar aula avulsa" at bounding box center [537, 216] width 103 height 24
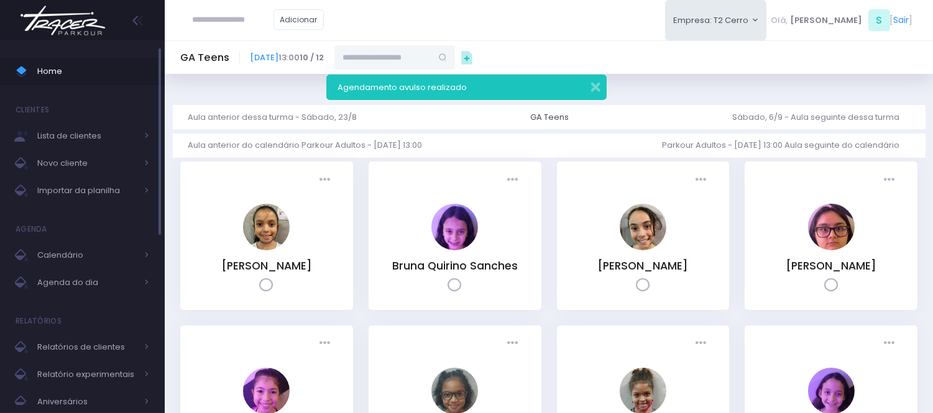
click at [53, 73] on span "Home" at bounding box center [93, 71] width 112 height 16
click at [122, 73] on span "Home" at bounding box center [93, 71] width 112 height 16
click at [126, 71] on span "Home" at bounding box center [93, 71] width 112 height 16
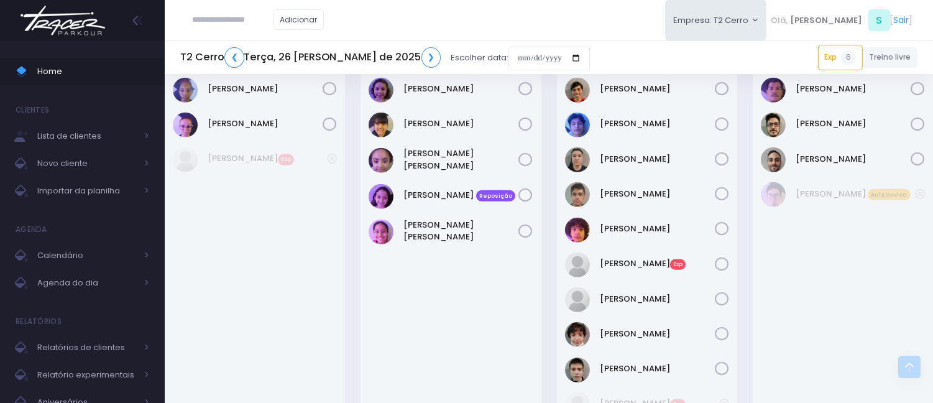
scroll to position [1492, 0]
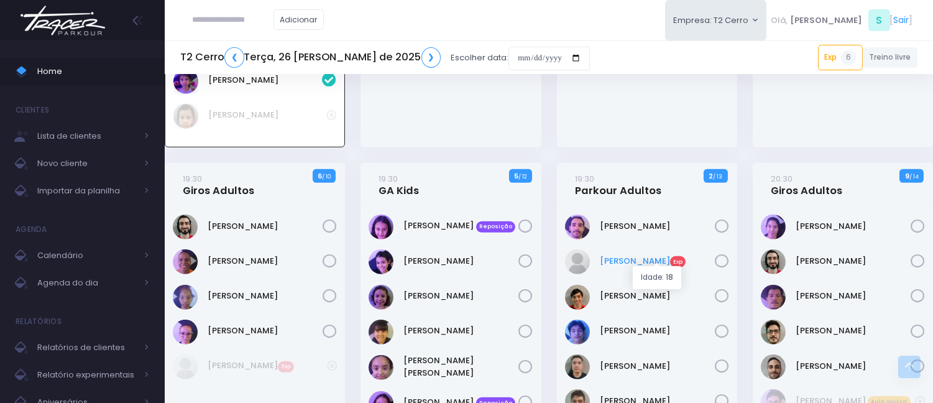
click at [632, 257] on link "[PERSON_NAME] Exp" at bounding box center [657, 261] width 115 height 12
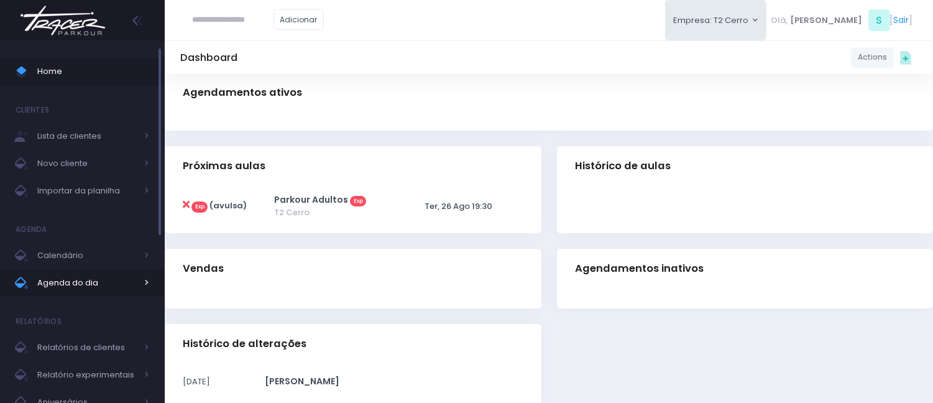
scroll to position [207, 0]
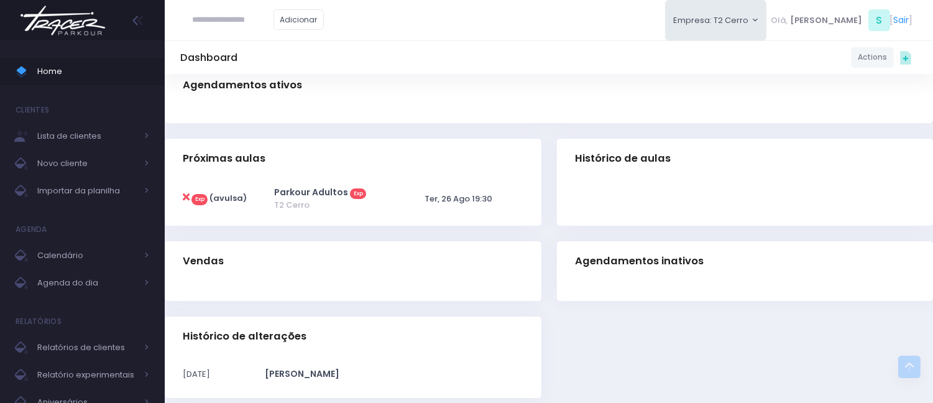
click at [185, 193] on icon at bounding box center [186, 197] width 7 height 10
type input "**********"
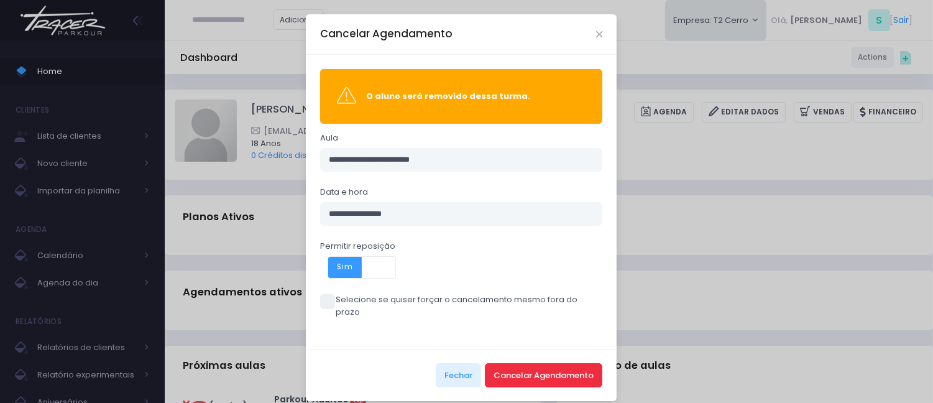
click at [539, 363] on button "Cancelar Agendamento" at bounding box center [543, 375] width 117 height 24
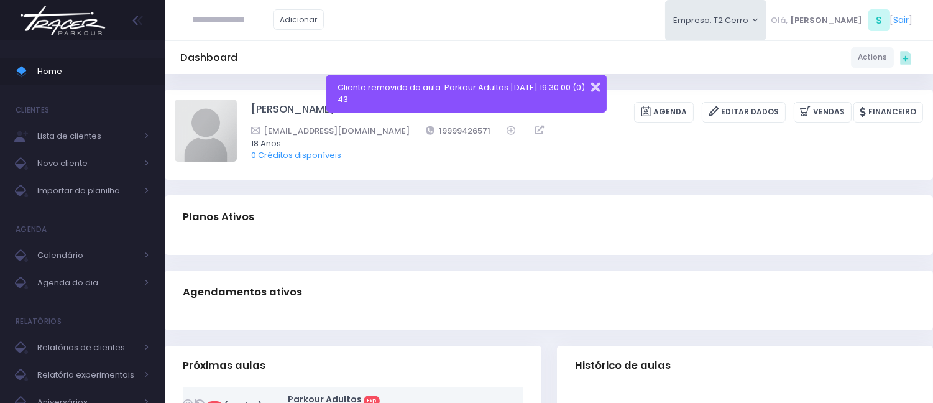
click at [593, 78] on button "button" at bounding box center [587, 85] width 25 height 14
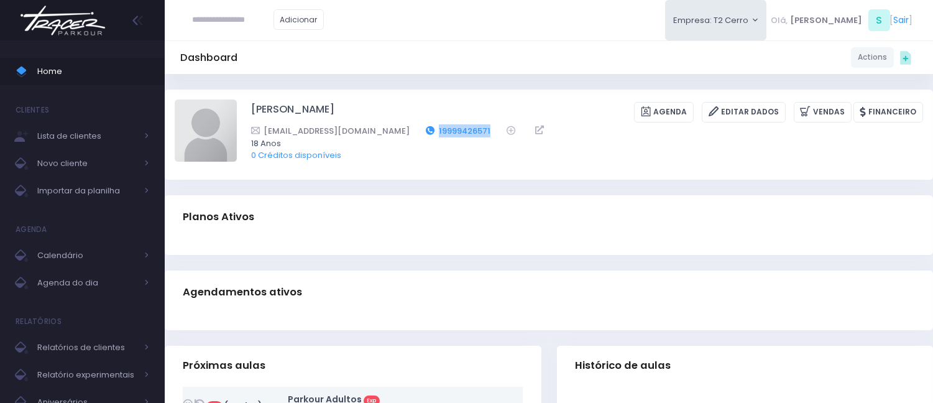
drag, startPoint x: 494, startPoint y: 126, endPoint x: 437, endPoint y: 133, distance: 57.0
click at [437, 133] on div "[EMAIL_ADDRESS][DOMAIN_NAME] 19999426571" at bounding box center [579, 130] width 656 height 13
copy link "19999426571"
click at [52, 71] on span "Home" at bounding box center [93, 71] width 112 height 16
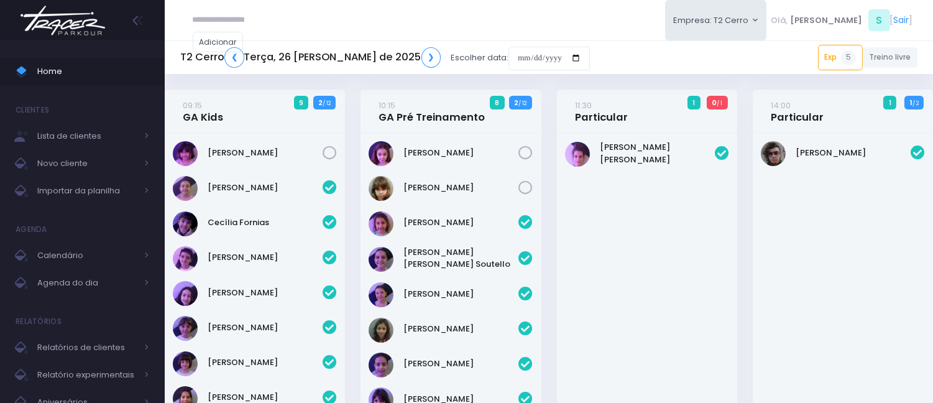
scroll to position [940, 0]
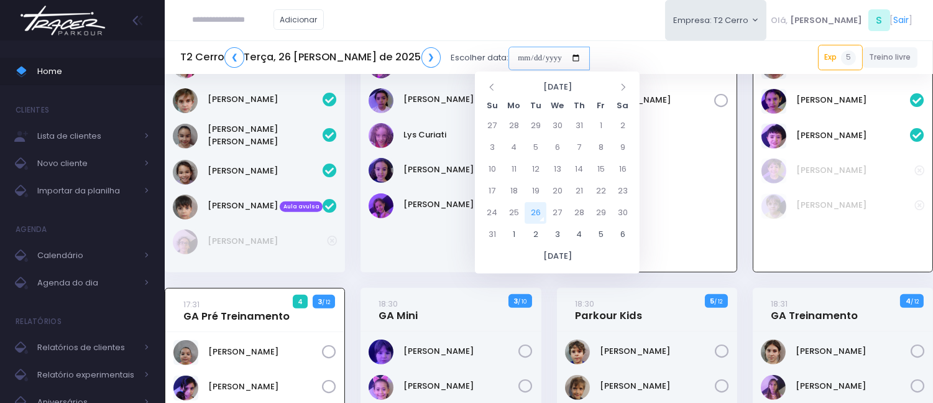
click at [508, 55] on input "date" at bounding box center [548, 59] width 81 height 24
click at [556, 231] on td "3" at bounding box center [557, 235] width 22 height 22
type input "**********"
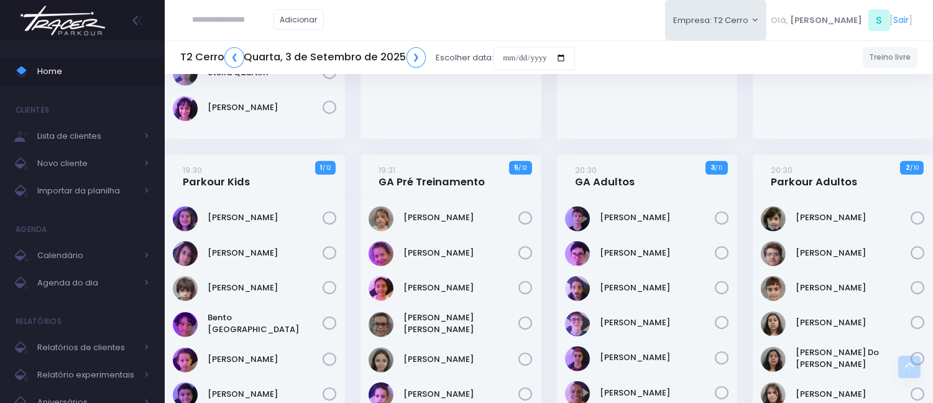
scroll to position [1243, 0]
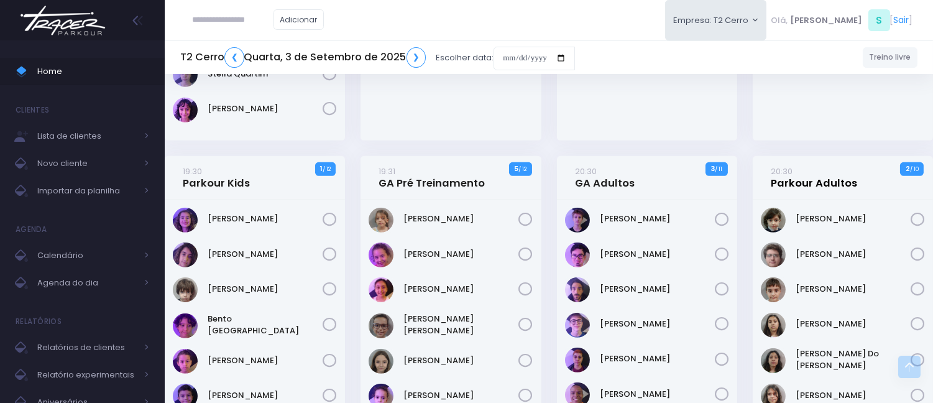
click at [836, 184] on link "20:30 Parkour Adultos" at bounding box center [813, 177] width 86 height 25
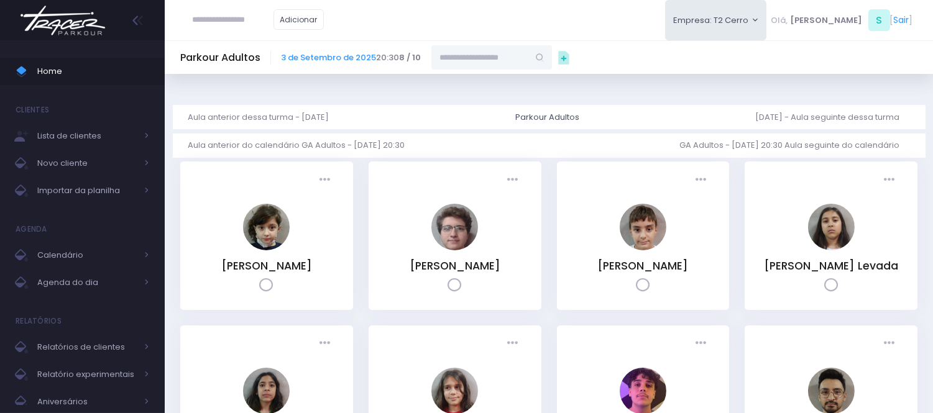
click at [483, 60] on input "text" at bounding box center [479, 57] width 97 height 24
paste input "**********"
click at [493, 81] on link "[PERSON_NAME]" at bounding box center [492, 79] width 72 height 12
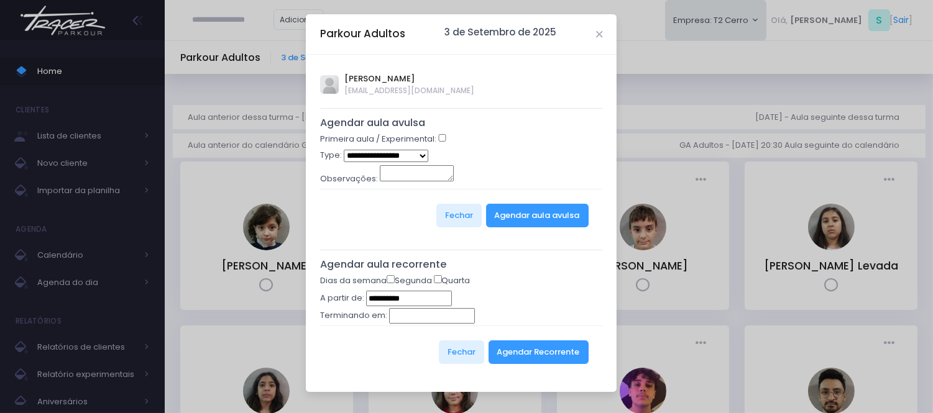
type input "**********"
click at [446, 135] on div "Primeira aula / Experimental:" at bounding box center [461, 141] width 283 height 16
select select "*"
click at [514, 219] on button "Agendar aula avulsa" at bounding box center [537, 216] width 103 height 24
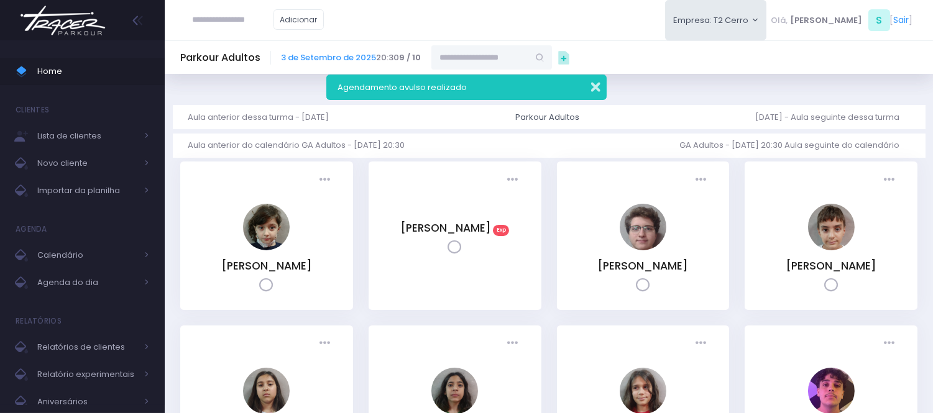
click at [588, 85] on button "button" at bounding box center [587, 85] width 25 height 14
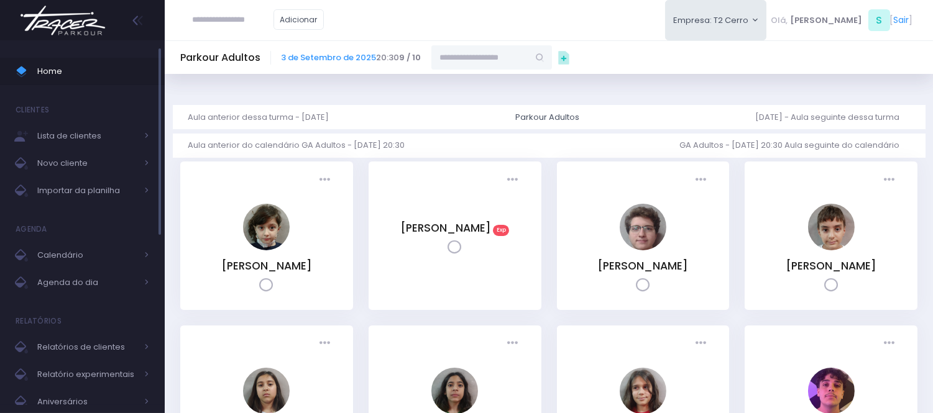
click at [145, 78] on span "Home" at bounding box center [93, 71] width 112 height 16
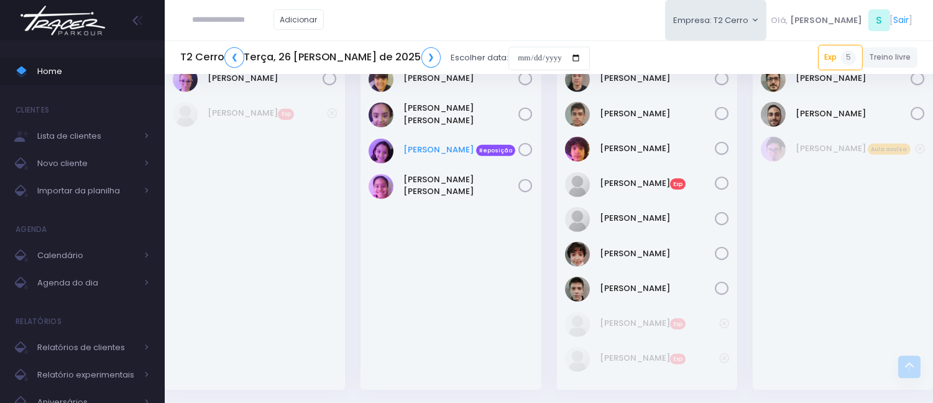
scroll to position [1798, 0]
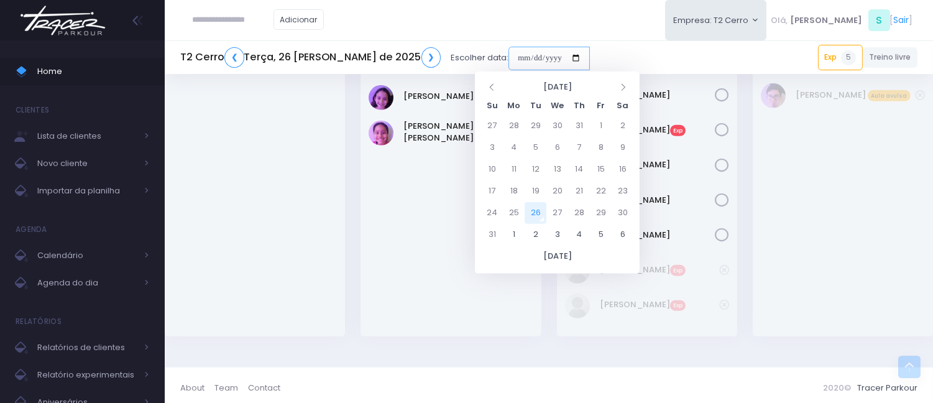
click at [508, 58] on input "date" at bounding box center [548, 59] width 81 height 24
click at [620, 210] on td "30" at bounding box center [622, 213] width 22 height 22
type input "**********"
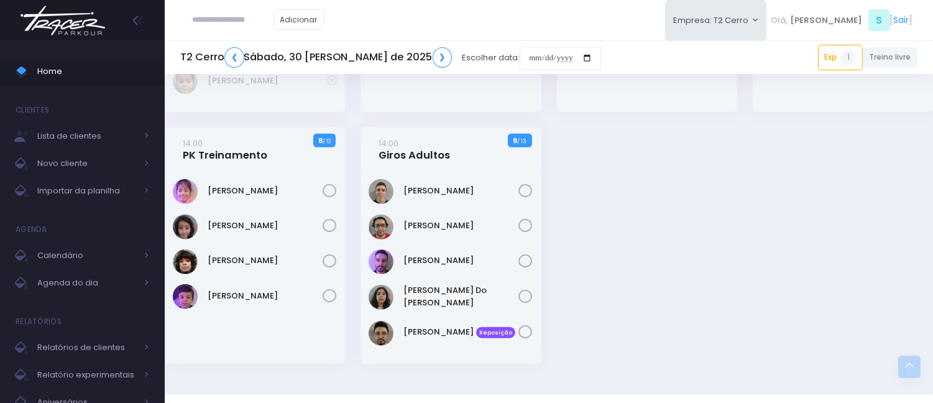
scroll to position [1905, 0]
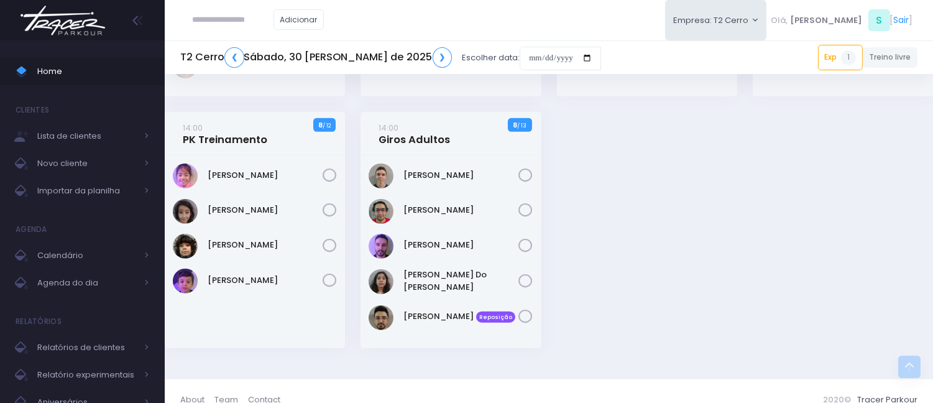
drag, startPoint x: 226, startPoint y: 20, endPoint x: 251, endPoint y: 3, distance: 30.5
click at [228, 14] on input "text" at bounding box center [233, 20] width 81 height 24
type input "**********"
click input "submit" at bounding box center [0, 0] width 0 height 0
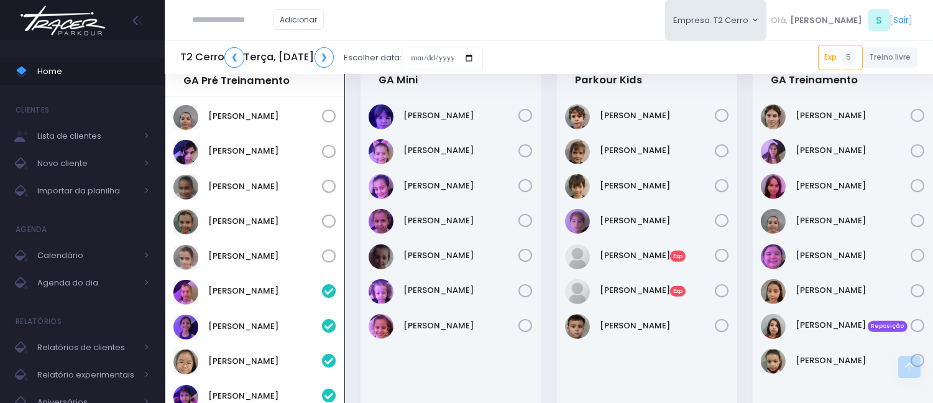
scroll to position [1147, 0]
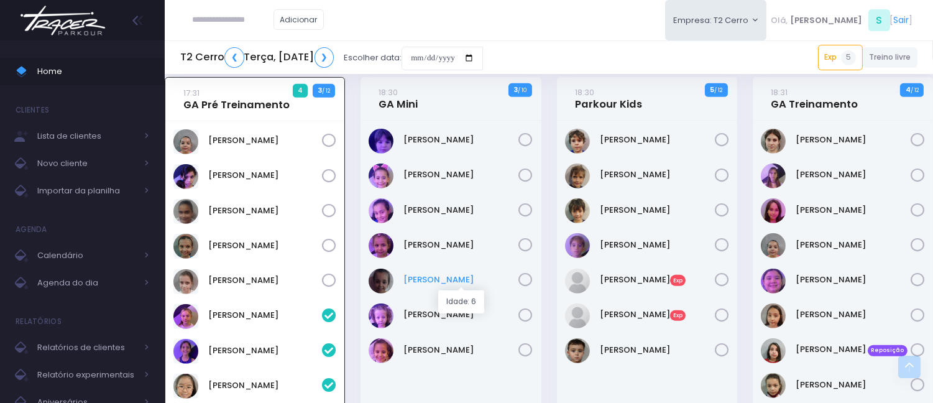
click at [435, 282] on link "[PERSON_NAME]" at bounding box center [461, 279] width 115 height 12
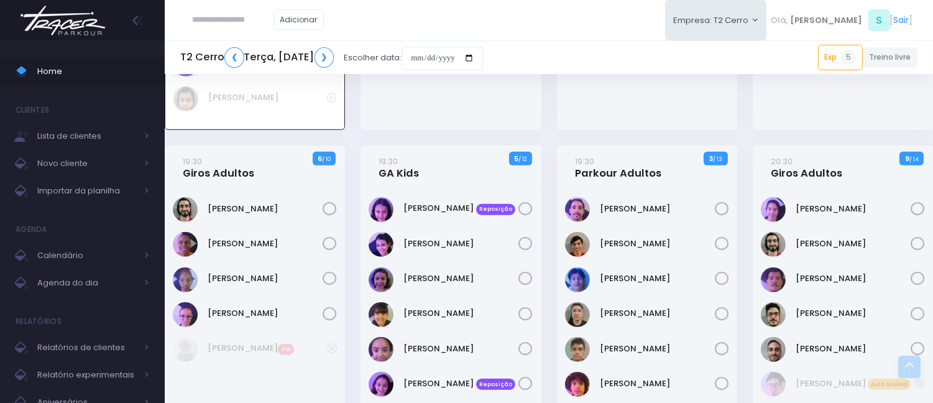
scroll to position [1492, 0]
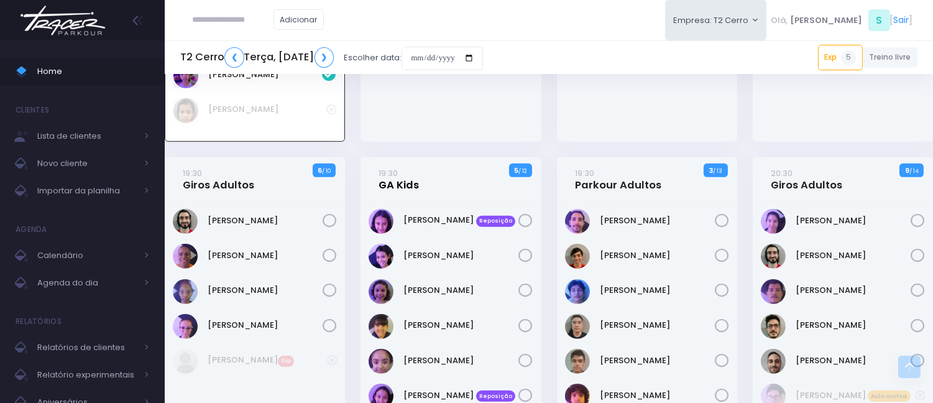
click at [388, 184] on link "19:30 GA Kids" at bounding box center [399, 179] width 40 height 25
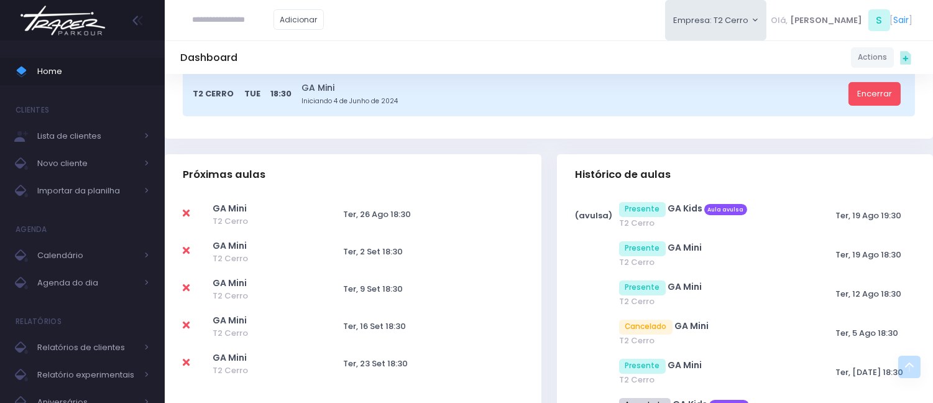
scroll to position [276, 0]
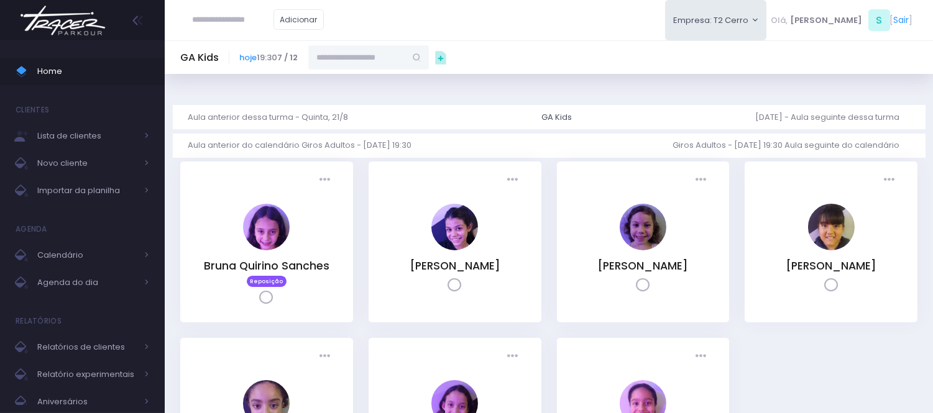
click at [360, 70] on div "GA Kids hoje 19:30 7 / 12" at bounding box center [549, 57] width 768 height 34
click at [362, 63] on input "text" at bounding box center [356, 57] width 97 height 24
click at [365, 76] on link "[PERSON_NAME]" at bounding box center [369, 79] width 72 height 12
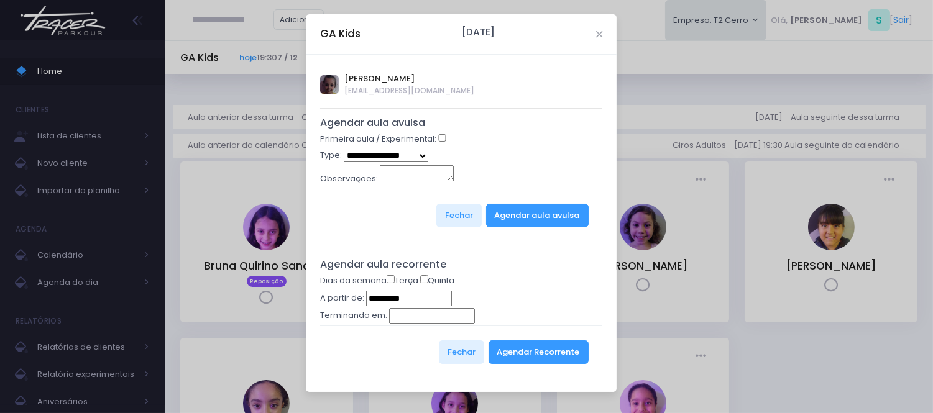
type input "**********"
click at [411, 160] on select "**********" at bounding box center [386, 156] width 85 height 12
select select "*"
click at [344, 150] on select "**********" at bounding box center [386, 156] width 85 height 12
click at [508, 211] on button "Agendar aula avulsa" at bounding box center [537, 216] width 103 height 24
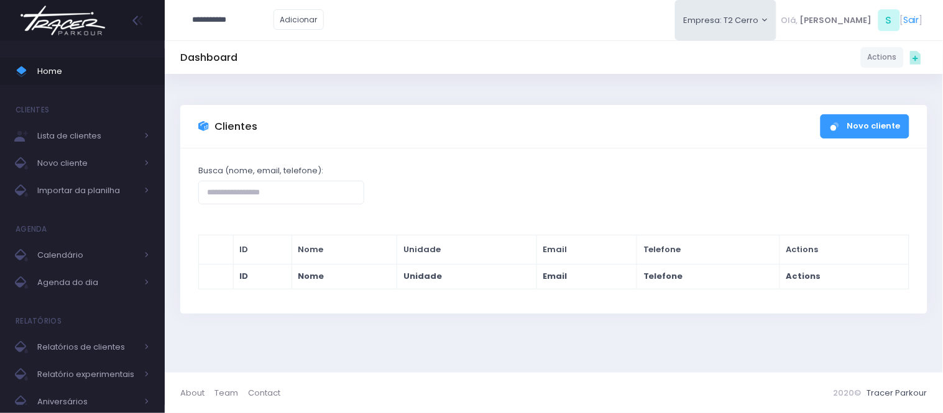
type input "**********"
click input "submit" at bounding box center [0, 0] width 0 height 0
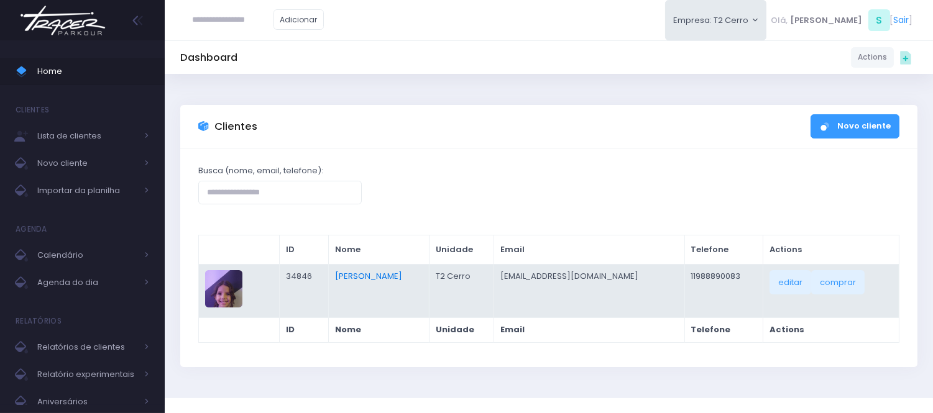
click at [388, 275] on link "[PERSON_NAME]" at bounding box center [368, 276] width 67 height 12
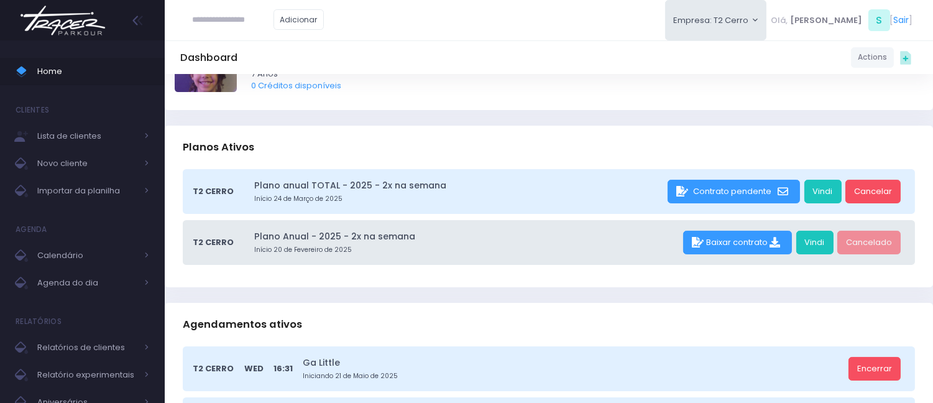
scroll to position [69, 0]
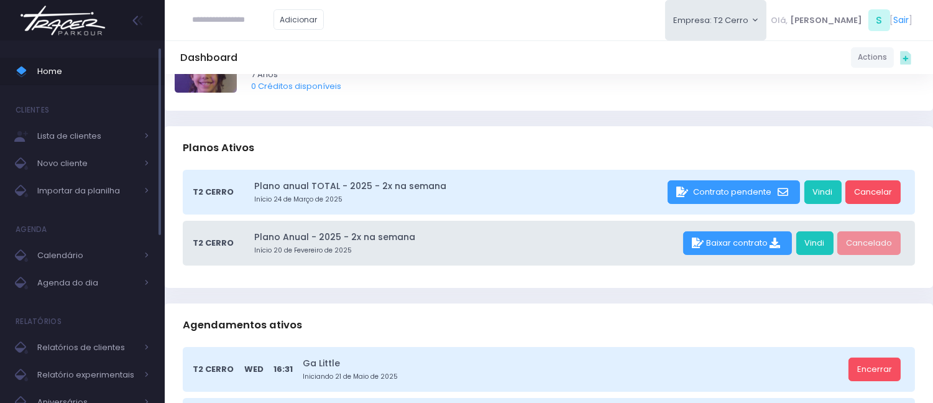
click at [53, 67] on span "Home" at bounding box center [93, 71] width 112 height 16
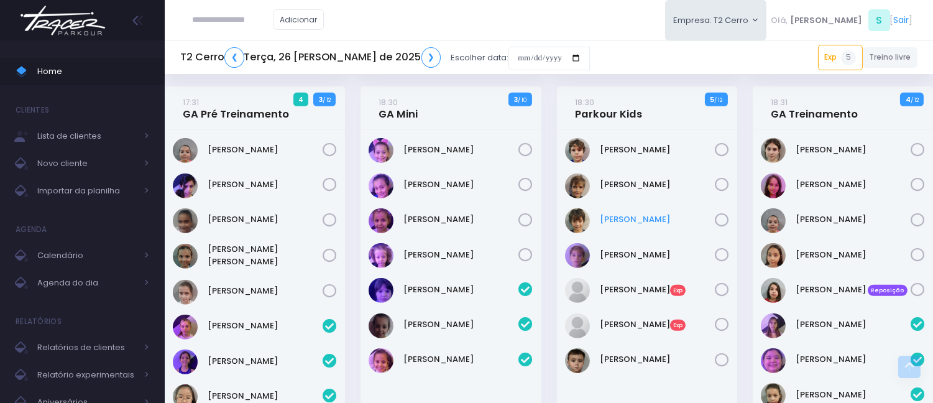
scroll to position [1173, 0]
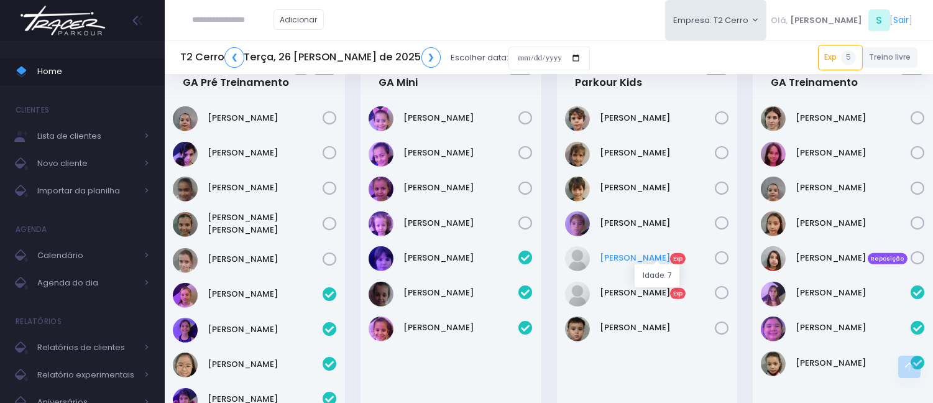
click at [636, 259] on link "Leonardo Garcia Exp" at bounding box center [657, 258] width 115 height 12
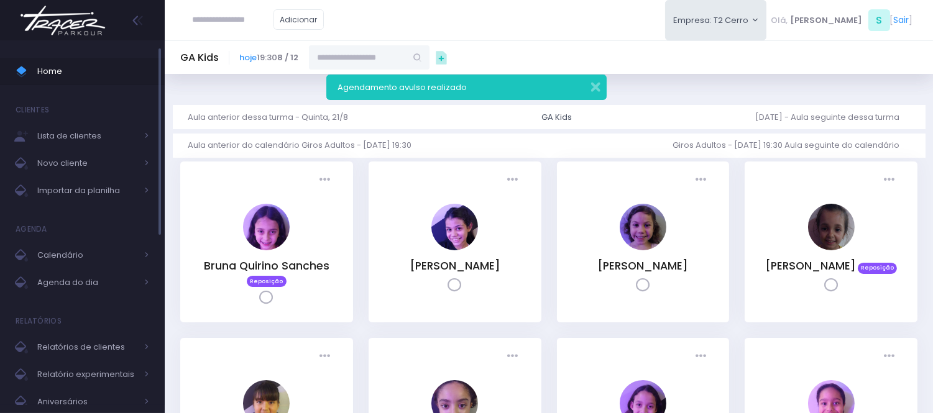
click at [63, 60] on link "Home" at bounding box center [82, 71] width 165 height 27
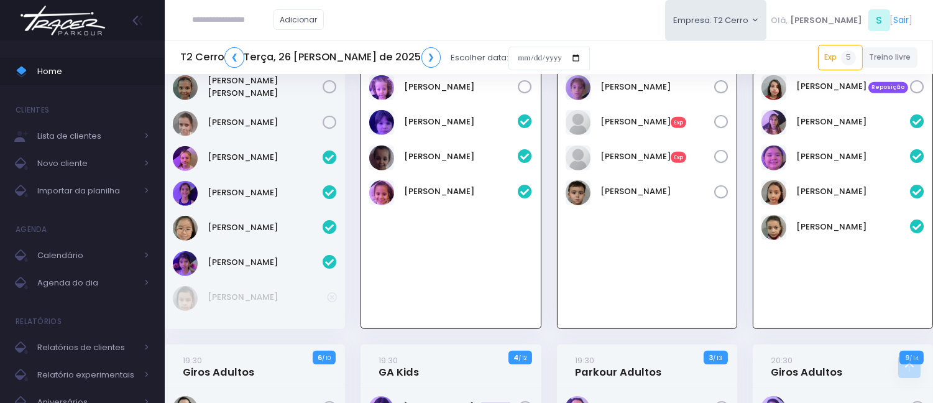
scroll to position [1294, 0]
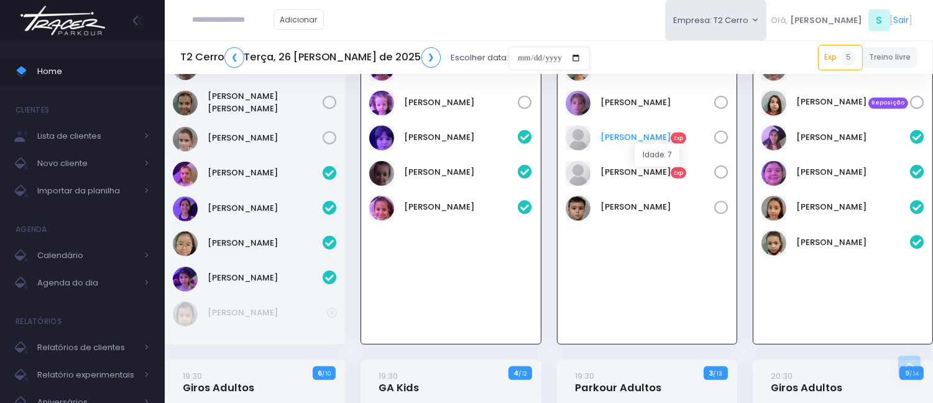
click at [653, 137] on link "Leonardo Garcia Exp" at bounding box center [657, 137] width 114 height 12
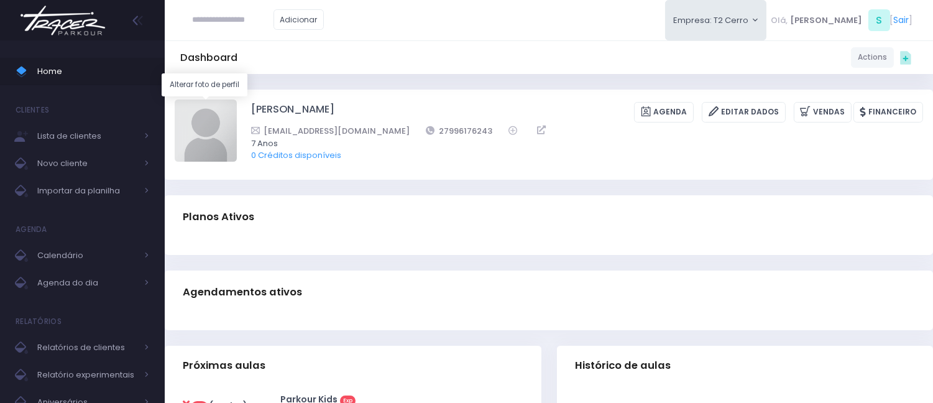
click at [188, 123] on img at bounding box center [206, 130] width 62 height 62
click at [236, 99] on input "file" at bounding box center [236, 99] width 1 height 1
type input "**********"
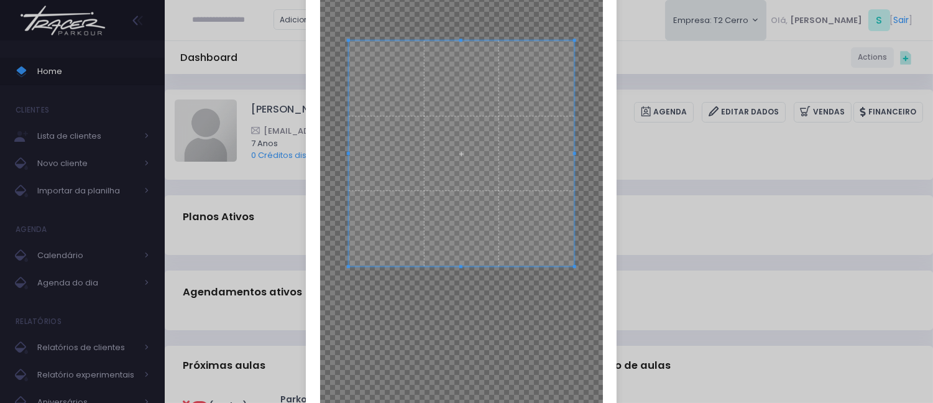
scroll to position [198, 0]
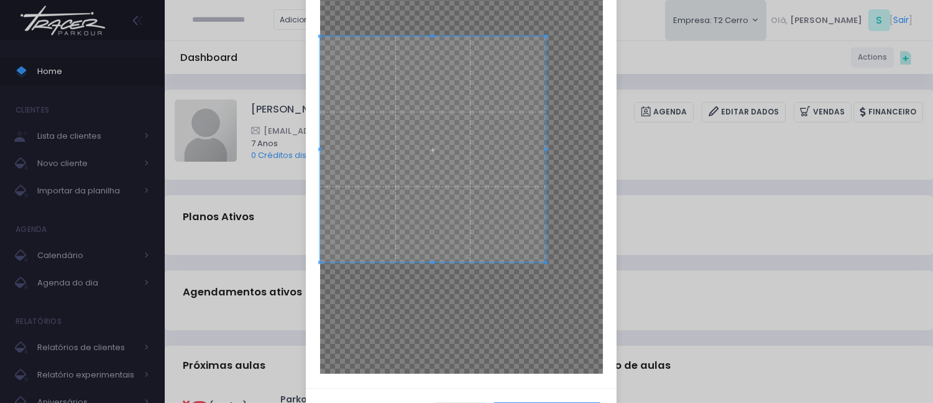
click at [429, 216] on span at bounding box center [433, 149] width 226 height 226
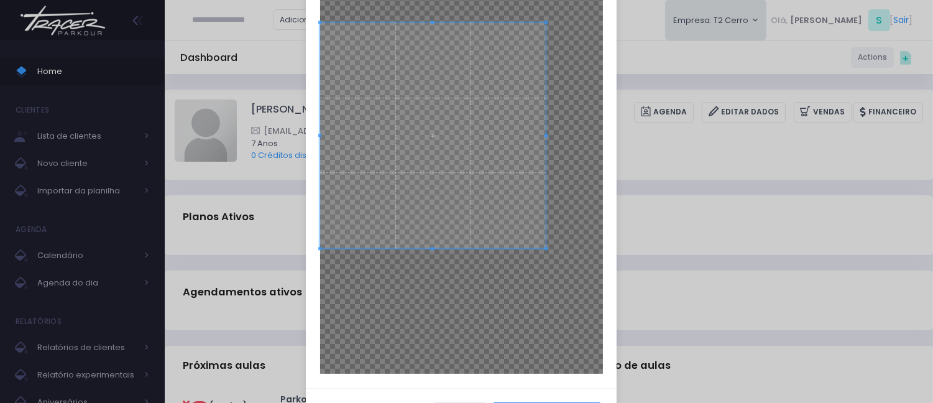
click at [424, 195] on span at bounding box center [433, 135] width 226 height 226
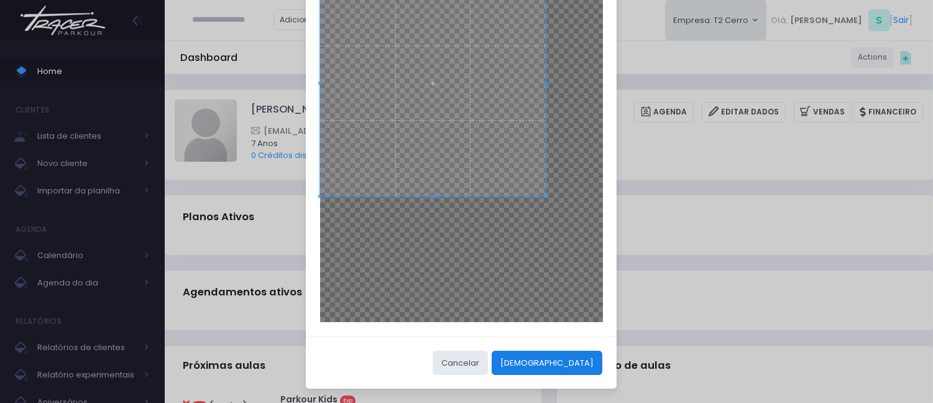
click at [575, 368] on button "Cortar" at bounding box center [546, 362] width 111 height 24
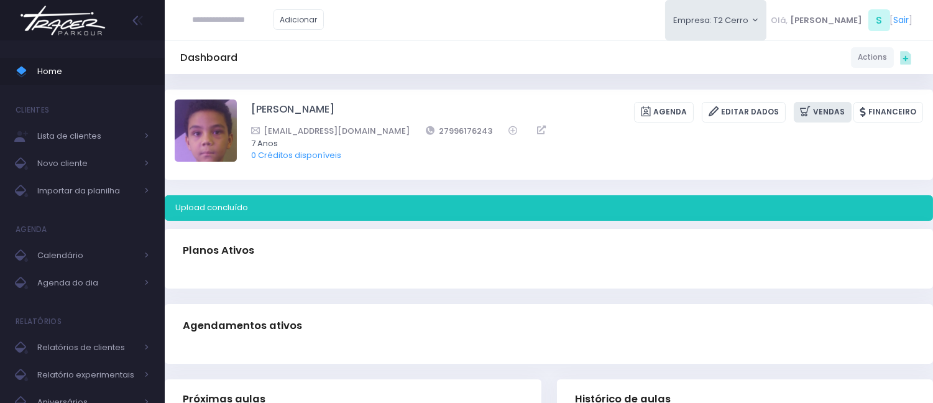
click at [827, 112] on link "Vendas" at bounding box center [822, 112] width 58 height 21
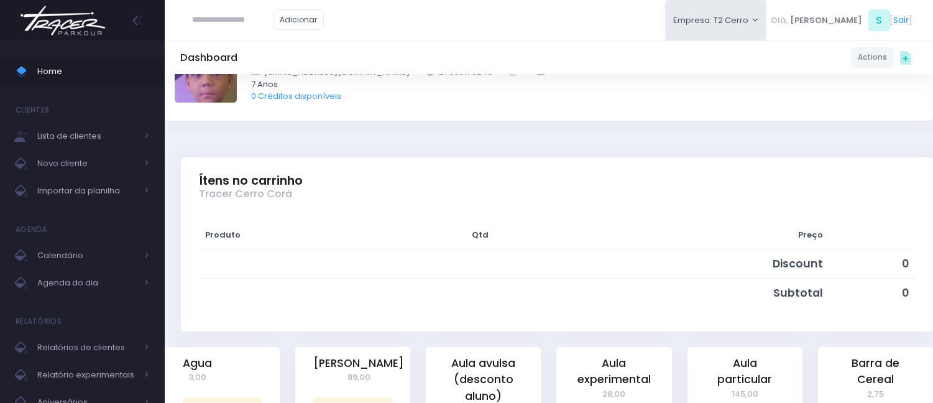
scroll to position [138, 0]
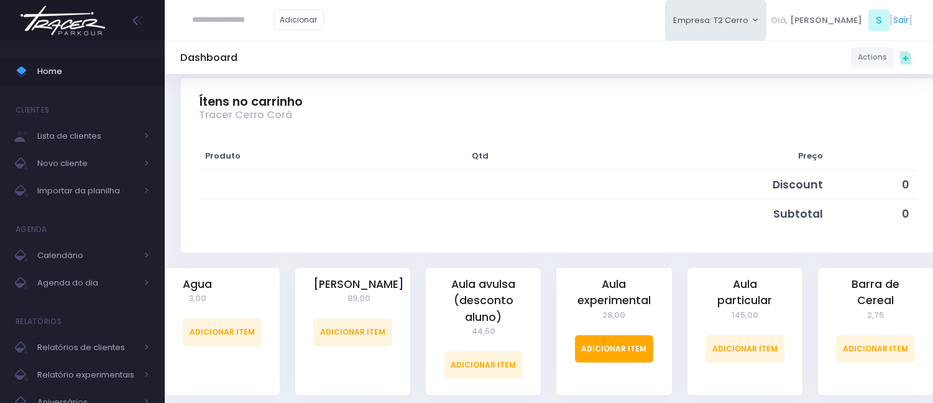
click at [617, 342] on link "Adicionar Item" at bounding box center [614, 348] width 79 height 27
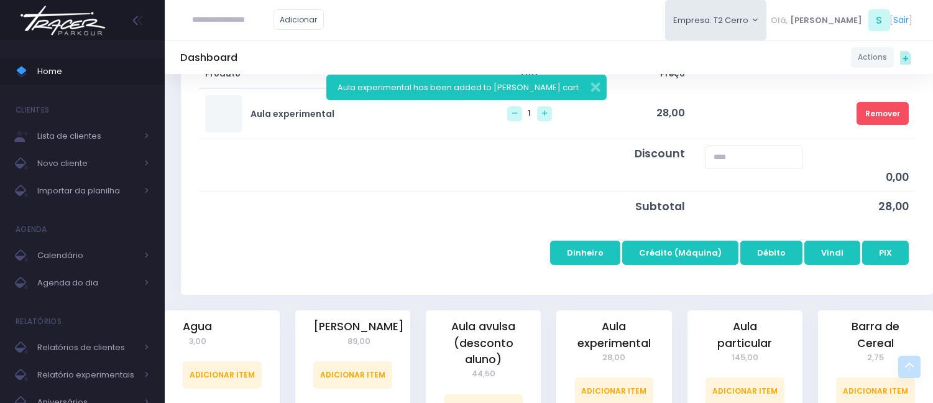
scroll to position [207, 0]
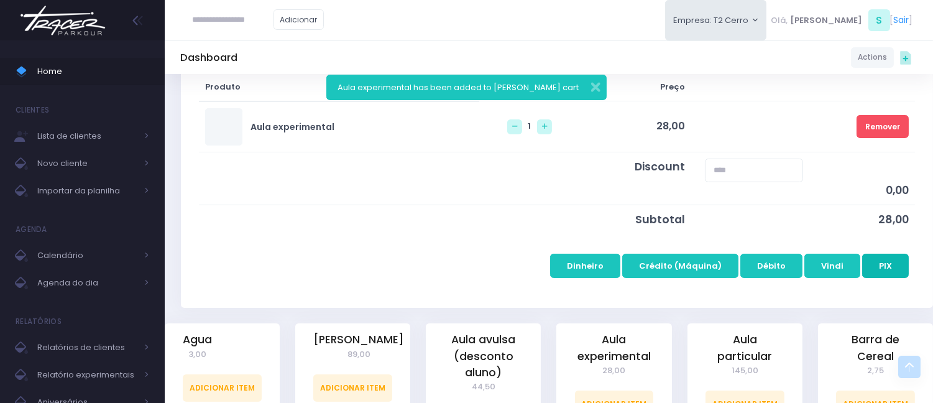
click at [890, 272] on button "PIX" at bounding box center [885, 266] width 47 height 24
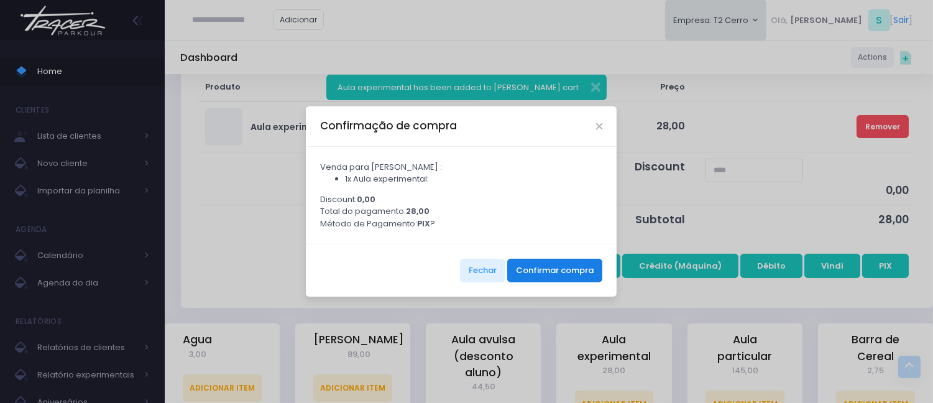
click at [564, 271] on button "Confirmar compra" at bounding box center [554, 270] width 95 height 24
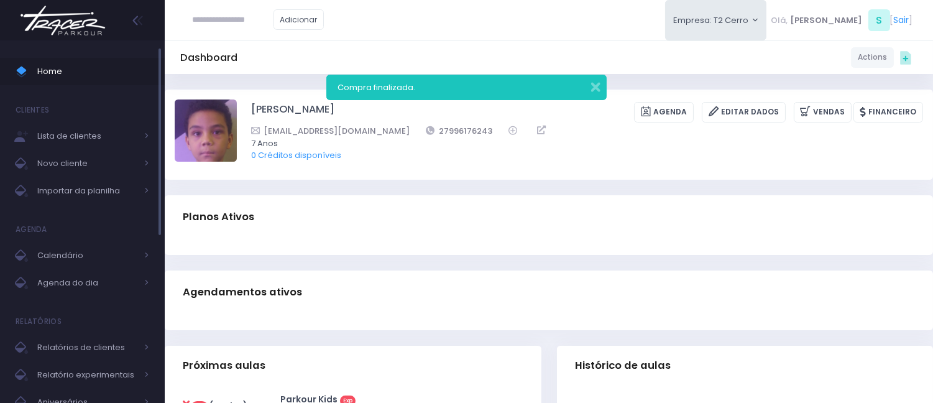
click at [62, 63] on span "Home" at bounding box center [93, 71] width 112 height 16
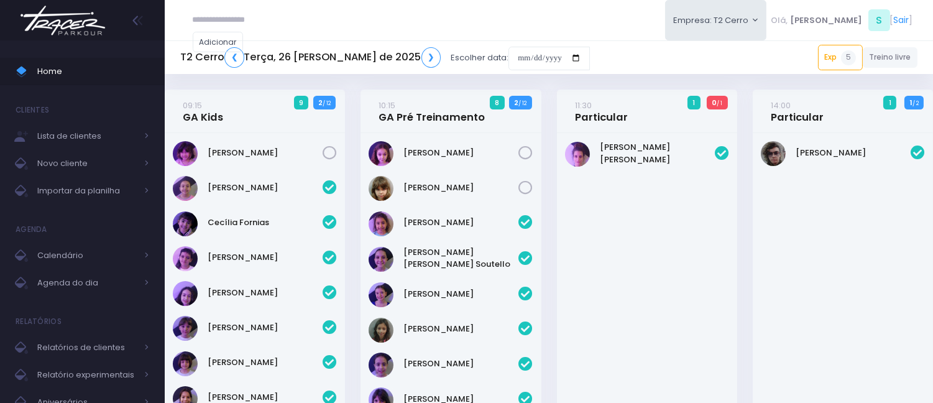
scroll to position [1225, 0]
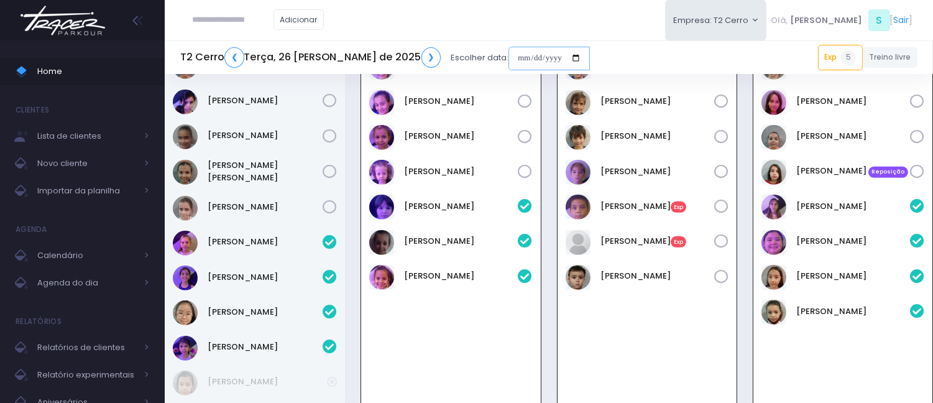
click at [508, 53] on input "date" at bounding box center [548, 59] width 81 height 24
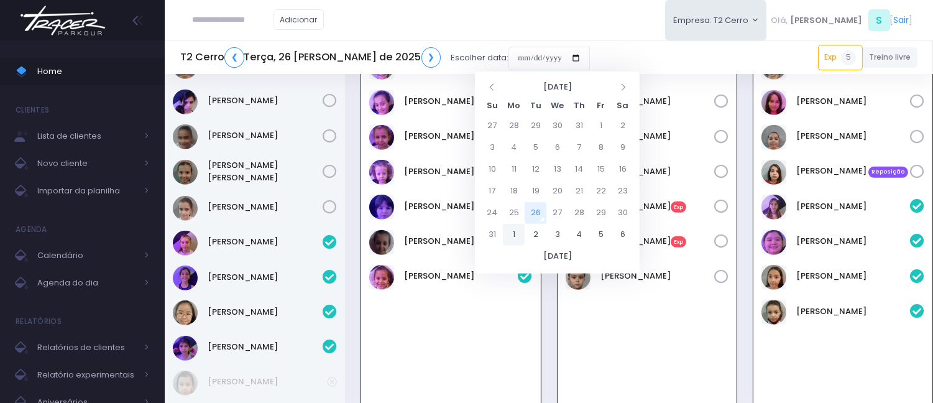
click at [518, 229] on td "1" at bounding box center [514, 235] width 22 height 22
type input "**********"
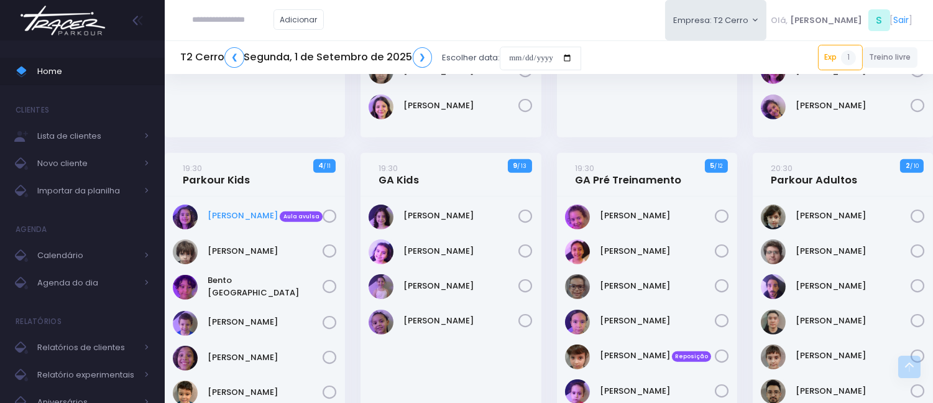
scroll to position [1035, 0]
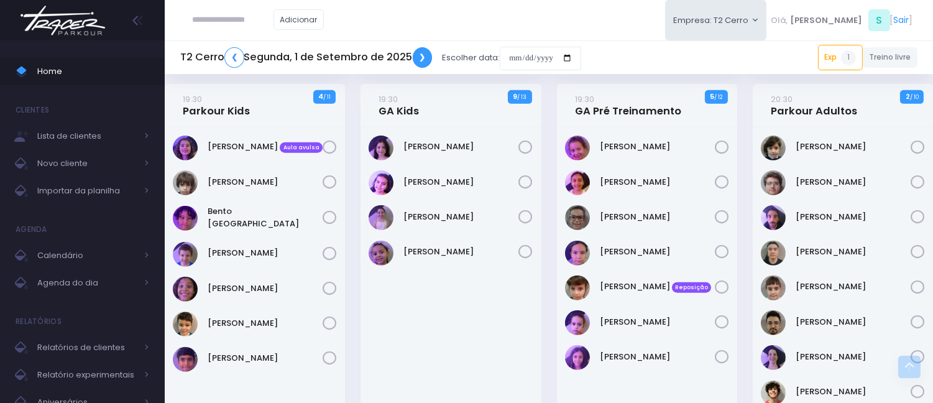
click at [427, 57] on link "❯" at bounding box center [423, 57] width 20 height 21
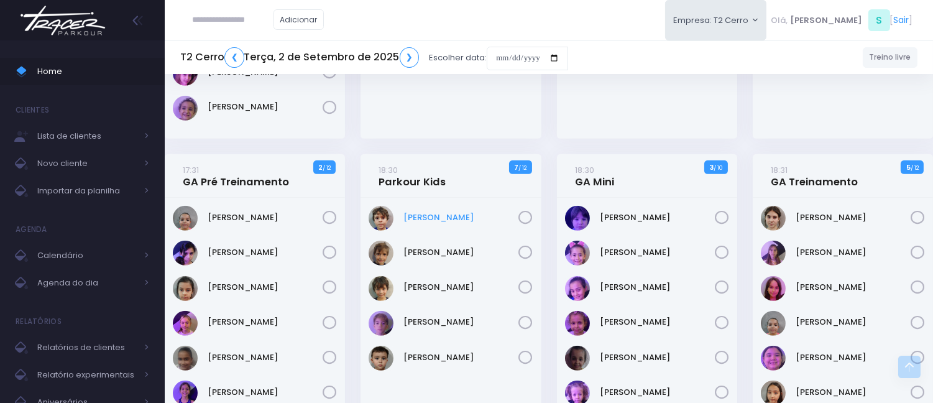
scroll to position [1104, 0]
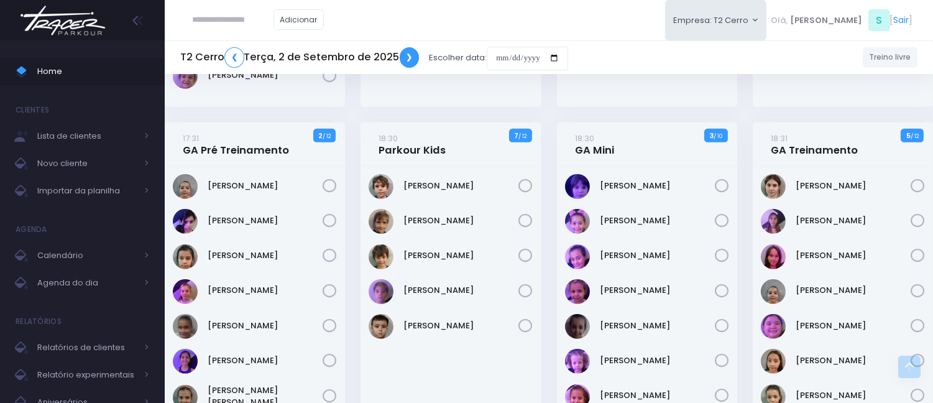
click at [404, 53] on link "❯" at bounding box center [410, 57] width 20 height 21
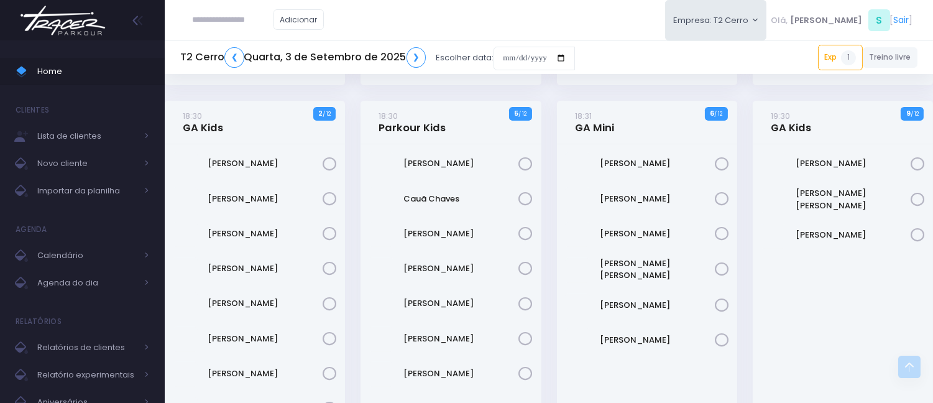
scroll to position [828, 0]
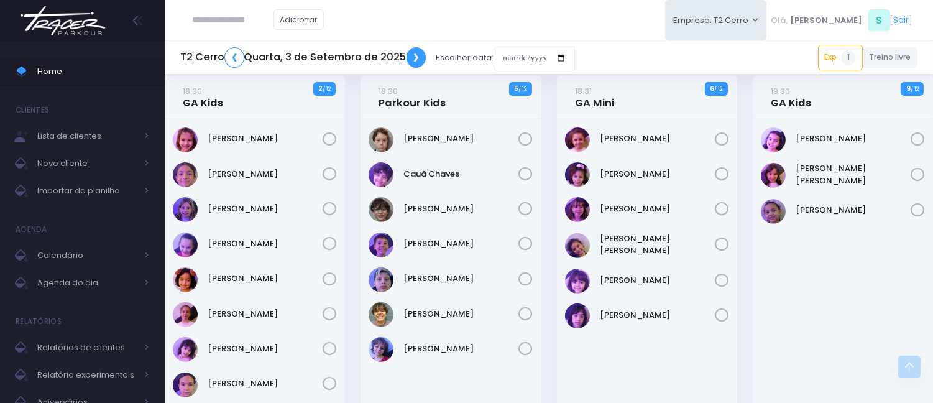
click at [414, 60] on link "❯" at bounding box center [416, 57] width 20 height 21
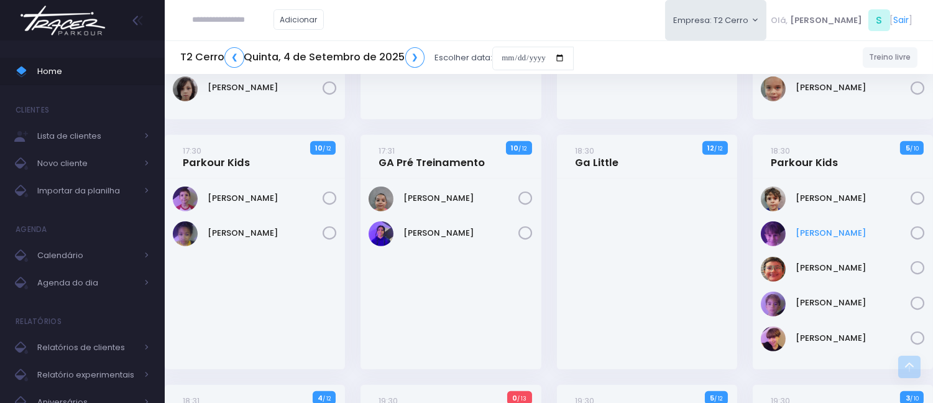
scroll to position [1104, 0]
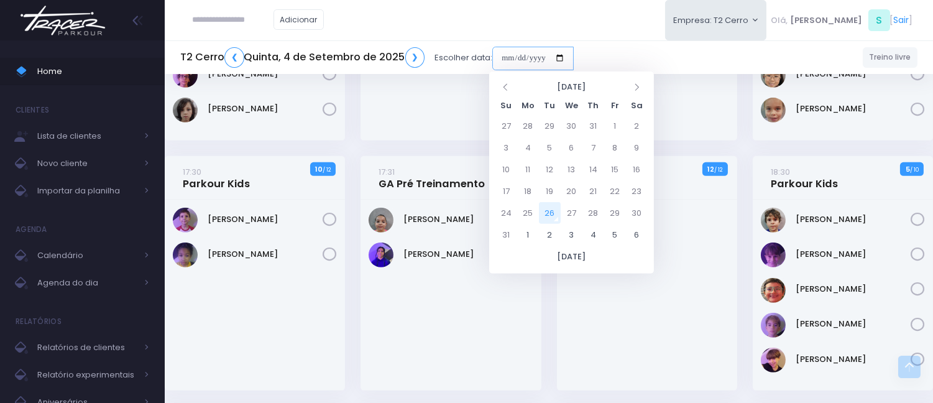
click at [505, 54] on input "date" at bounding box center [532, 59] width 81 height 24
click at [529, 232] on td "1" at bounding box center [528, 235] width 22 height 22
type input "**********"
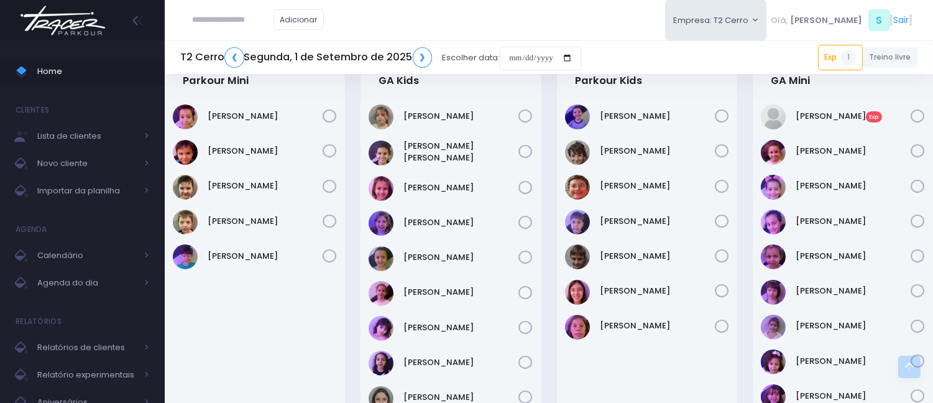
scroll to position [552, 0]
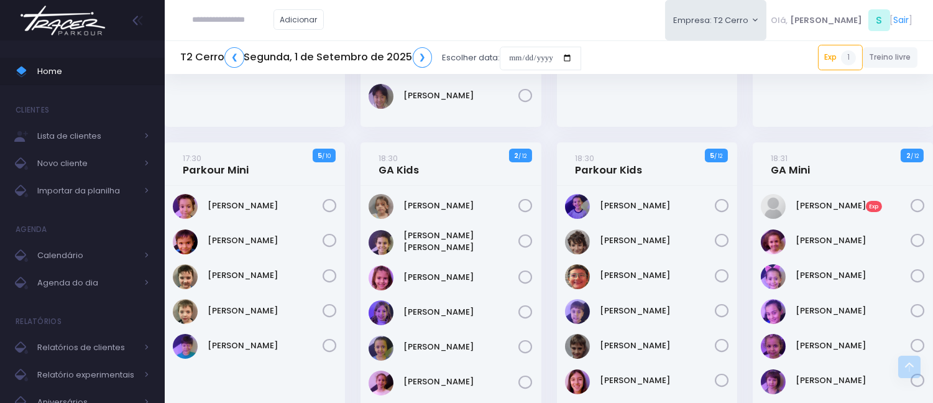
click at [268, 19] on input "text" at bounding box center [233, 20] width 81 height 24
paste input "**********"
click at [222, 21] on input "**********" at bounding box center [233, 20] width 81 height 24
click at [264, 40] on link "Gael Madeira" at bounding box center [250, 42] width 66 height 12
type input "**********"
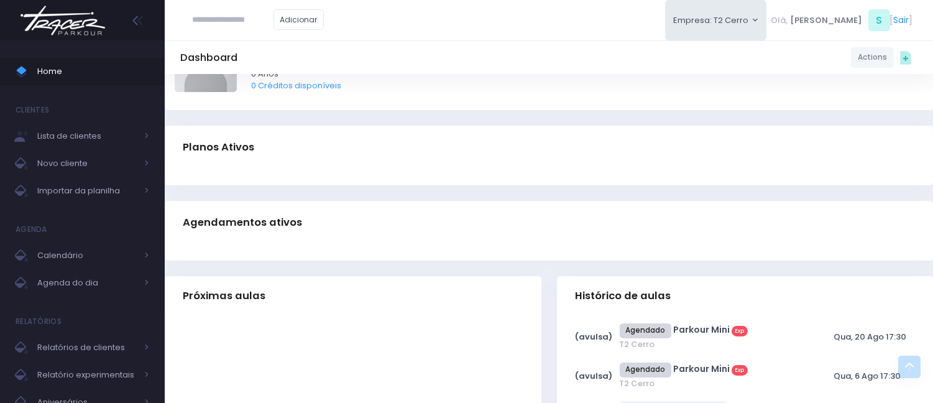
scroll to position [69, 0]
paste input "**********"
click at [221, 19] on input "**********" at bounding box center [233, 20] width 81 height 24
type input "*********"
click input "submit" at bounding box center [0, 0] width 0 height 0
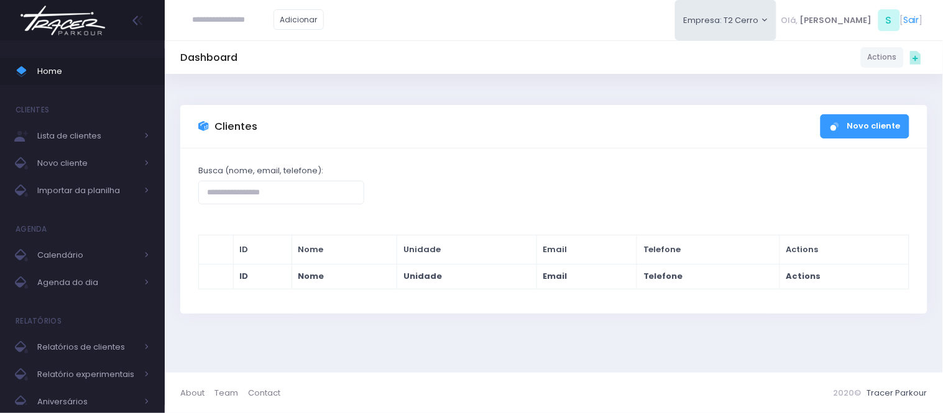
click at [208, 14] on input "text" at bounding box center [233, 20] width 81 height 24
click at [234, 16] on input "text" at bounding box center [233, 20] width 81 height 24
paste input "**********"
click at [220, 20] on input "**********" at bounding box center [233, 20] width 81 height 24
type input "*********"
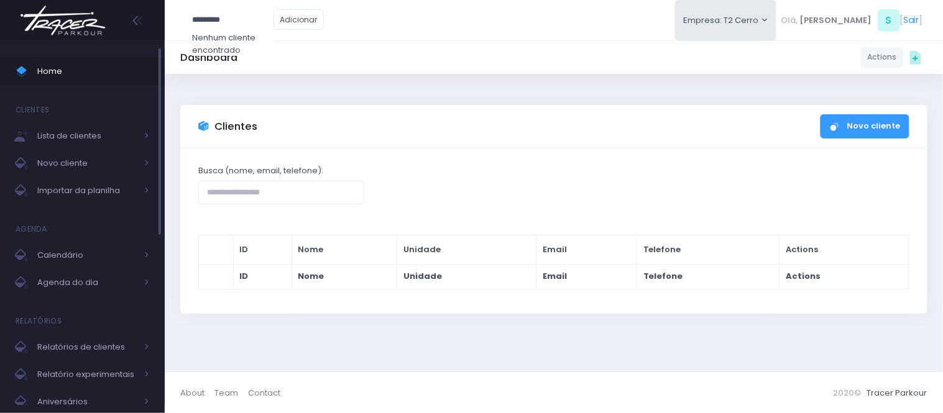
click at [71, 71] on span "Home" at bounding box center [93, 71] width 112 height 16
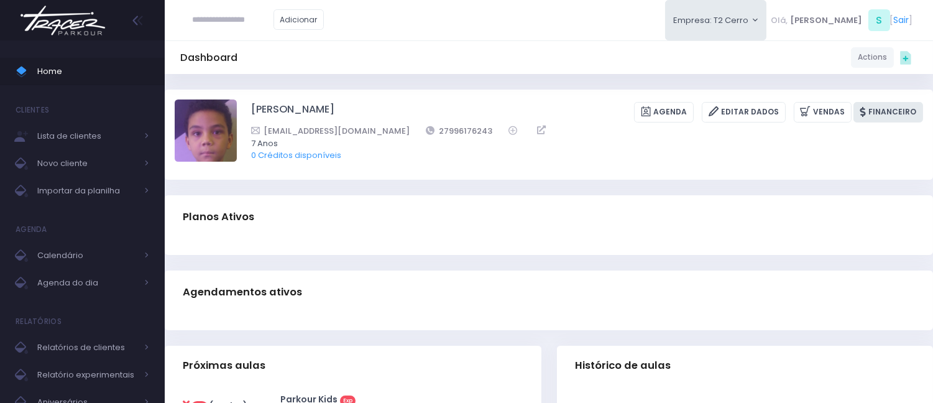
click at [878, 114] on link "Financeiro" at bounding box center [888, 112] width 70 height 21
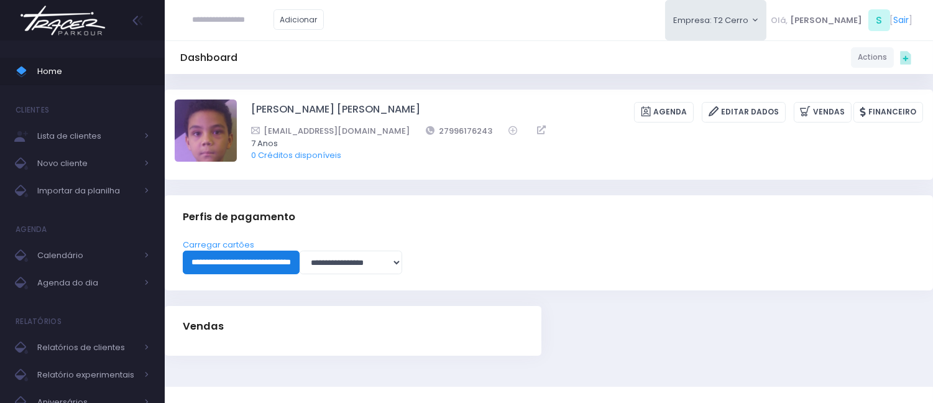
click at [264, 262] on input "**********" at bounding box center [241, 262] width 117 height 24
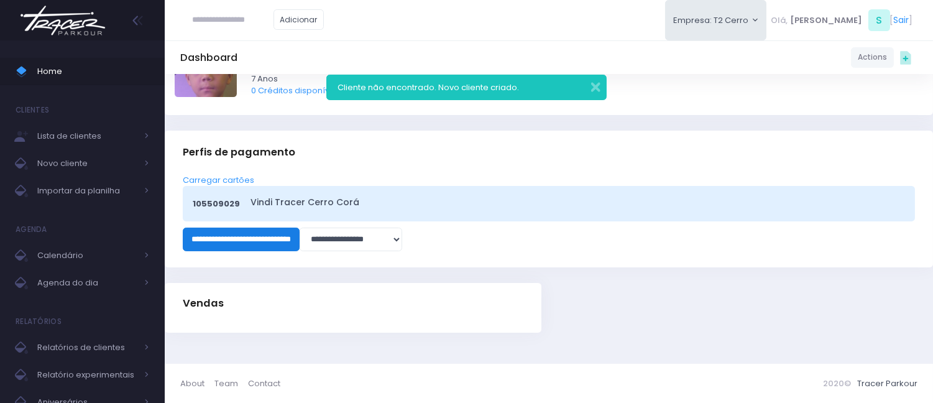
scroll to position [65, 0]
click at [297, 205] on link "Vindi Tracer Cerro Corá" at bounding box center [575, 201] width 650 height 13
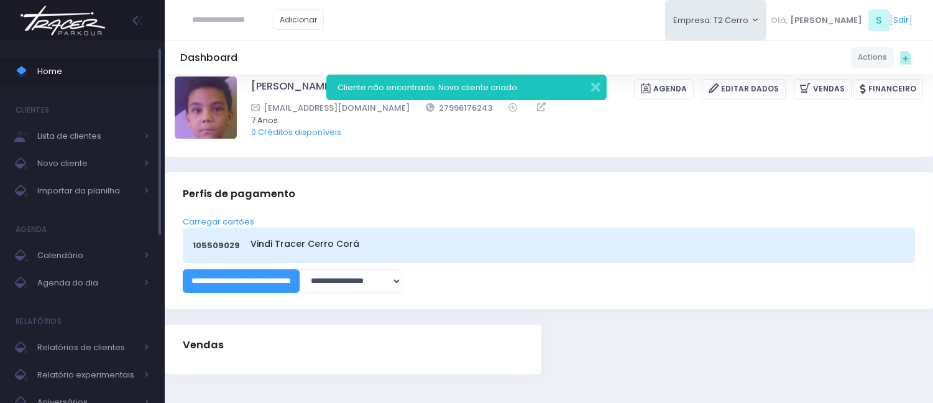
scroll to position [0, 0]
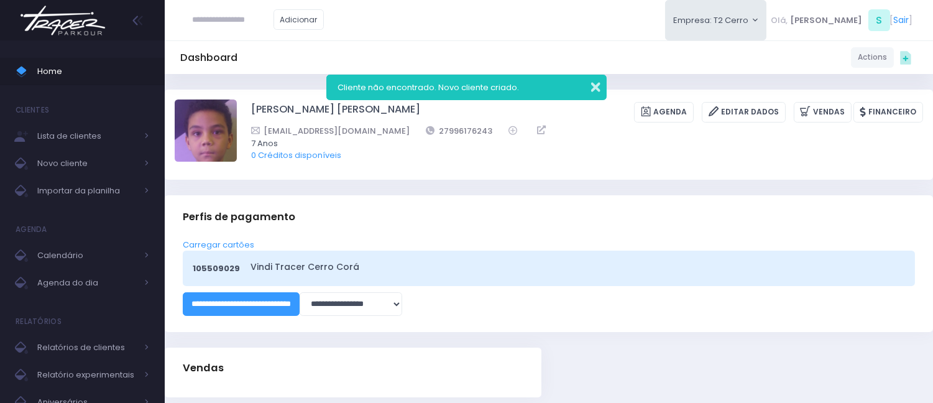
click at [589, 86] on button "button" at bounding box center [587, 85] width 25 height 14
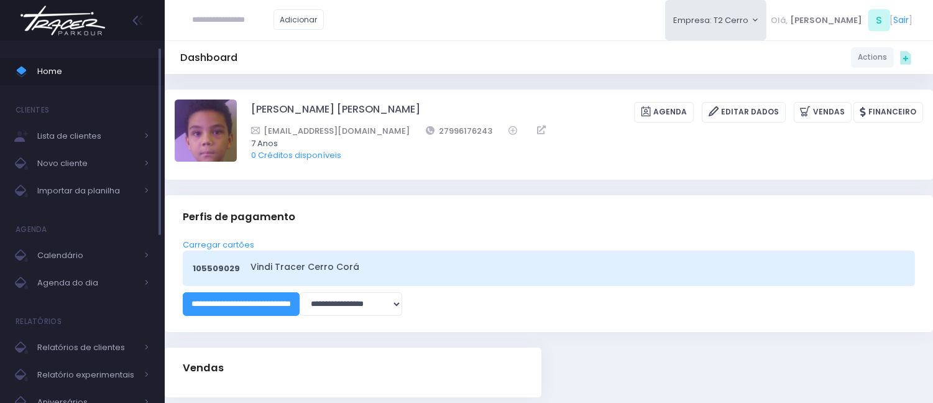
click at [80, 75] on span "Home" at bounding box center [93, 71] width 112 height 16
click at [68, 70] on span "Home" at bounding box center [93, 71] width 112 height 16
click at [130, 79] on span "Home" at bounding box center [93, 71] width 112 height 16
click at [145, 78] on span "Home" at bounding box center [93, 71] width 112 height 16
click at [55, 73] on span "Home" at bounding box center [93, 71] width 112 height 16
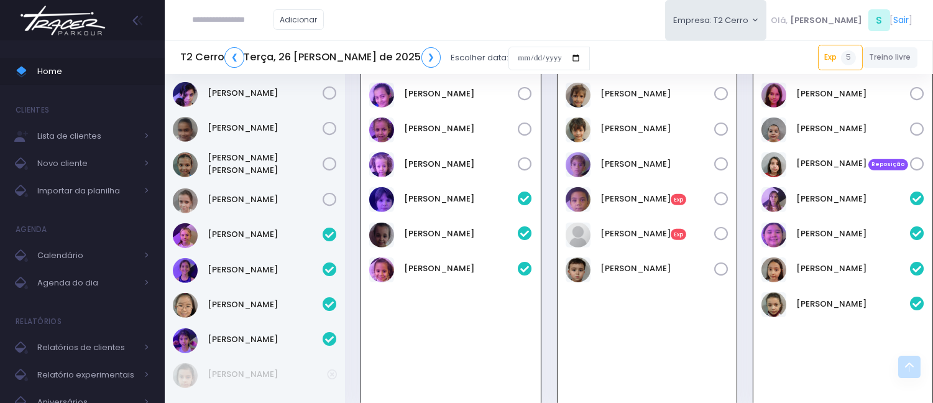
scroll to position [1225, 0]
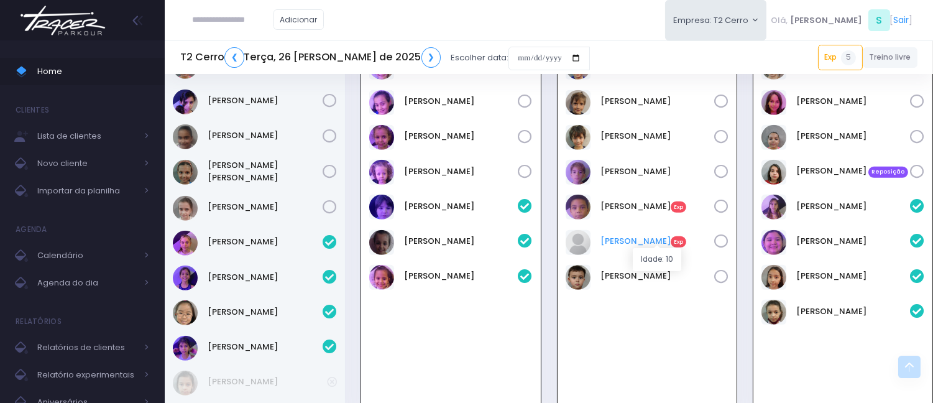
click at [638, 235] on link "Pietro Okamoto Exp" at bounding box center [657, 241] width 114 height 12
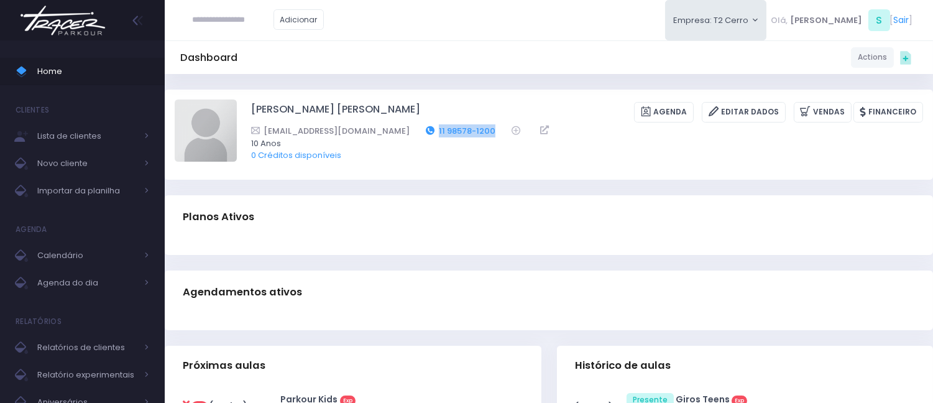
drag, startPoint x: 454, startPoint y: 129, endPoint x: 383, endPoint y: 125, distance: 70.3
click at [383, 125] on div "[EMAIL_ADDRESS][DOMAIN_NAME] 11 98578-1200" at bounding box center [579, 130] width 656 height 13
copy link "11 98578-1200"
click at [90, 70] on span "Home" at bounding box center [93, 71] width 112 height 16
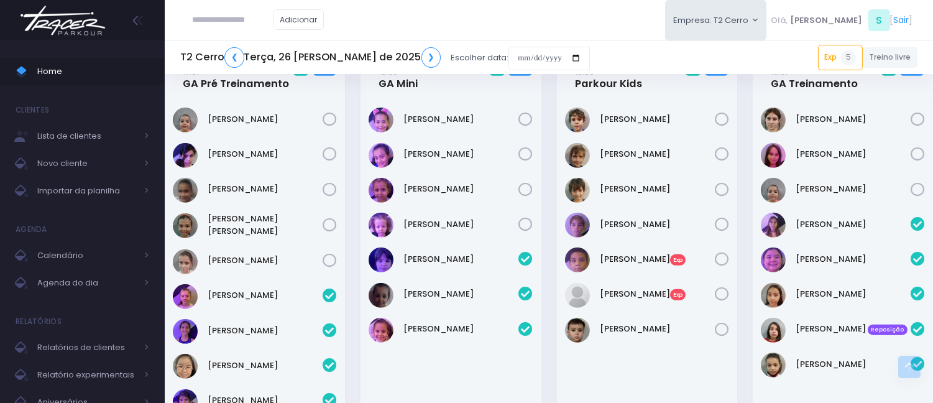
scroll to position [1173, 0]
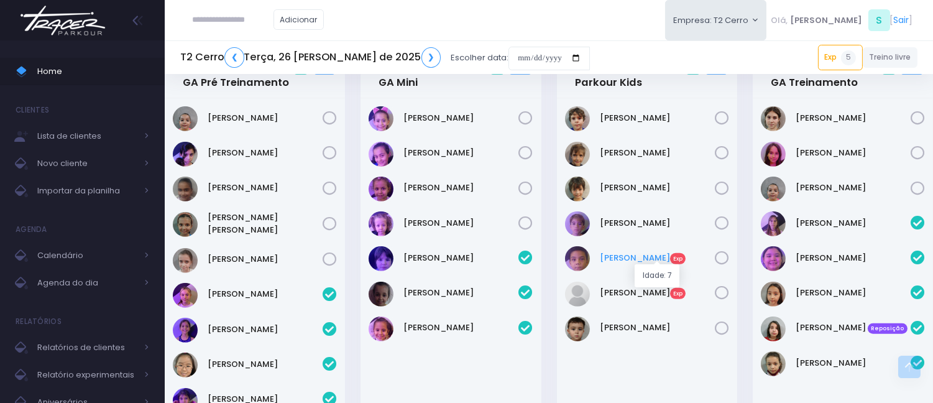
click at [647, 252] on link "Leonardo Garcia Exp" at bounding box center [657, 258] width 115 height 12
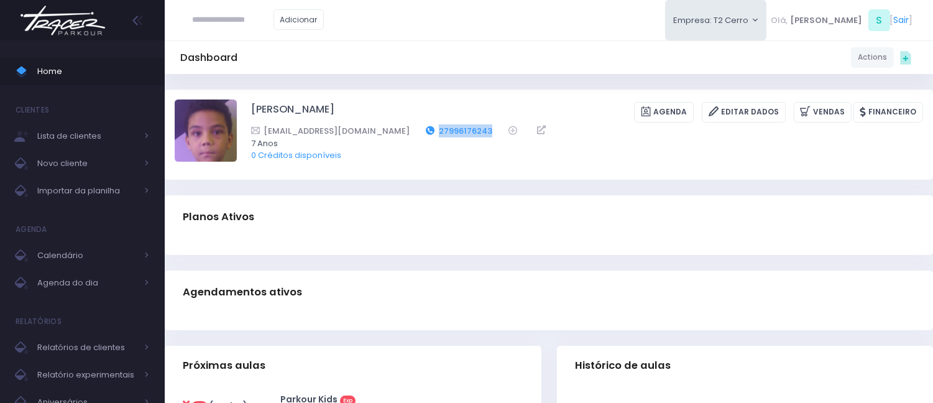
drag, startPoint x: 454, startPoint y: 123, endPoint x: 392, endPoint y: 133, distance: 62.3
click at [392, 133] on div "[EMAIL_ADDRESS][DOMAIN_NAME] 27996176243" at bounding box center [579, 130] width 656 height 13
copy div "27996176243"
click at [102, 82] on link "Home" at bounding box center [82, 71] width 165 height 27
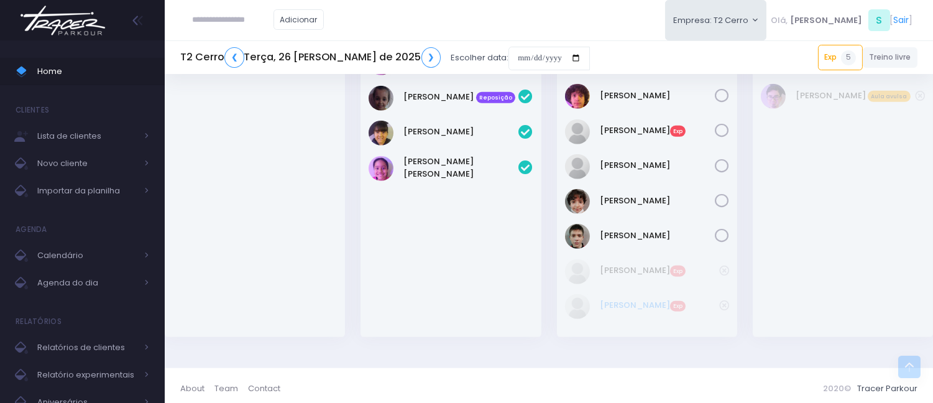
scroll to position [1797, 0]
click at [632, 124] on link "Mateus Brenner Exp" at bounding box center [657, 130] width 115 height 12
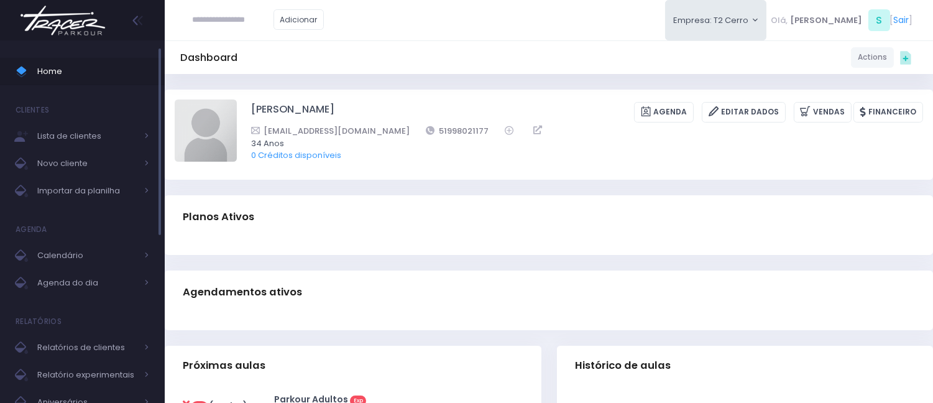
click at [114, 84] on link "Home" at bounding box center [82, 71] width 165 height 27
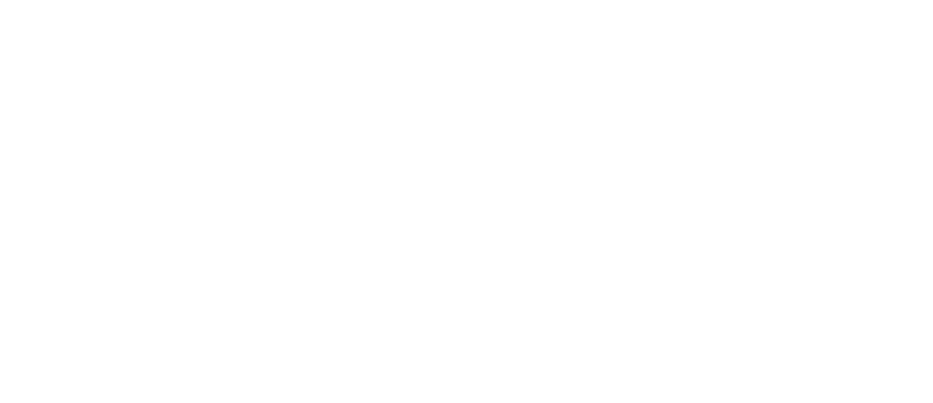
scroll to position [1650, 0]
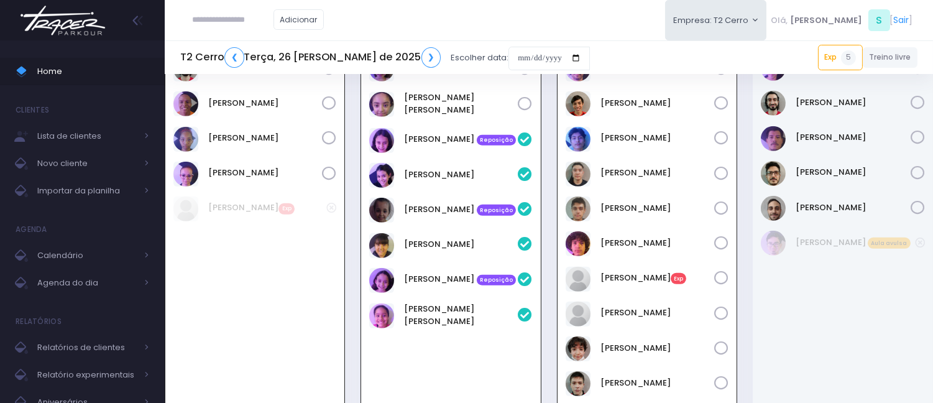
click at [590, 8] on div "Adicionar Empresa: T2 Cerro T2 Cerro T3 Santana T4 Pompeia Olá, S [" at bounding box center [549, 20] width 768 height 40
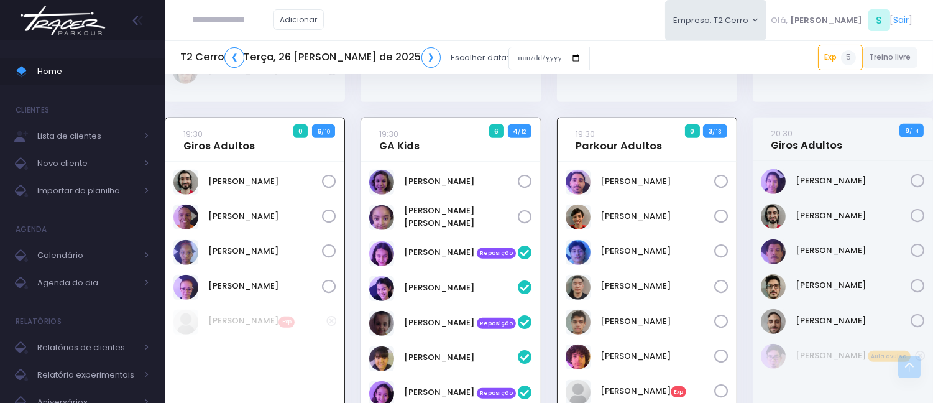
scroll to position [1443, 0]
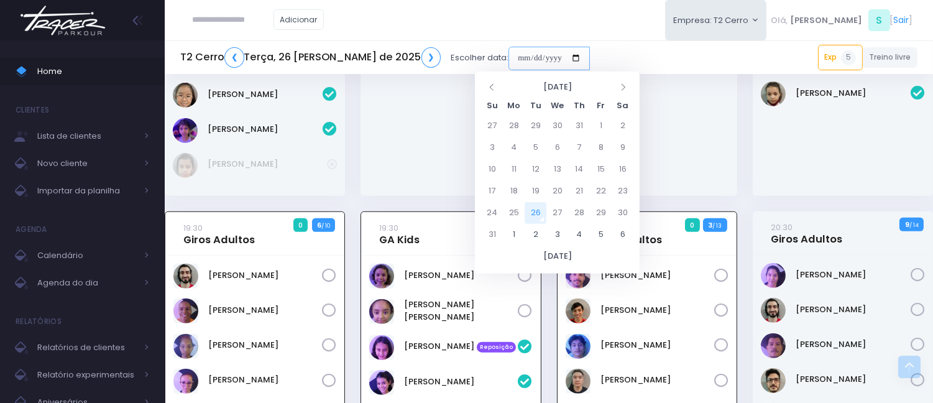
click at [508, 52] on input "date" at bounding box center [548, 59] width 81 height 24
click at [625, 79] on th at bounding box center [622, 87] width 22 height 19
click at [575, 166] on td "18" at bounding box center [579, 169] width 22 height 22
type input "**********"
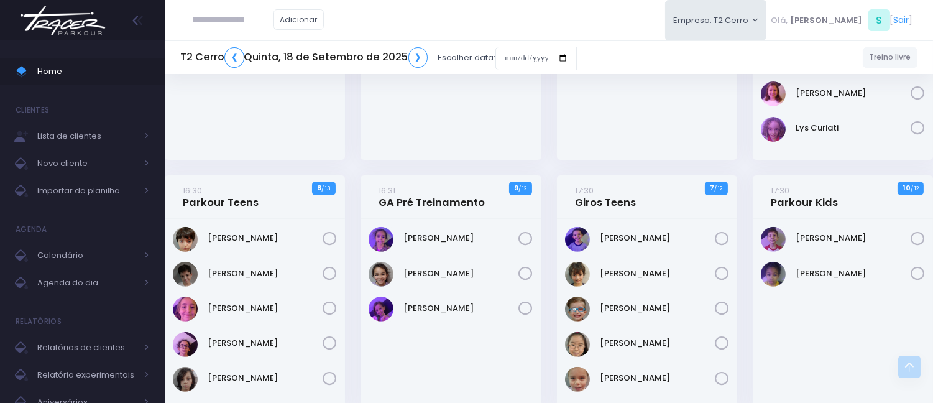
scroll to position [897, 0]
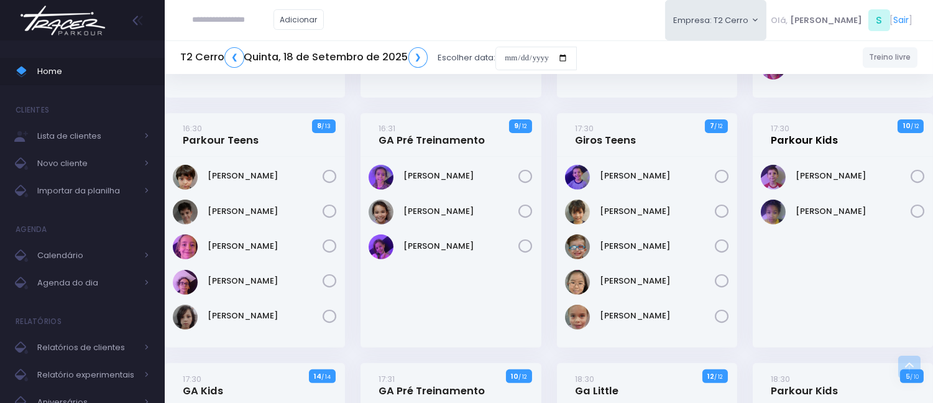
click at [806, 137] on link "17:30 Parkour Kids" at bounding box center [803, 134] width 67 height 25
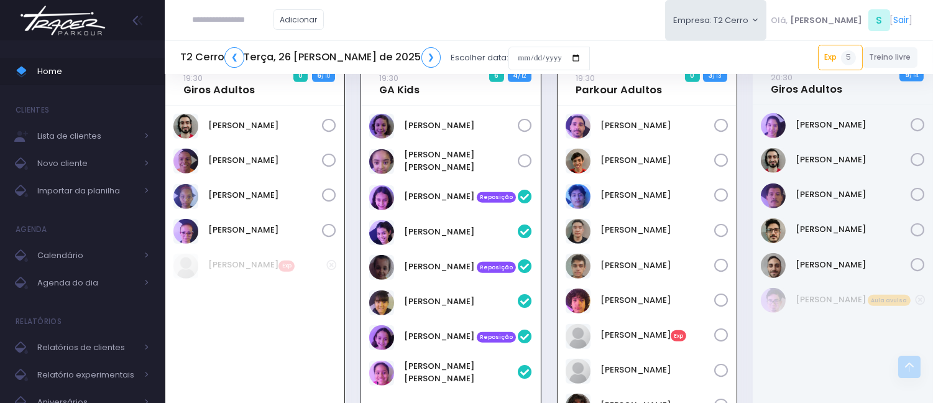
scroll to position [1581, 0]
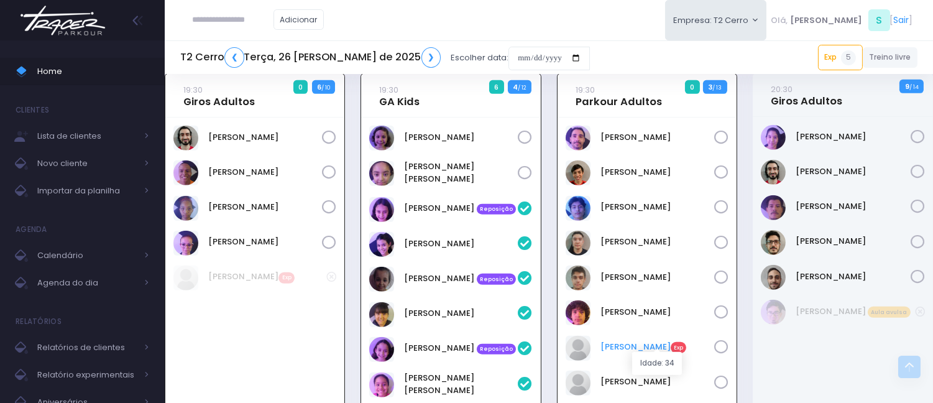
click at [651, 340] on link "Mateus Brenner Exp" at bounding box center [657, 346] width 114 height 12
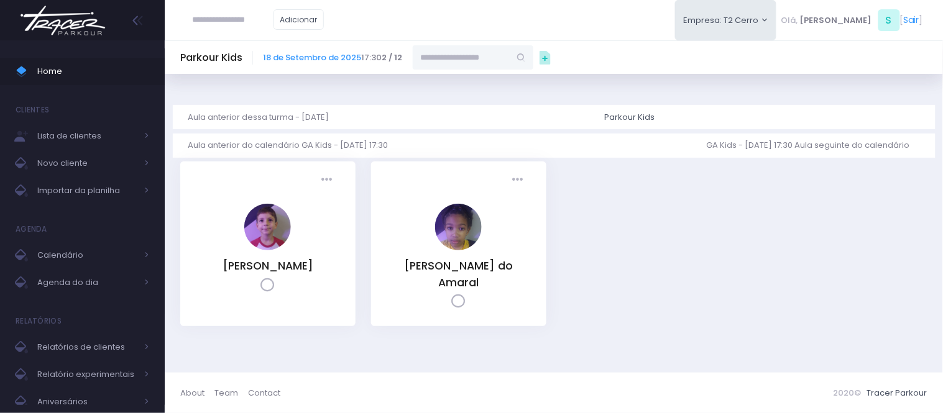
click at [487, 58] on input "text" at bounding box center [461, 57] width 97 height 24
paste input "**********"
click at [454, 58] on input "**********" at bounding box center [461, 57] width 97 height 24
click at [465, 73] on link "[PERSON_NAME]" at bounding box center [473, 79] width 72 height 12
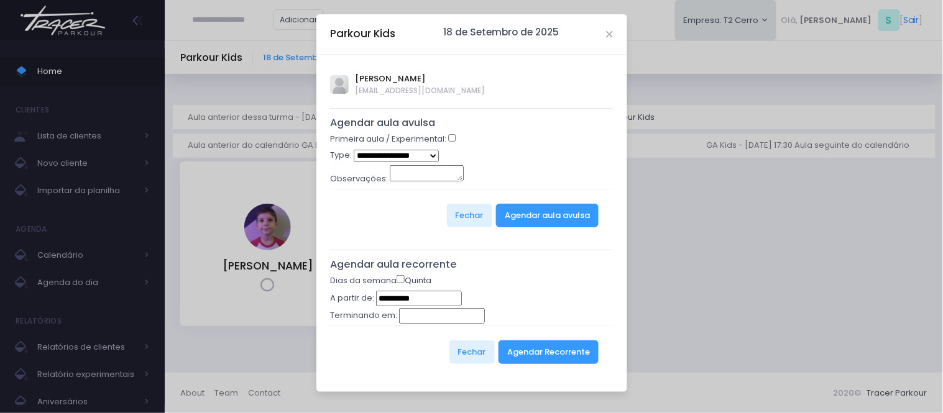
type input "**********"
select select "*"
click at [532, 212] on button "Agendar aula avulsa" at bounding box center [547, 216] width 103 height 24
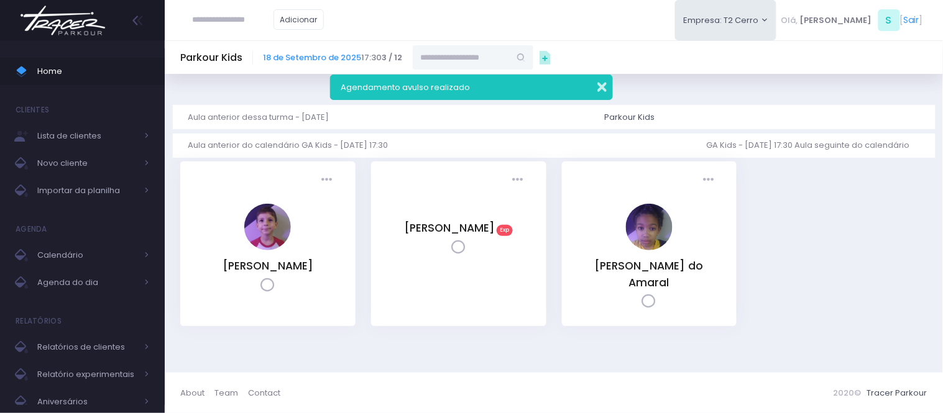
click at [603, 89] on button "button" at bounding box center [593, 85] width 25 height 14
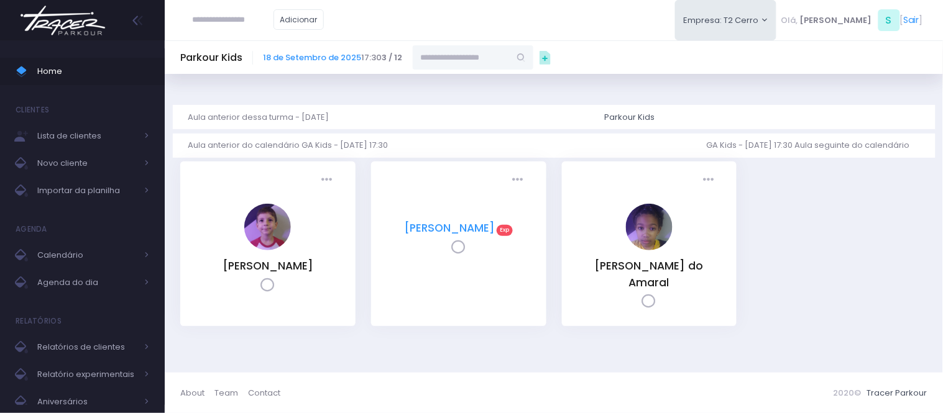
click at [448, 235] on link "Elisangela Maria Cordeiro" at bounding box center [449, 228] width 91 height 15
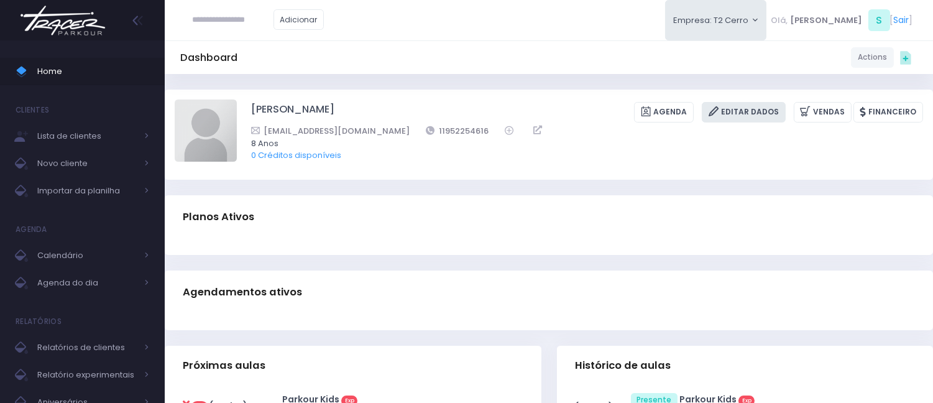
click at [748, 104] on link "Editar Dados" at bounding box center [743, 112] width 84 height 21
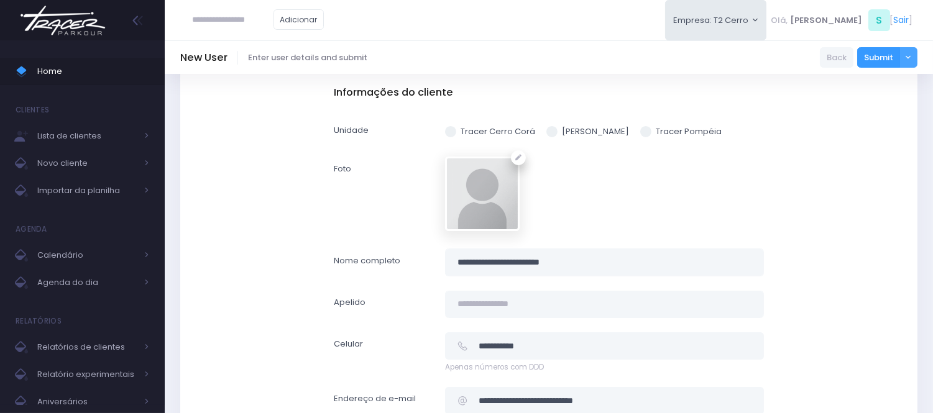
scroll to position [207, 0]
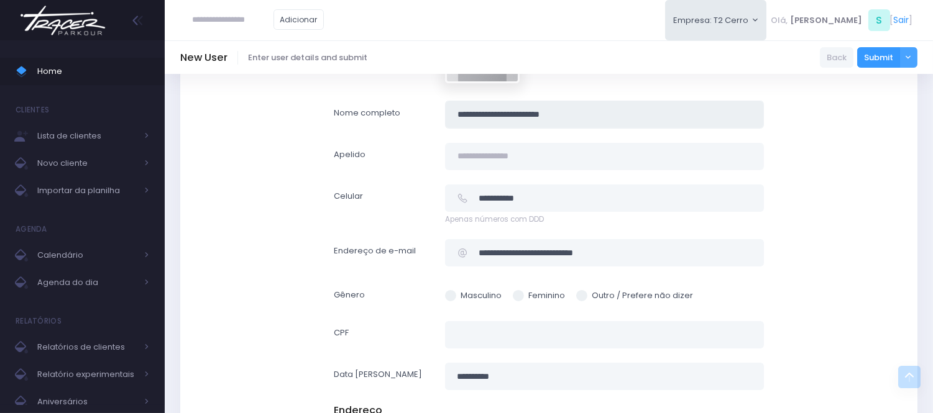
click at [531, 118] on input "**********" at bounding box center [604, 115] width 318 height 28
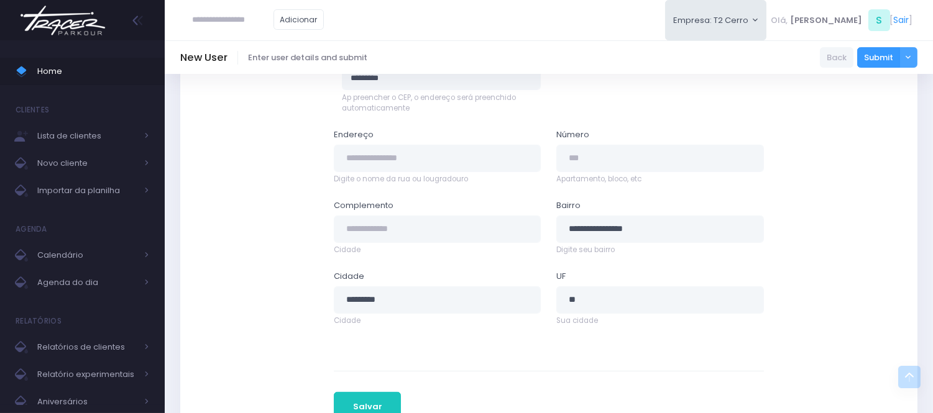
scroll to position [703, 0]
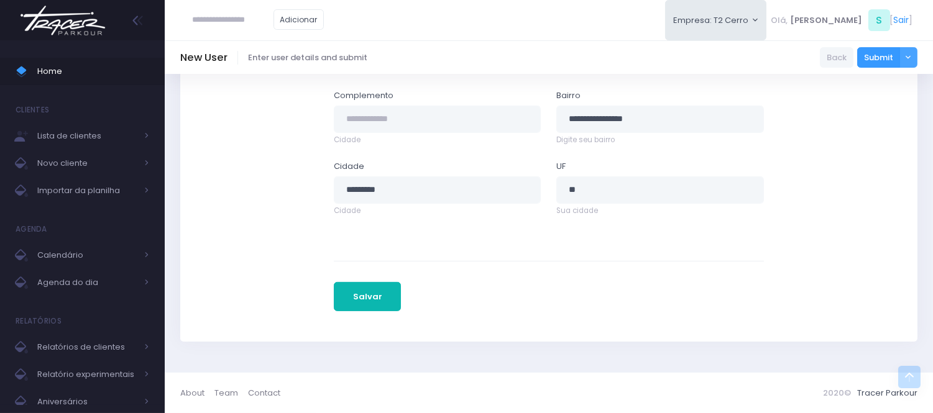
type input "**********"
click at [369, 296] on button "Salvar" at bounding box center [367, 297] width 67 height 30
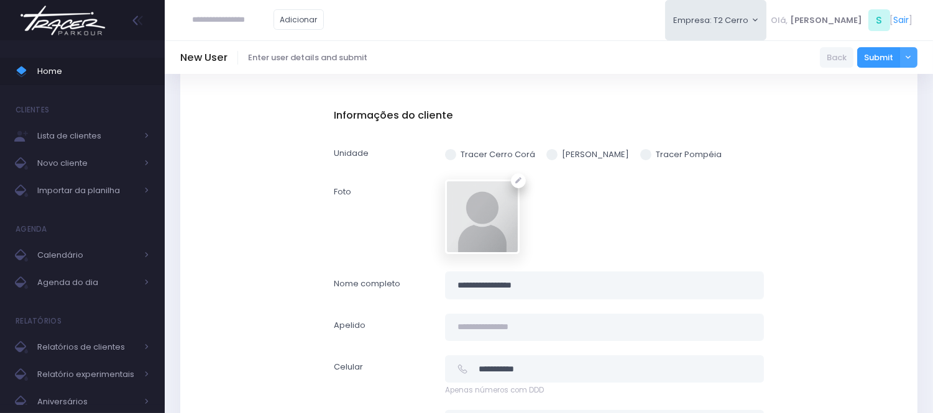
scroll to position [0, 0]
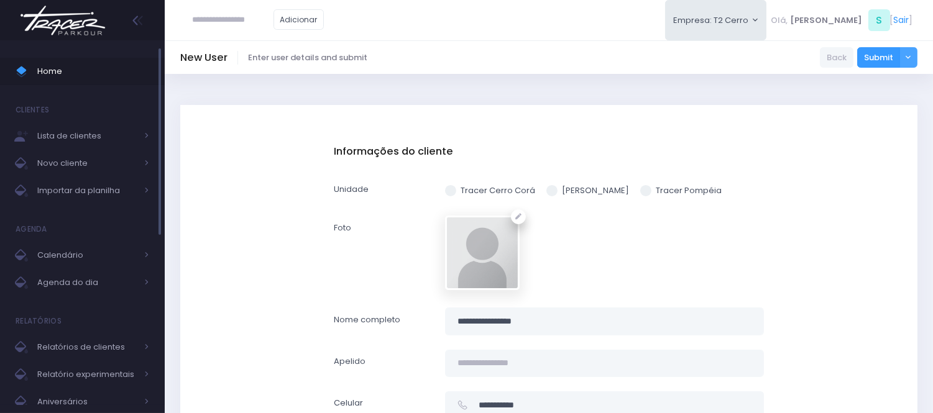
click at [106, 63] on span "Home" at bounding box center [93, 71] width 112 height 16
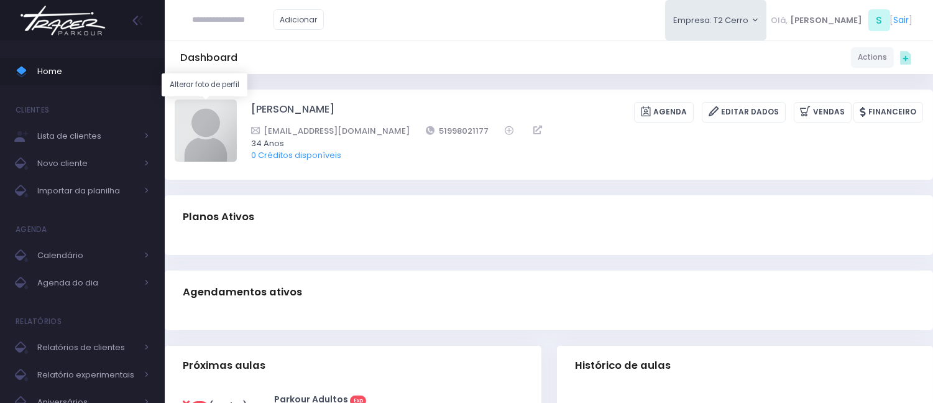
click at [213, 150] on img at bounding box center [206, 130] width 62 height 62
click at [236, 99] on input "file" at bounding box center [236, 99] width 1 height 1
type input "**********"
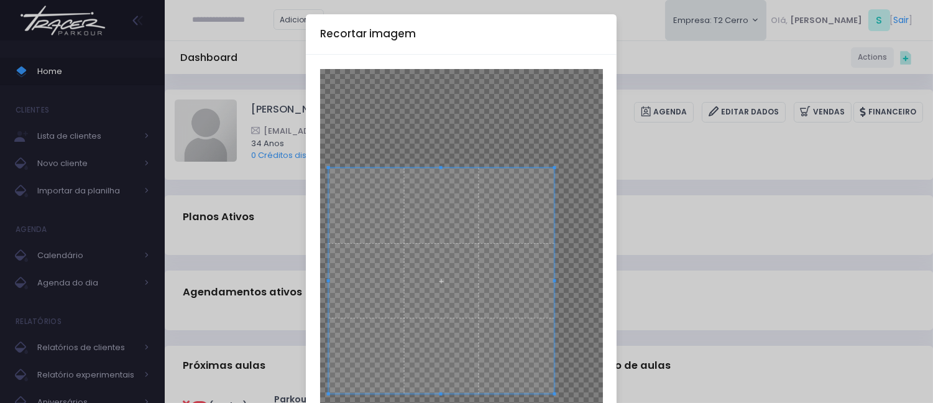
click at [481, 253] on span at bounding box center [441, 281] width 226 height 226
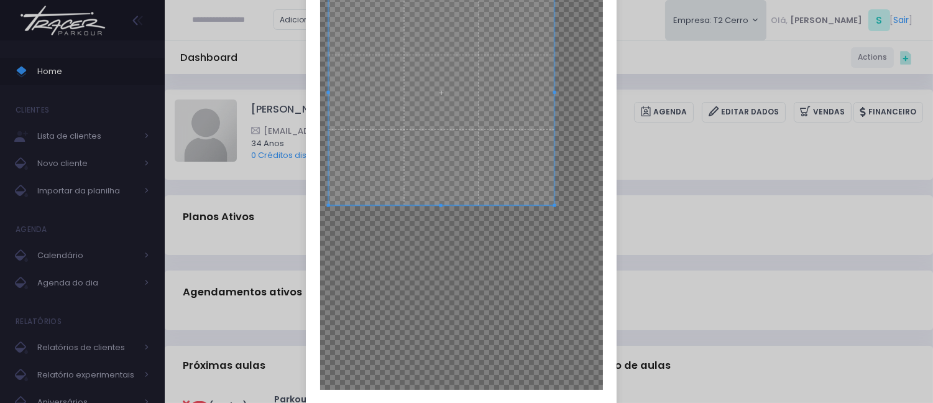
scroll to position [191, 0]
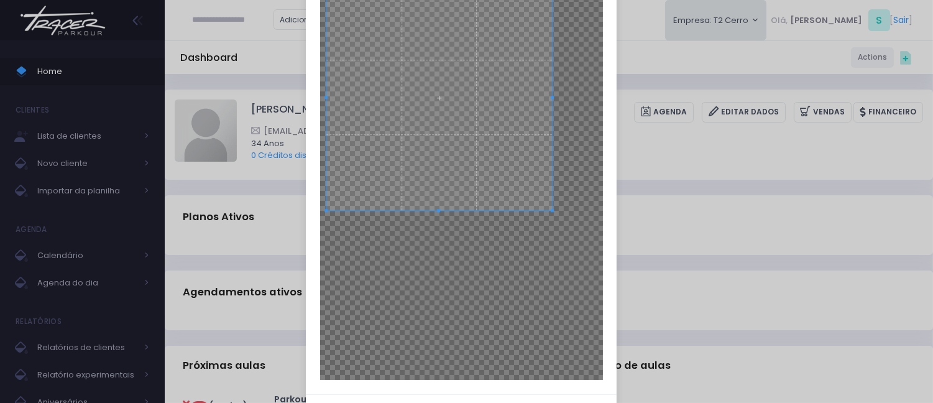
click at [429, 108] on span at bounding box center [439, 97] width 226 height 226
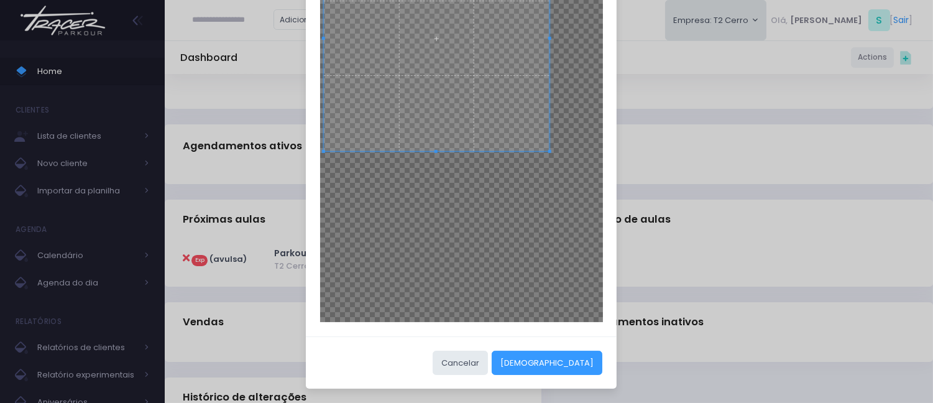
scroll to position [207, 0]
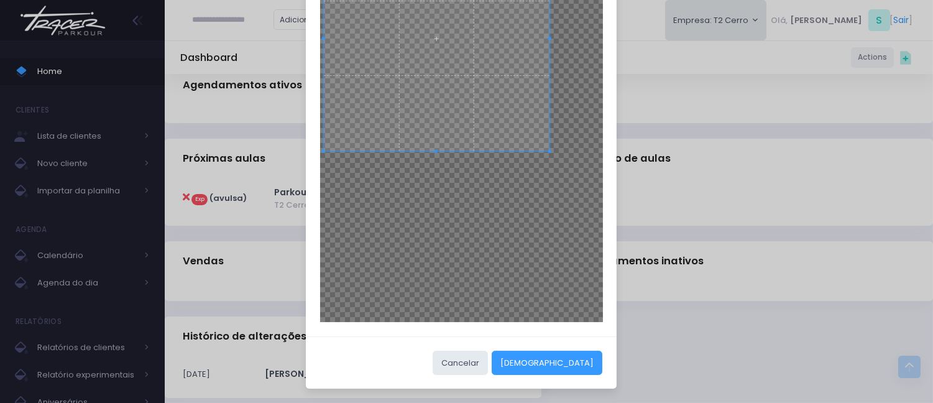
click at [562, 377] on div "Cancelar Cortar" at bounding box center [461, 362] width 311 height 53
click at [562, 370] on button "Cortar" at bounding box center [546, 362] width 111 height 24
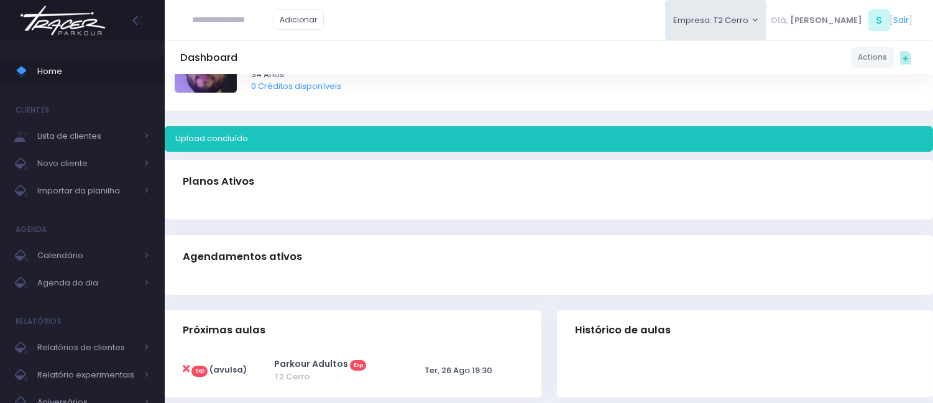
scroll to position [0, 0]
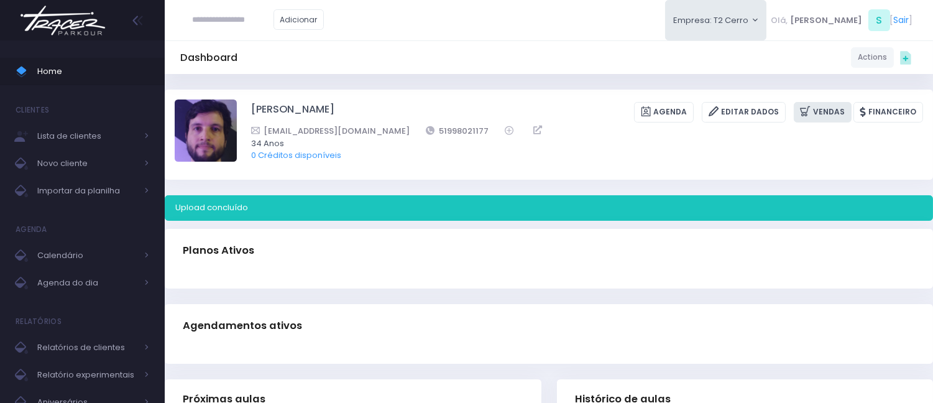
click at [843, 109] on link "Vendas" at bounding box center [822, 112] width 58 height 21
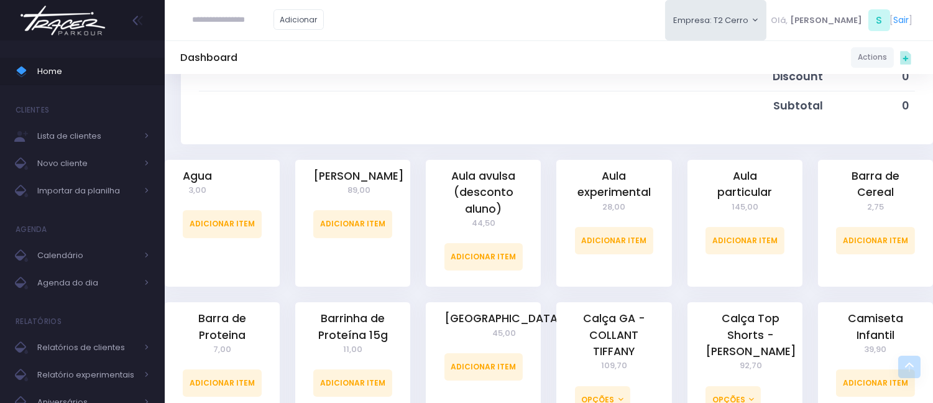
scroll to position [276, 0]
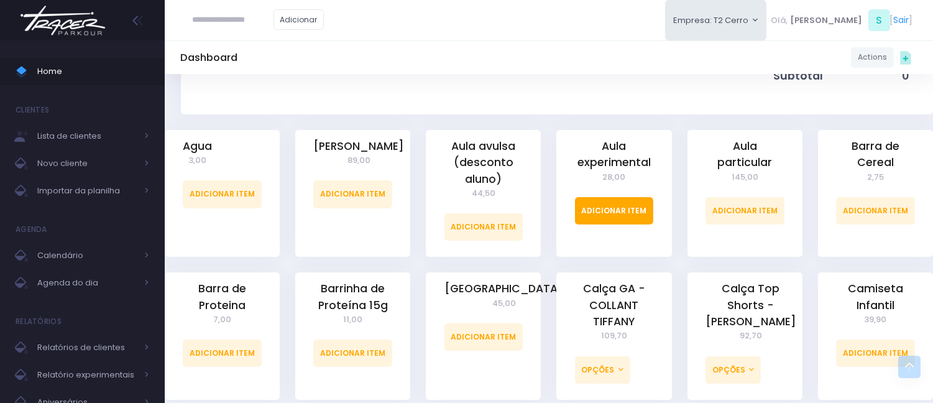
click at [597, 209] on link "Adicionar Item" at bounding box center [614, 210] width 79 height 27
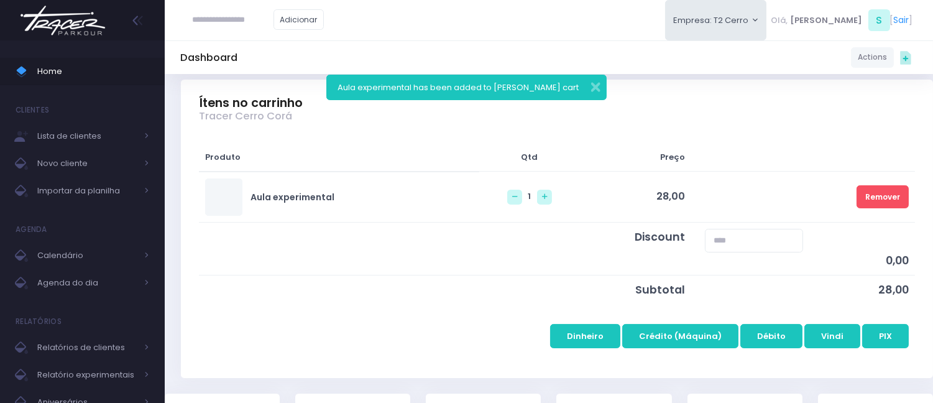
scroll to position [138, 0]
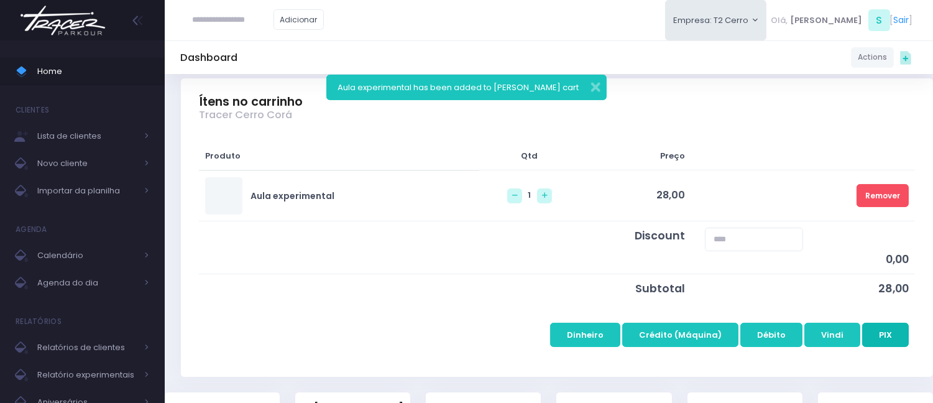
click at [877, 326] on button "PIX" at bounding box center [885, 334] width 47 height 24
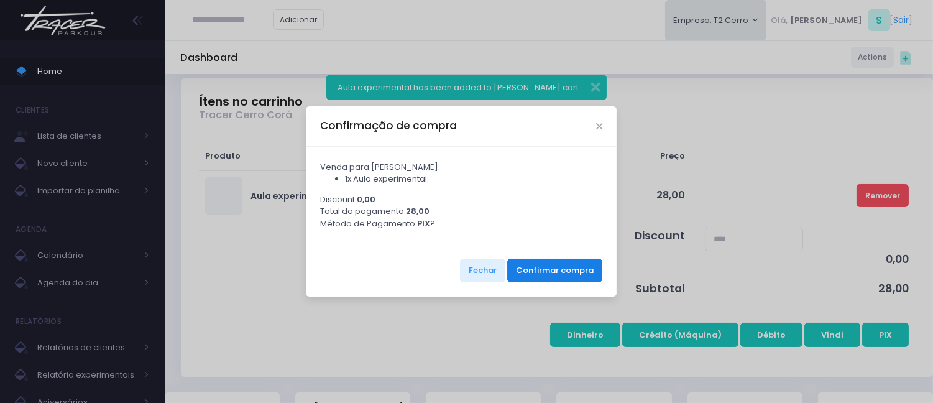
click at [564, 280] on button "Confirmar compra" at bounding box center [554, 270] width 95 height 24
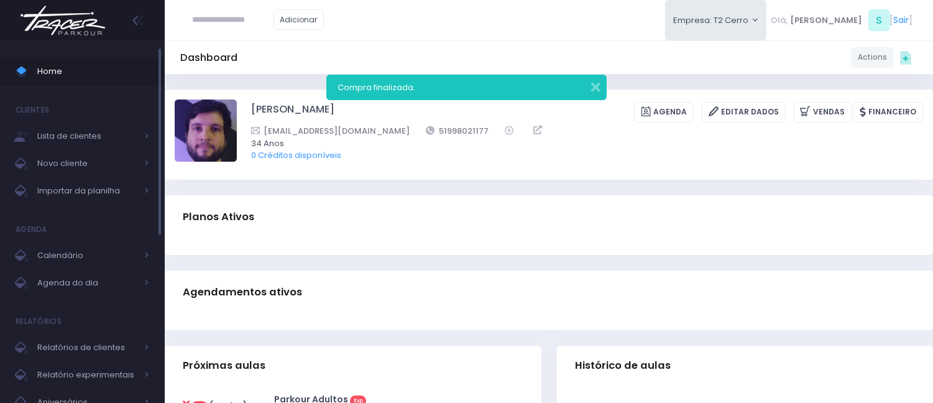
click at [81, 66] on span "Home" at bounding box center [93, 71] width 112 height 16
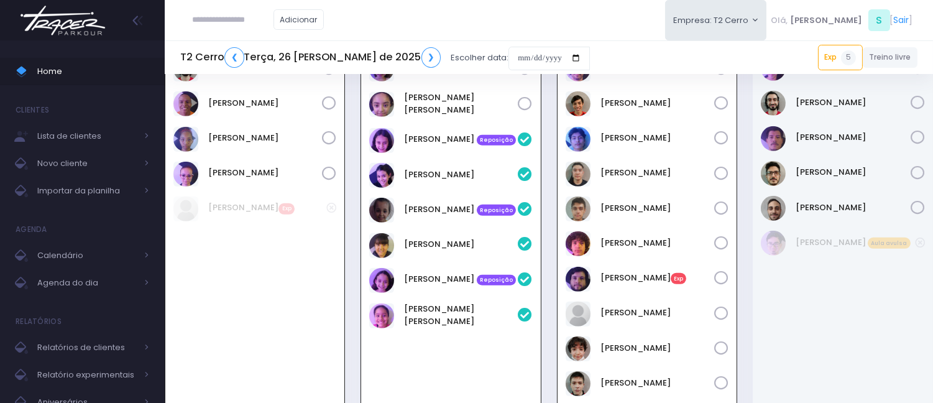
scroll to position [1650, 0]
click at [219, 14] on input "text" at bounding box center [233, 20] width 81 height 24
paste input "**********"
click at [221, 19] on input "**********" at bounding box center [233, 20] width 81 height 24
click at [264, 22] on input "*********" at bounding box center [233, 20] width 81 height 24
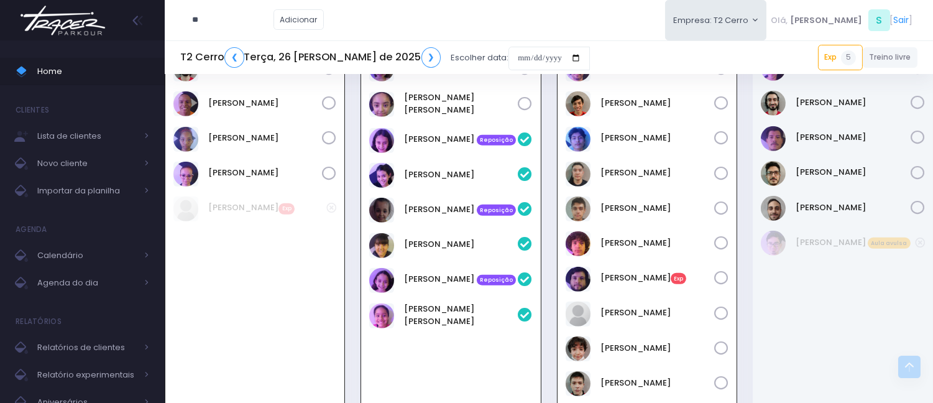
type input "*"
paste input "**********"
click at [219, 14] on input "**********" at bounding box center [233, 20] width 81 height 24
click at [221, 14] on input "**********" at bounding box center [233, 20] width 81 height 24
type input "*********"
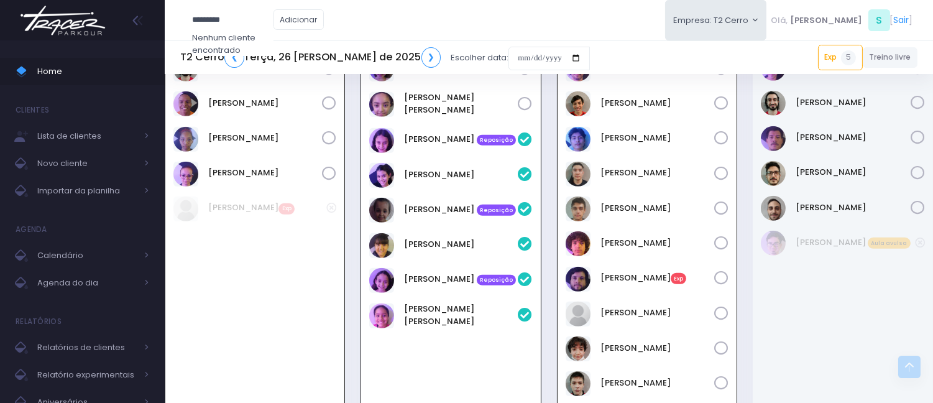
click input "submit" at bounding box center [0, 0] width 0 height 0
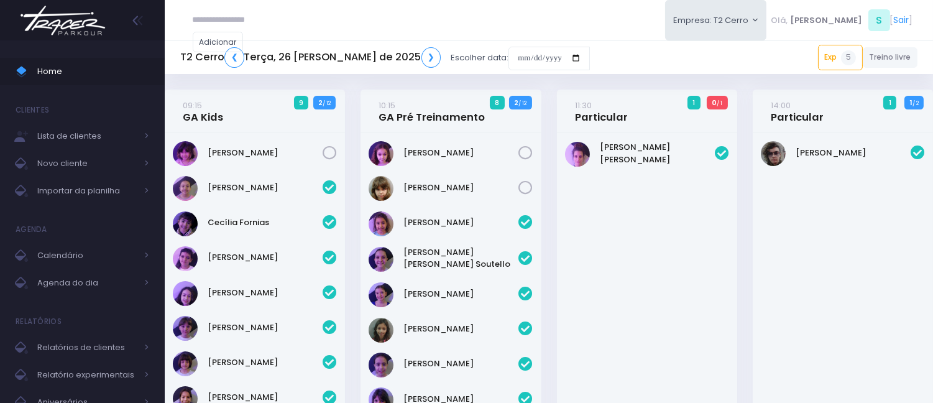
scroll to position [1650, 0]
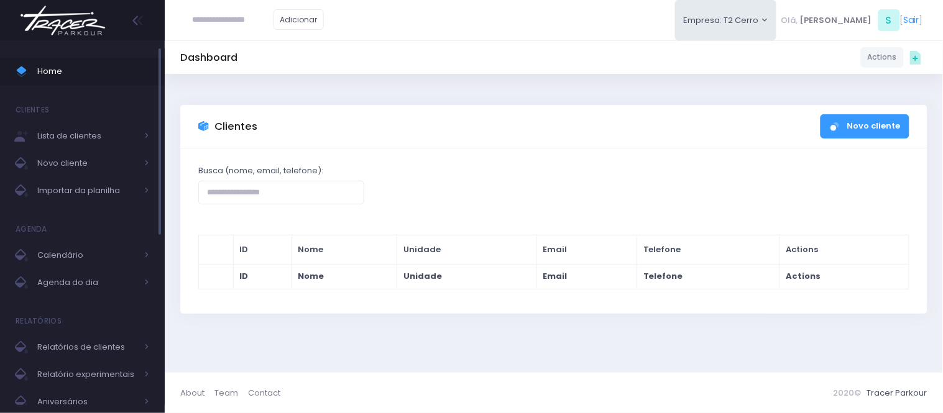
click at [61, 72] on span "Home" at bounding box center [93, 71] width 112 height 16
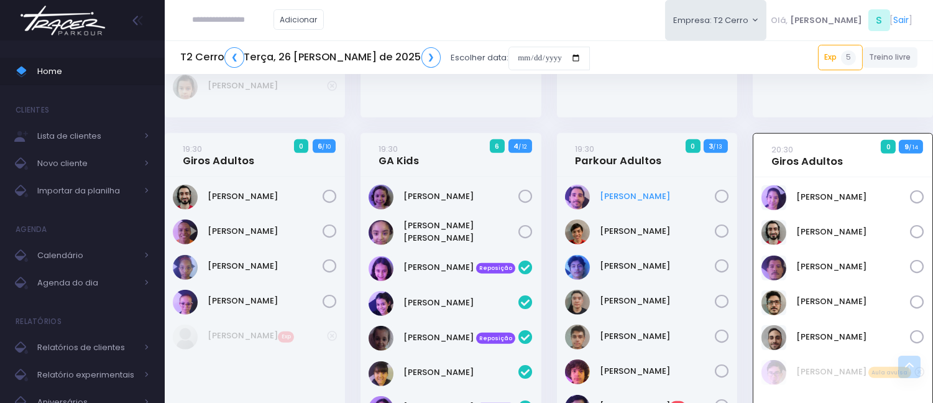
scroll to position [1520, 0]
click at [388, 55] on h5 "T2 Cerro ❮ Terça, 26 de Agosto de 2025 ❯" at bounding box center [310, 57] width 260 height 21
click at [421, 60] on link "❯" at bounding box center [431, 57] width 20 height 21
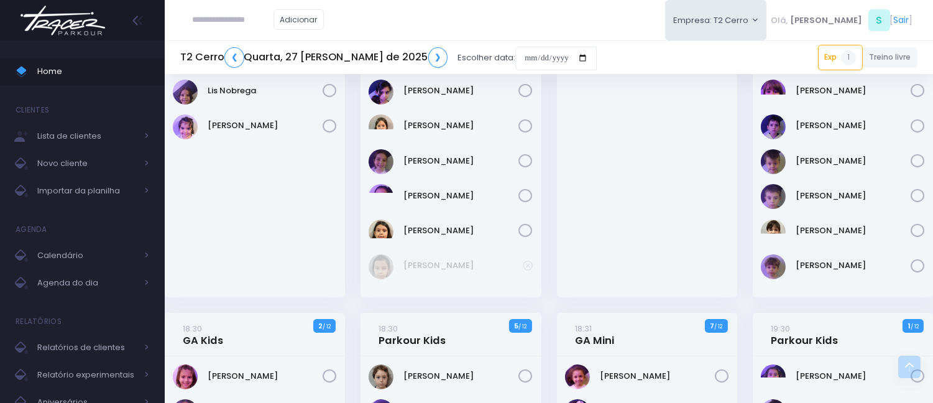
scroll to position [621, 0]
